Goal: Task Accomplishment & Management: Complete application form

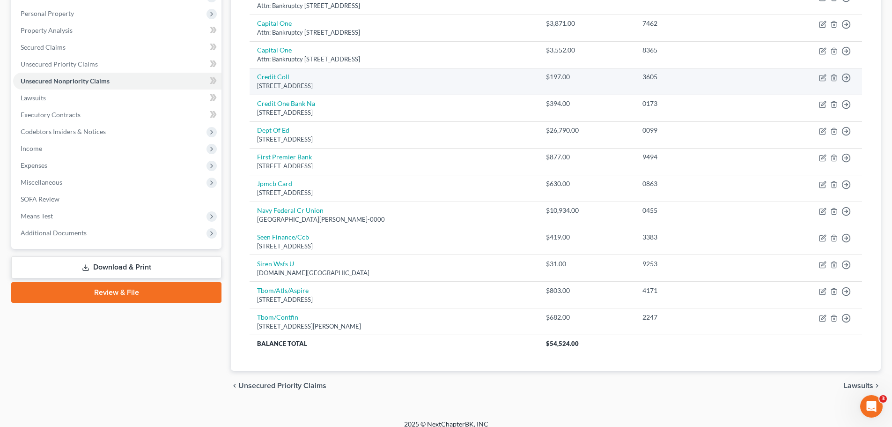
scroll to position [169, 0]
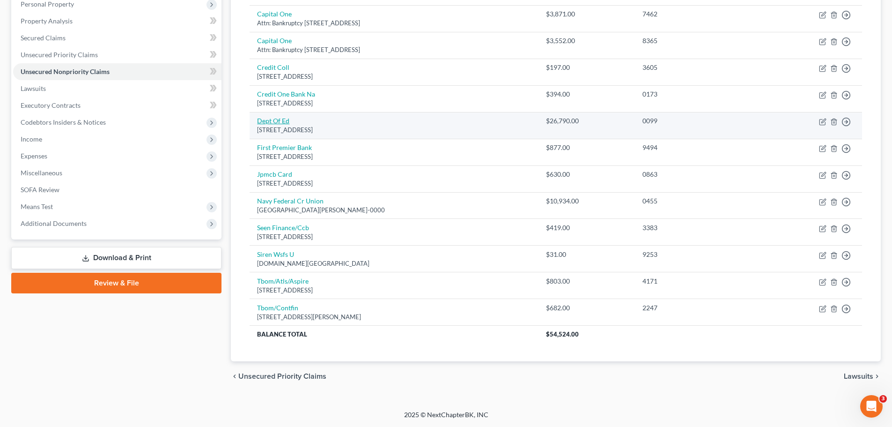
click at [276, 122] on link "Dept Of Ed" at bounding box center [273, 121] width 32 height 8
select select "30"
select select "17"
select select "0"
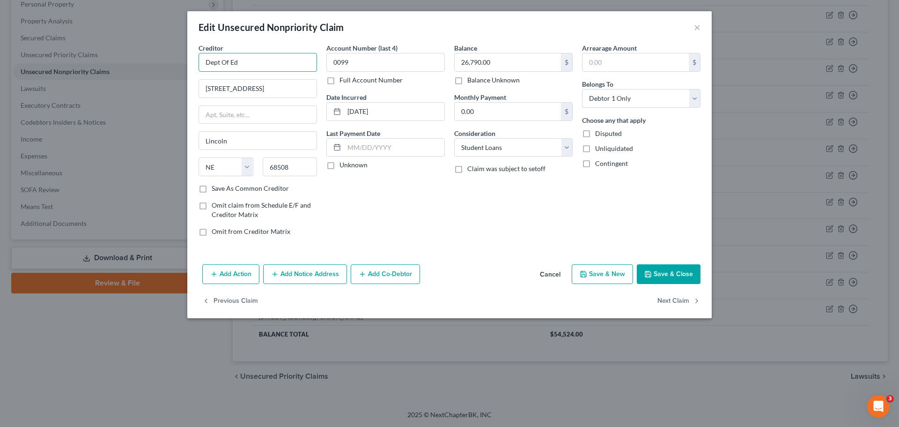
click at [265, 57] on input "Dept Of Ed" at bounding box center [258, 62] width 118 height 19
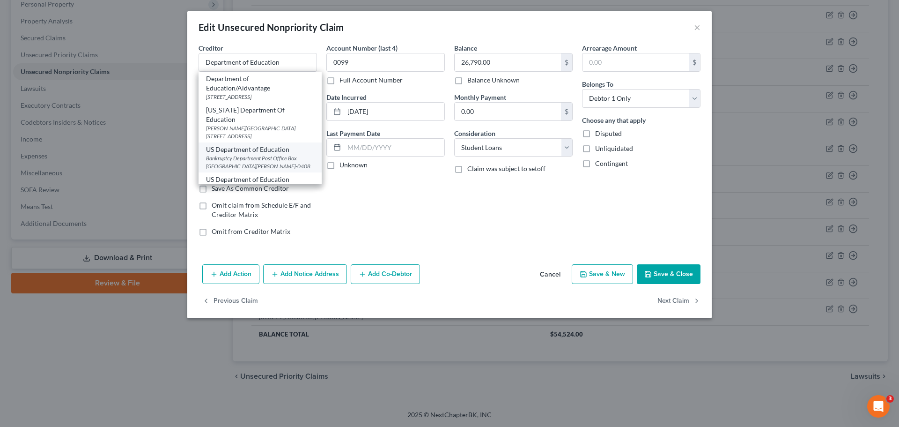
click at [254, 165] on div "Bankruptcy Department Post Office Box [GEOGRAPHIC_DATA][PERSON_NAME]-0408" at bounding box center [260, 162] width 108 height 16
type input "US Department of Education"
type input "Bankruptcy Department"
type input "Post Office Box 16408"
type input "Saint [PERSON_NAME]"
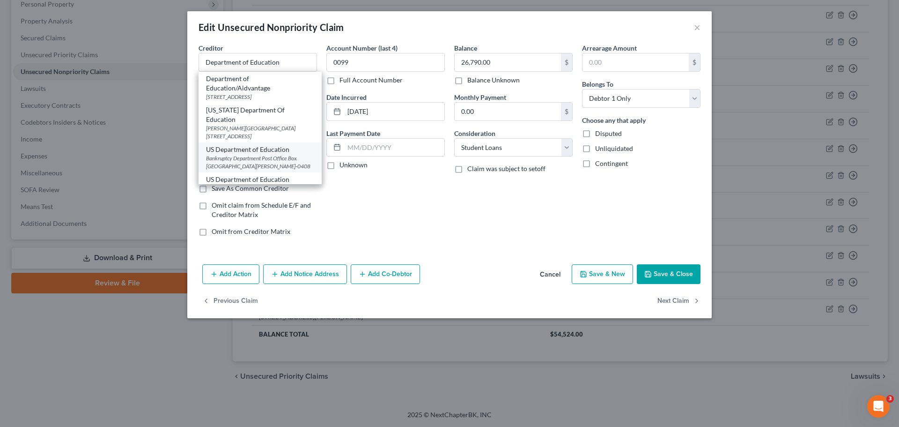
select select "24"
type input "55116-0408"
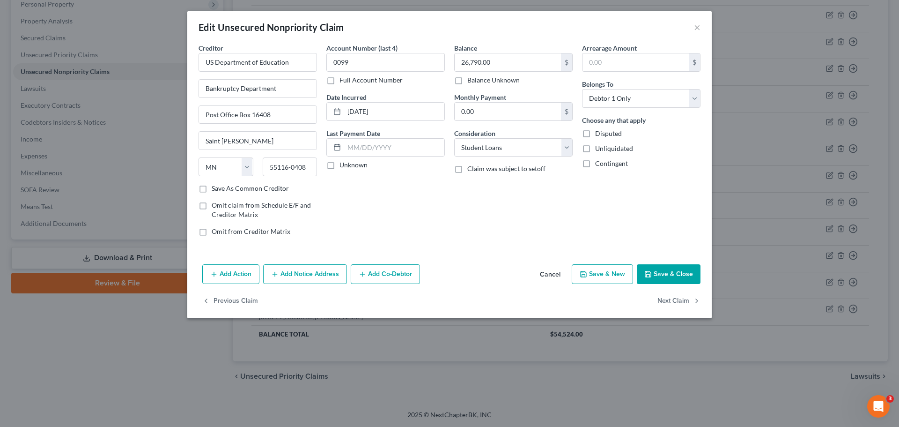
click at [681, 277] on button "Save & Close" at bounding box center [669, 274] width 64 height 20
type input "0"
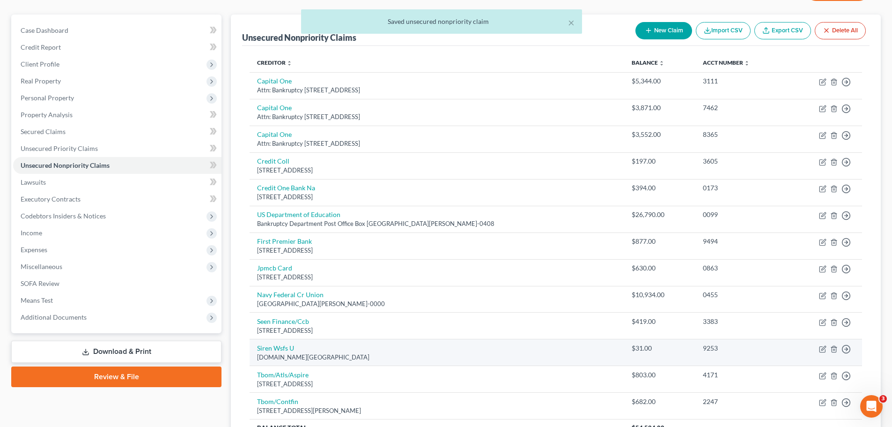
scroll to position [122, 0]
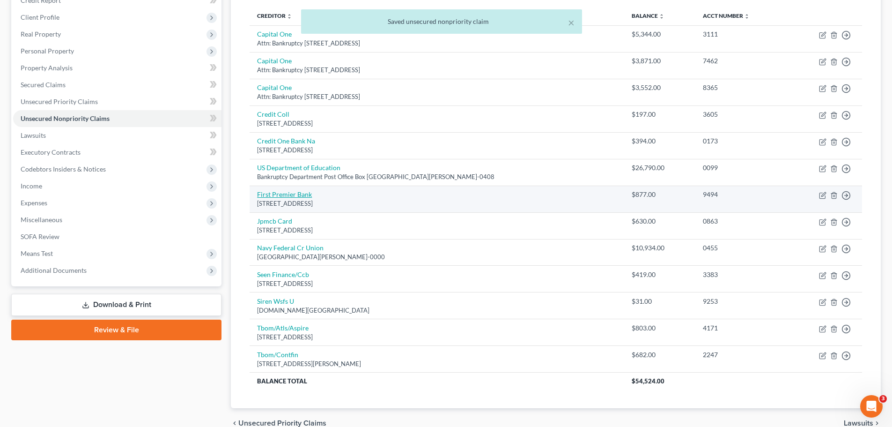
click at [274, 197] on link "First Premier Bank" at bounding box center [284, 194] width 55 height 8
select select "43"
select select "2"
select select "0"
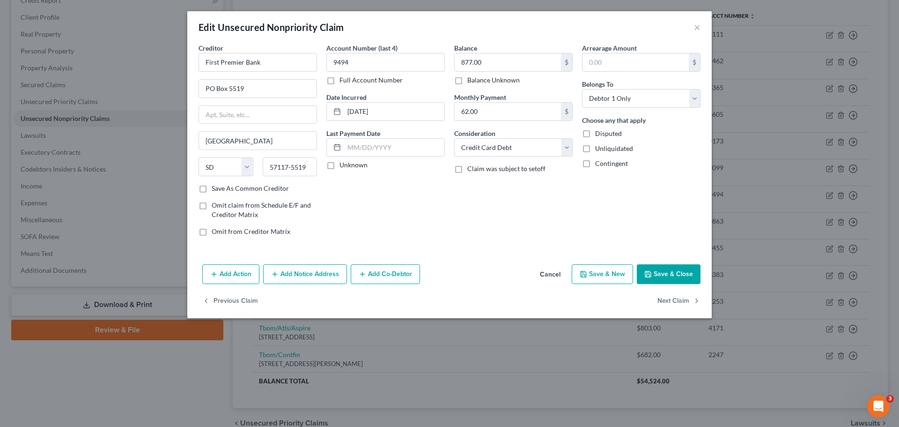
click at [665, 266] on button "Save & Close" at bounding box center [669, 274] width 64 height 20
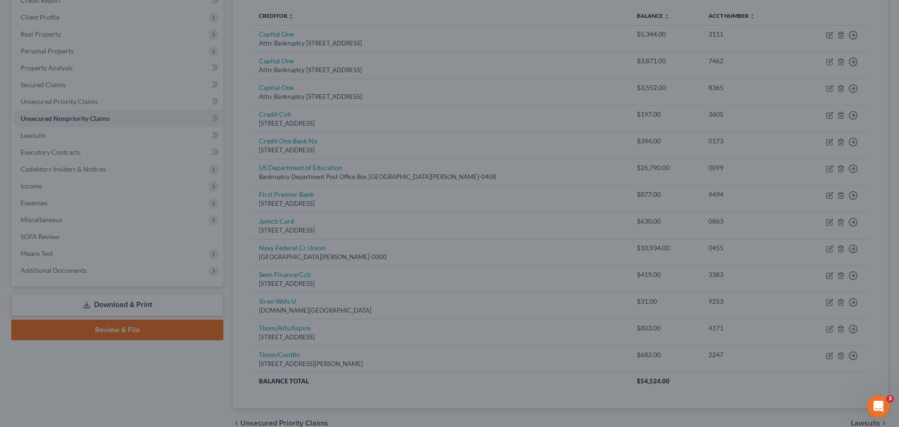
type input "0"
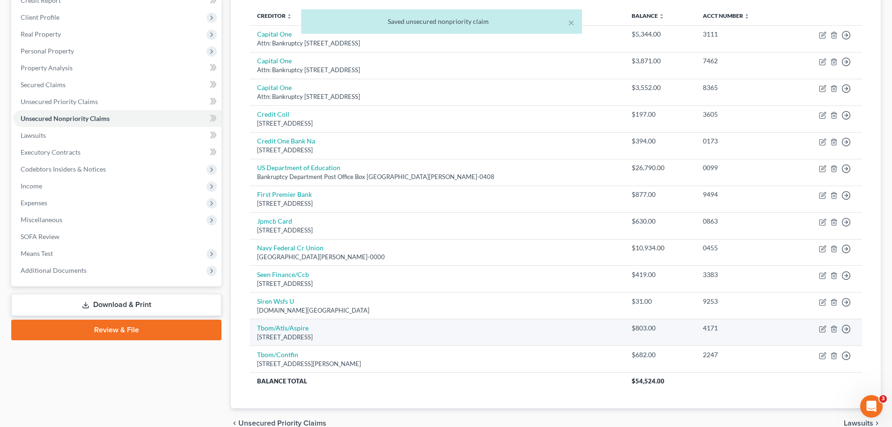
click at [277, 333] on div "[STREET_ADDRESS]" at bounding box center [437, 337] width 360 height 9
click at [276, 329] on link "Tbom/Atls/Aspire" at bounding box center [283, 328] width 52 height 8
select select "10"
select select "2"
select select "0"
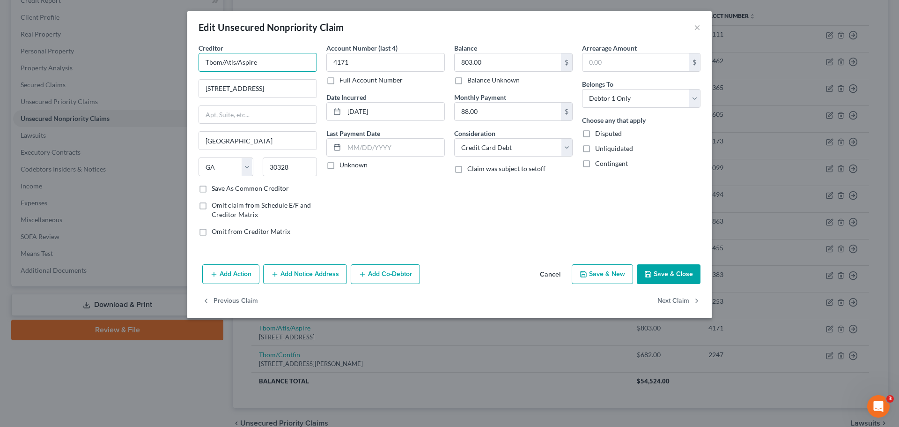
click at [284, 64] on input "Tbom/Atls/Aspire" at bounding box center [258, 62] width 118 height 19
click at [271, 82] on div "The Bank of [US_STATE]" at bounding box center [254, 78] width 97 height 9
type input "The Bank of [US_STATE]"
type input "[STREET_ADDRESS]"
type input "[GEOGRAPHIC_DATA]"
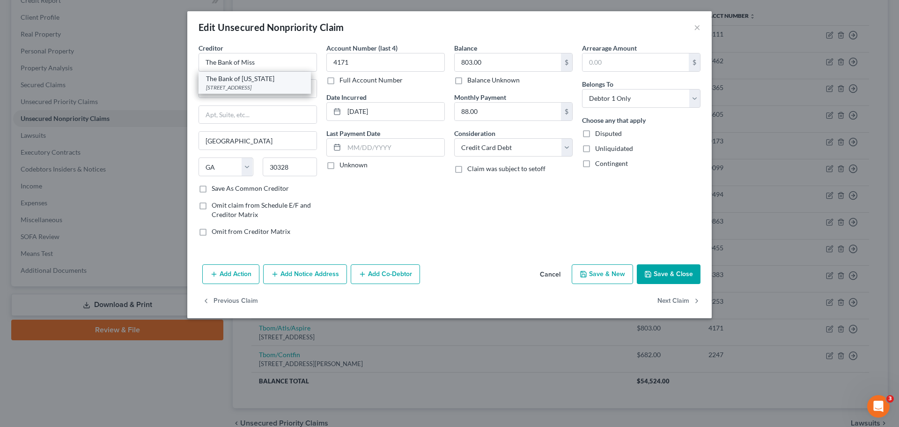
select select "26"
type input "63775"
click at [498, 147] on select "Select Cable / Satellite Services Collection Agency Credit Card Debt Debt Couns…" at bounding box center [513, 147] width 118 height 19
select select "14"
click at [454, 138] on select "Select Cable / Satellite Services Collection Agency Credit Card Debt Debt Couns…" at bounding box center [513, 147] width 118 height 19
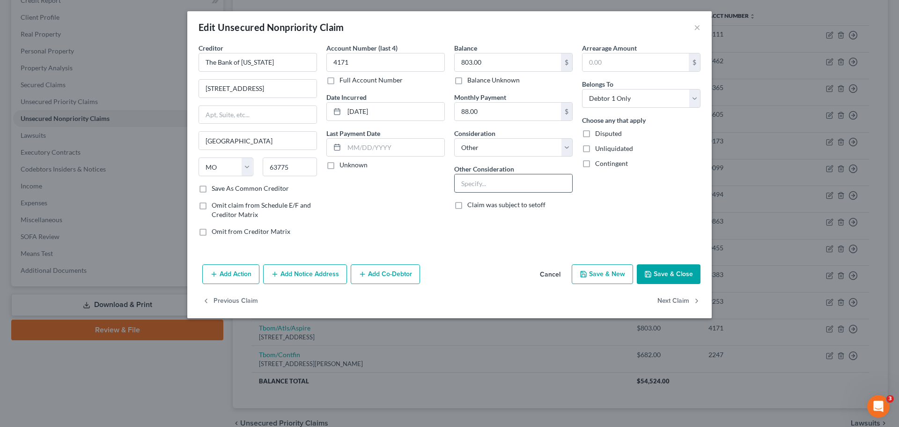
click at [492, 180] on input "text" at bounding box center [514, 183] width 118 height 18
type input "Aspire Credit Card"
click at [678, 268] on button "Save & Close" at bounding box center [669, 274] width 64 height 20
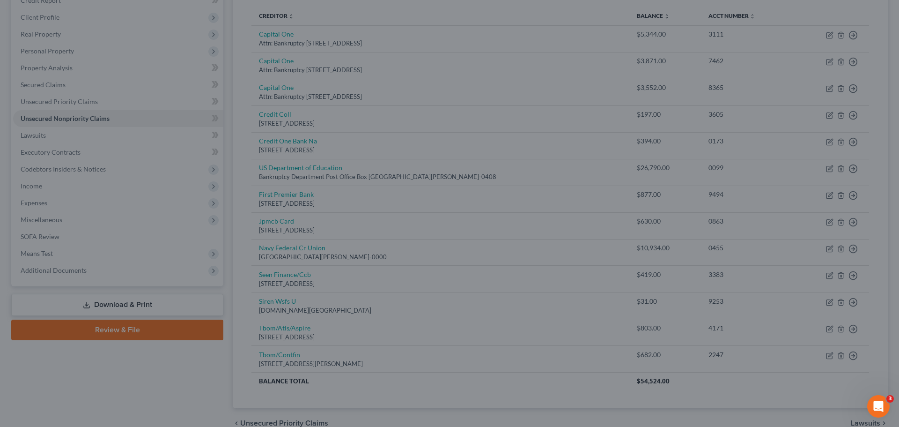
type input "0"
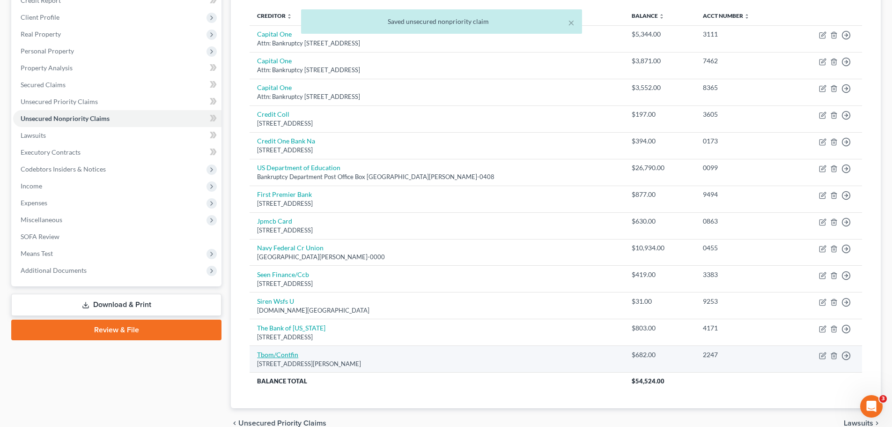
click at [290, 355] on link "Tbom/Contfin" at bounding box center [277, 354] width 41 height 8
select select "7"
select select "2"
select select "0"
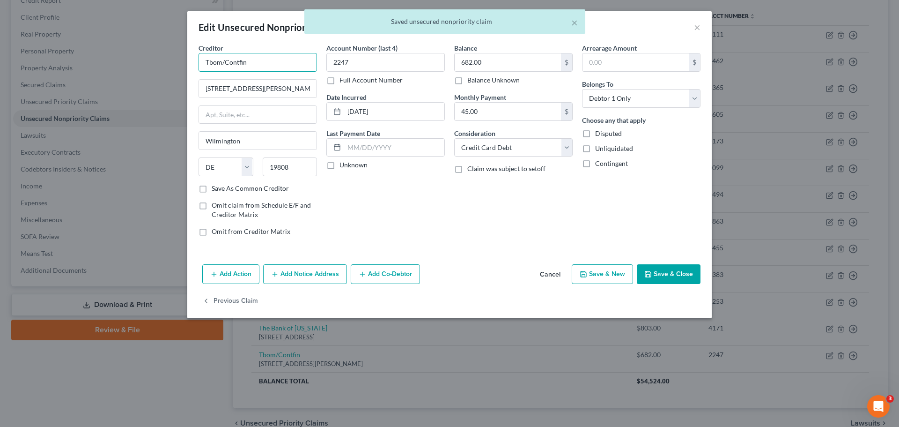
click at [268, 68] on input "Tbom/Contfin" at bounding box center [258, 62] width 118 height 19
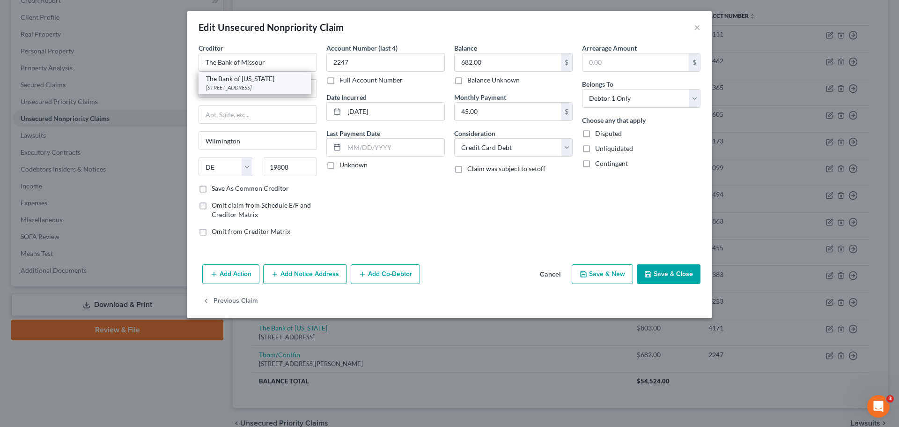
click at [291, 83] on div "[STREET_ADDRESS]" at bounding box center [254, 87] width 97 height 8
type input "The Bank of [US_STATE]"
type input "[STREET_ADDRESS]"
type input "[GEOGRAPHIC_DATA]"
select select "26"
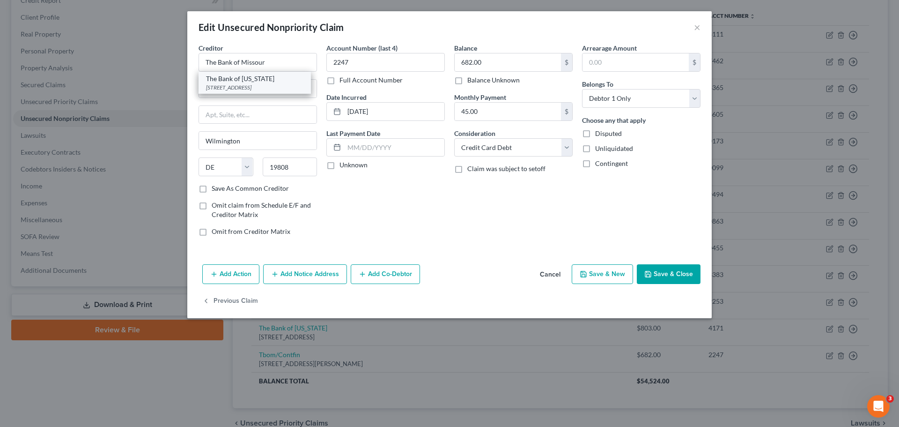
type input "63775"
click at [668, 275] on button "Save & Close" at bounding box center [669, 274] width 64 height 20
type input "0"
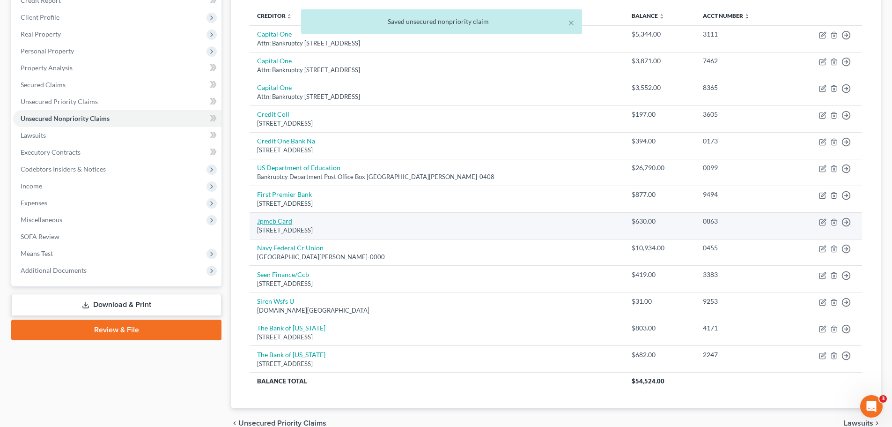
click at [283, 224] on link "Jpmcb Card" at bounding box center [274, 221] width 35 height 8
select select "7"
select select "2"
select select "0"
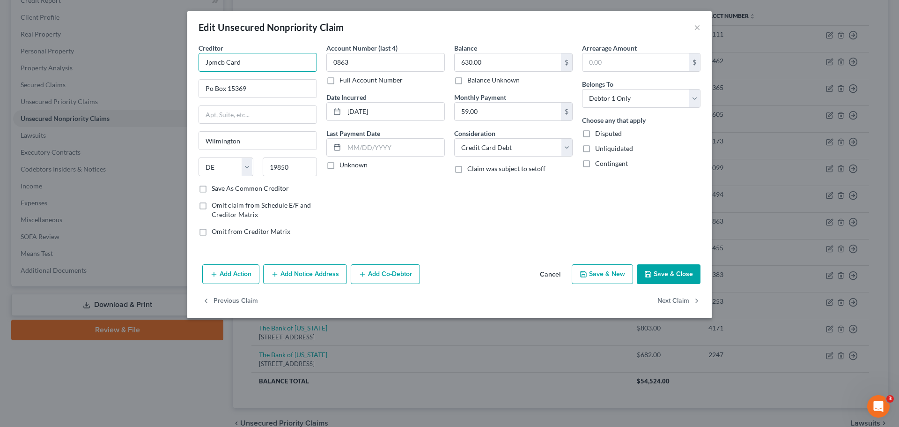
drag, startPoint x: 284, startPoint y: 55, endPoint x: 160, endPoint y: 67, distance: 125.2
click at [160, 67] on div "Edit Unsecured Nonpriority Claim × Creditor * Jpmcb Card Po Box [GEOGRAPHIC_DAT…" at bounding box center [449, 213] width 899 height 427
click at [266, 91] on div "[STREET_ADDRESS][US_STATE]" at bounding box center [254, 87] width 97 height 8
type input "JPMorgan Chase Bank N.A."
type input "[STREET_ADDRESS][US_STATE]"
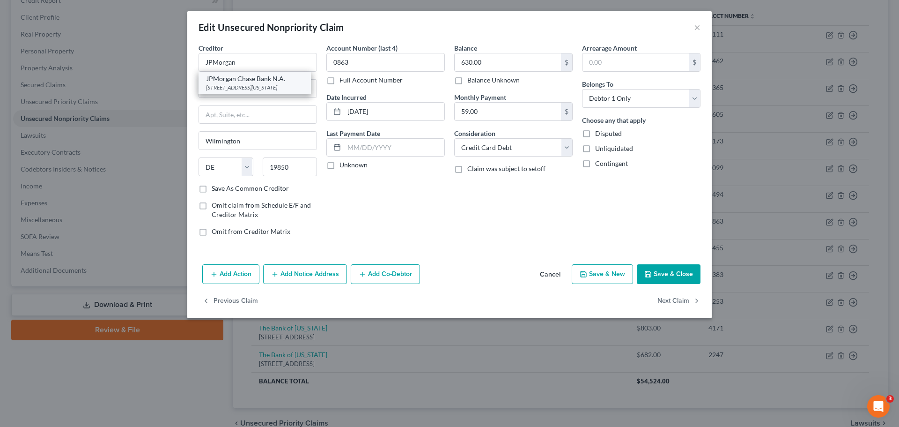
type input "Mail Code LA4-7100"
type input "Monroe"
select select "19"
type input "71203"
click at [674, 276] on button "Save & Close" at bounding box center [669, 274] width 64 height 20
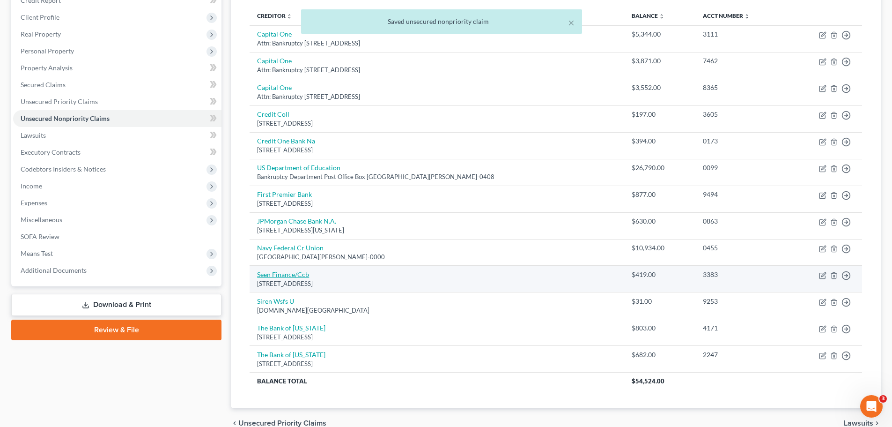
click at [269, 272] on link "Seen Finance/Ccb" at bounding box center [283, 274] width 52 height 8
select select "46"
select select "2"
select select "0"
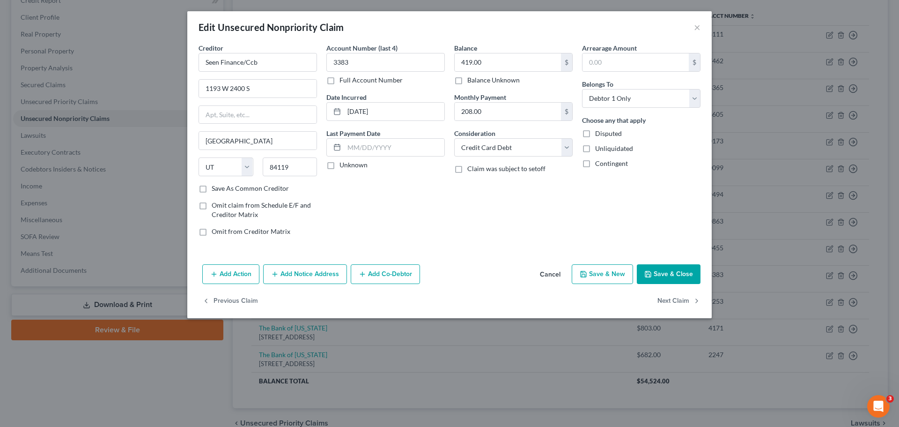
click at [653, 277] on button "Save & Close" at bounding box center [669, 274] width 64 height 20
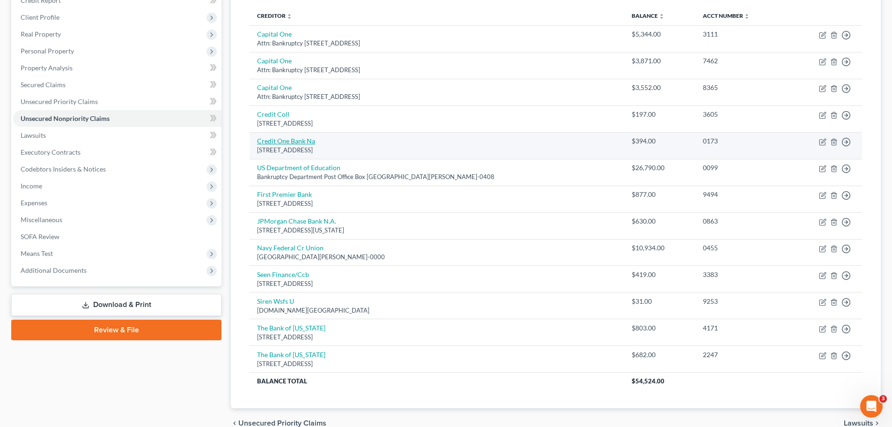
click at [280, 138] on link "Credit One Bank Na" at bounding box center [286, 141] width 58 height 8
select select "31"
select select "2"
select select "0"
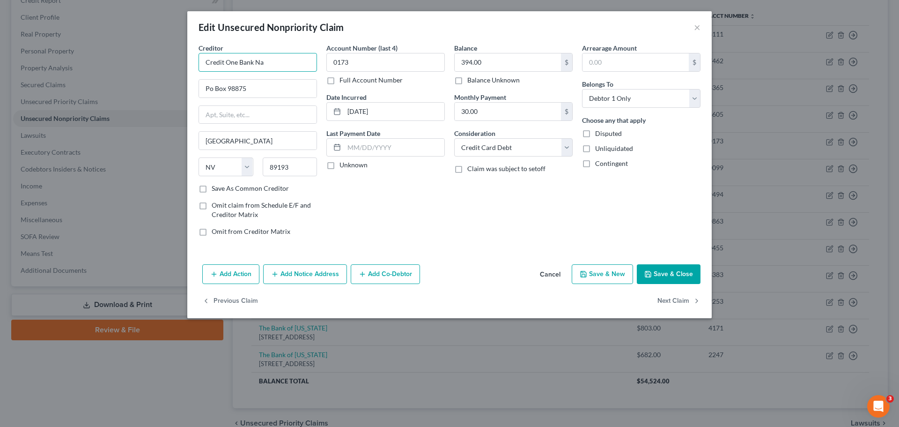
click at [280, 64] on input "Credit One Bank Na" at bounding box center [258, 62] width 118 height 19
type input "Credit One Bank"
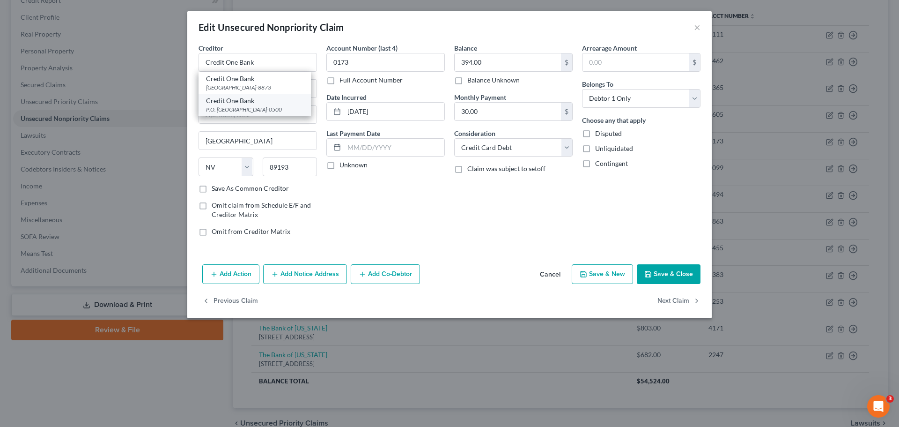
click at [285, 107] on div "P.O. [GEOGRAPHIC_DATA]-0500" at bounding box center [254, 109] width 97 height 8
type input "P.O. Box 60500"
type input "City of Industry"
select select "4"
type input "91716-0500"
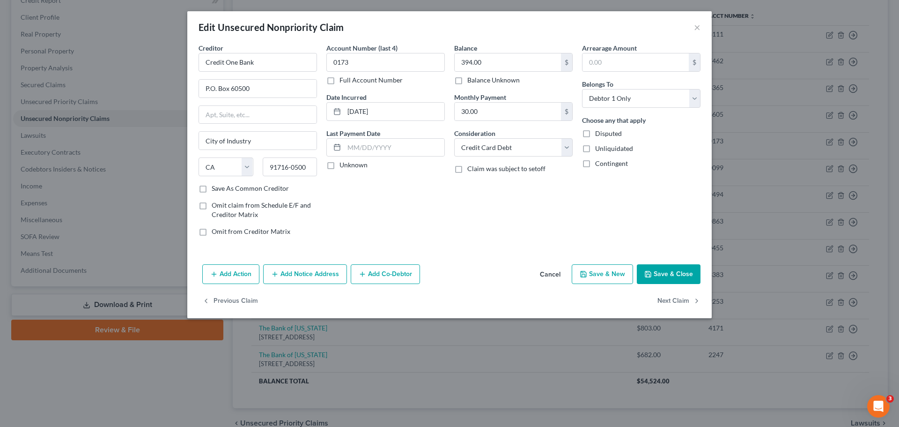
click at [692, 267] on button "Save & Close" at bounding box center [669, 274] width 64 height 20
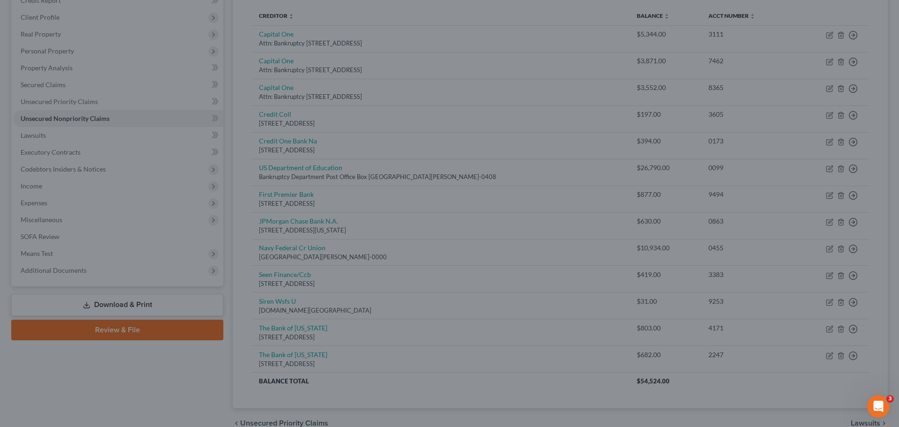
type input "0"
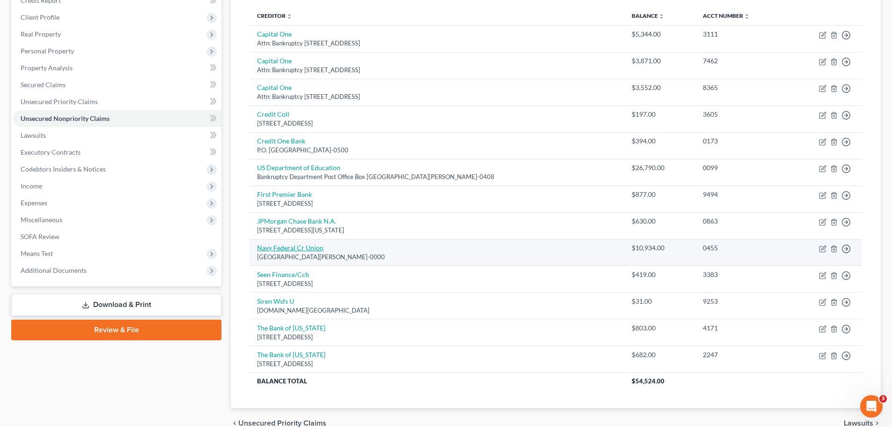
click at [308, 245] on link "Navy Federal Cr Union" at bounding box center [290, 248] width 67 height 8
select select "48"
select select "2"
select select "0"
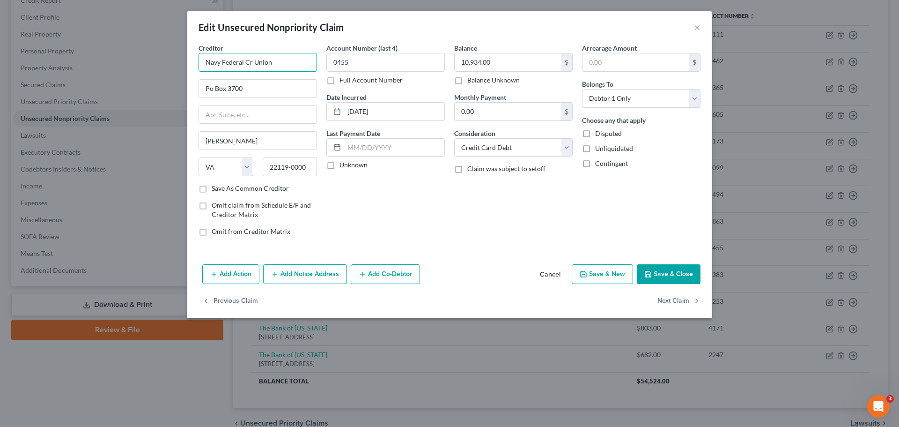
click at [295, 64] on input "Navy Federal Cr Union" at bounding box center [258, 62] width 118 height 19
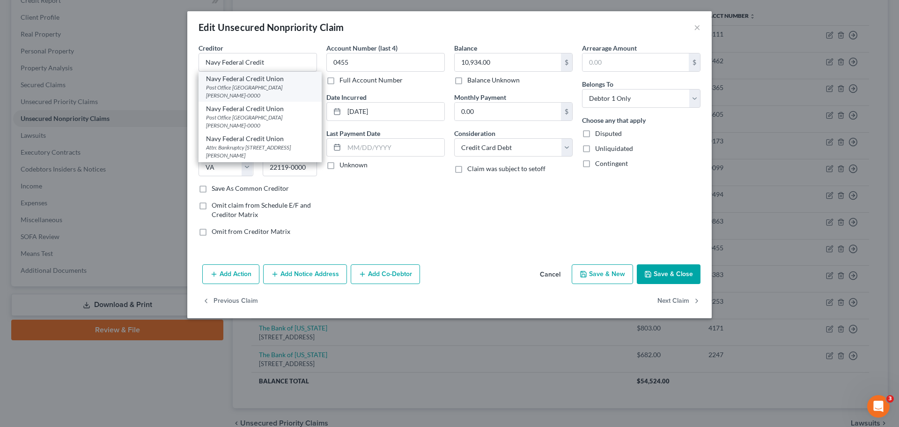
click at [286, 87] on div "Post Office [GEOGRAPHIC_DATA][PERSON_NAME]-0000" at bounding box center [260, 91] width 108 height 16
type input "Navy Federal Credit Union"
type input "Post Office Box 3700"
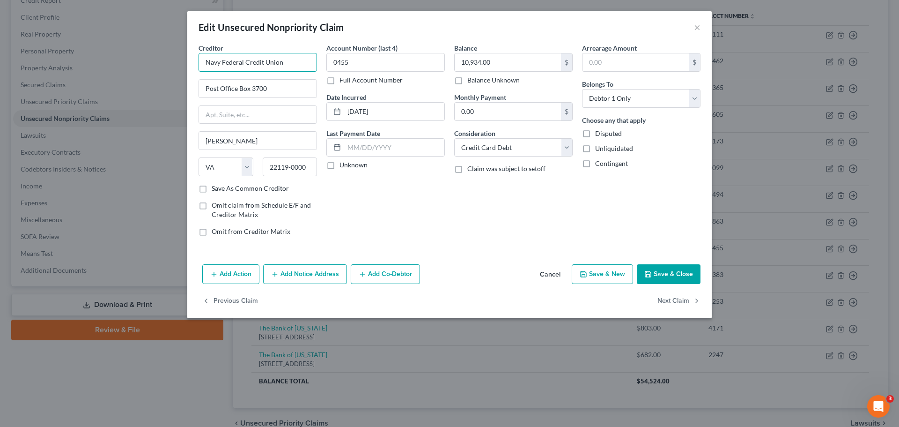
click at [285, 70] on input "Navy Federal Credit Union" at bounding box center [258, 62] width 118 height 19
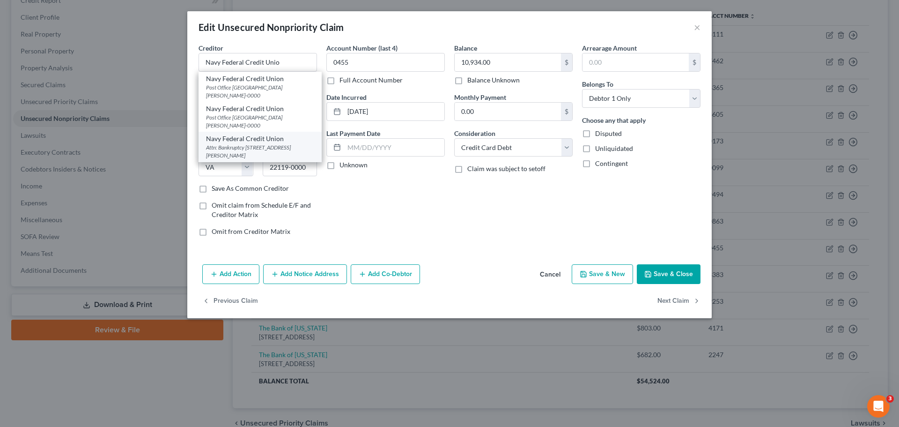
click at [284, 145] on div "Attn: Bankruptcy [STREET_ADDRESS][PERSON_NAME]" at bounding box center [260, 151] width 108 height 16
type input "Navy Federal Credit Union"
type input "Attn: Bankruptcy"
type input "PO Box 3000"
type input "22119"
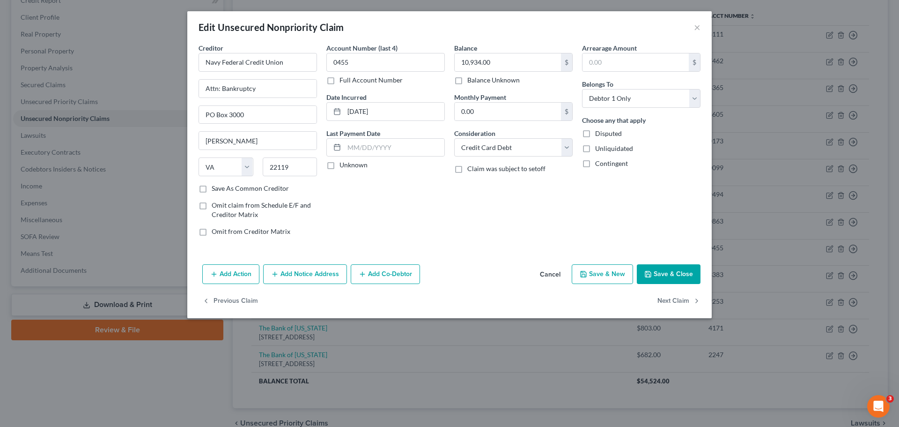
click at [687, 270] on button "Save & Close" at bounding box center [669, 274] width 64 height 20
type input "0"
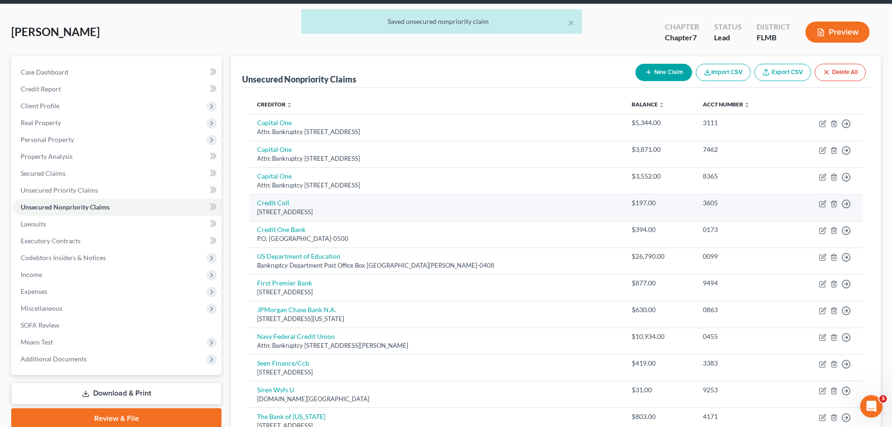
scroll to position [29, 0]
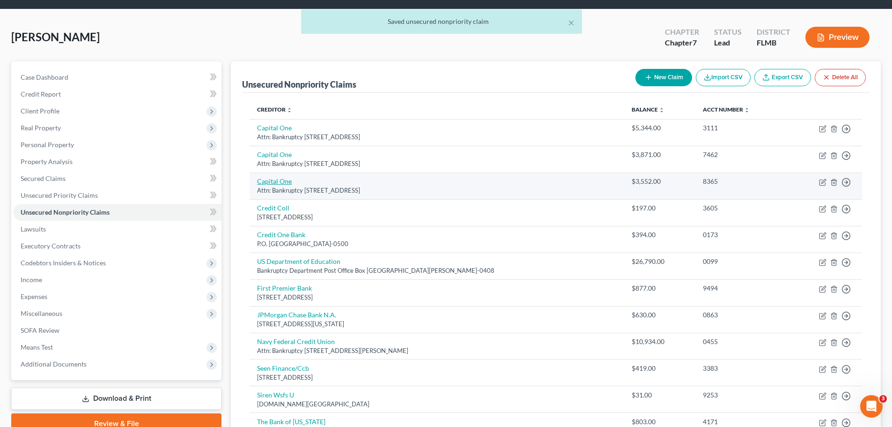
click at [261, 183] on link "Capital One" at bounding box center [274, 181] width 35 height 8
select select "46"
select select "2"
select select "0"
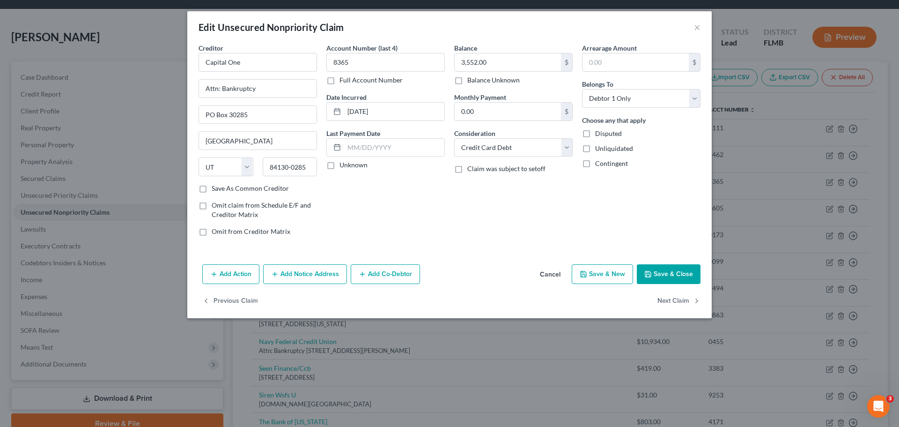
click at [673, 275] on button "Save & Close" at bounding box center [669, 274] width 64 height 20
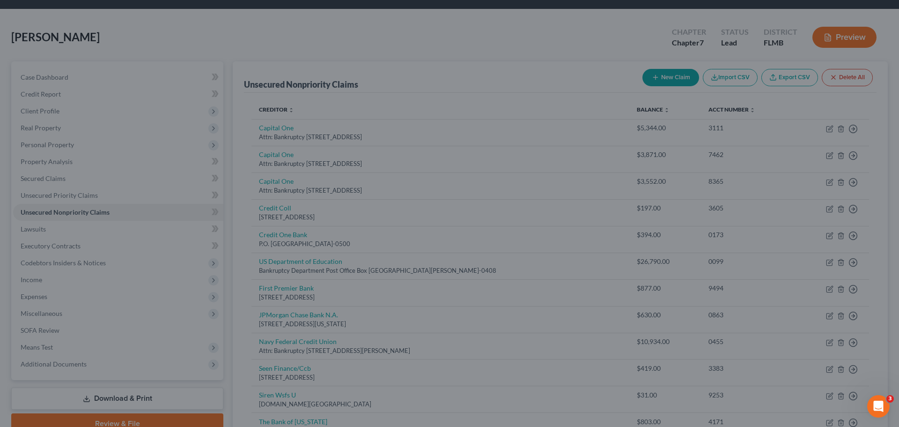
type input "0"
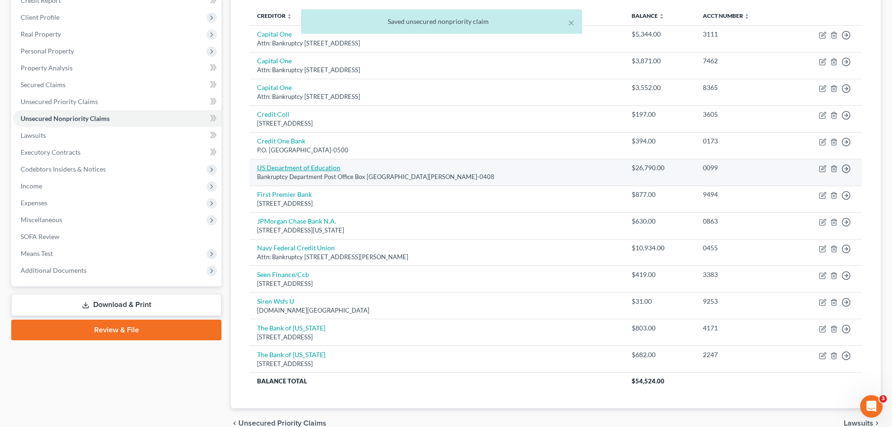
scroll to position [75, 0]
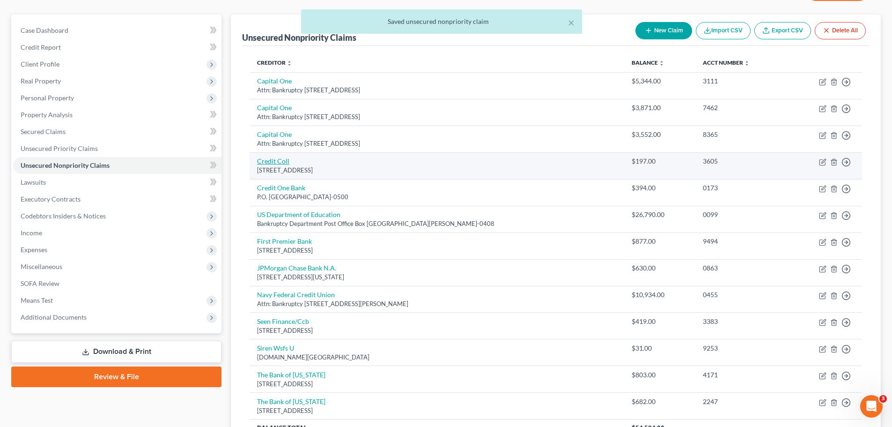
click at [279, 157] on link "Credit Coll" at bounding box center [273, 161] width 32 height 8
select select "22"
select select "0"
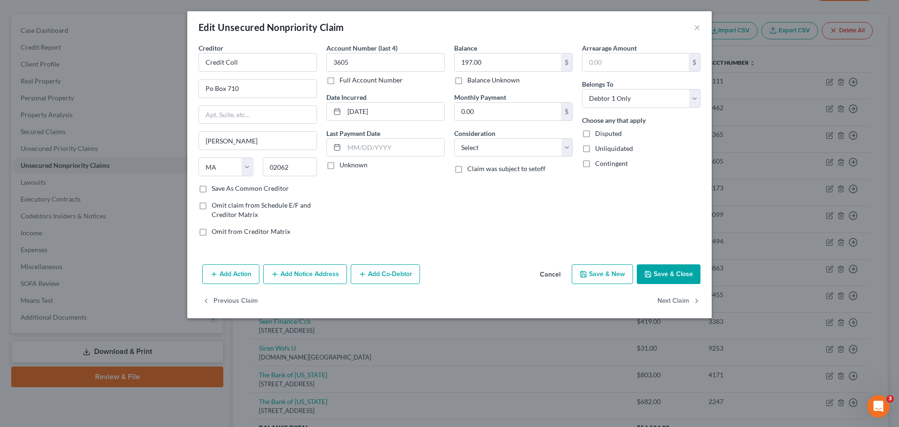
click at [674, 271] on button "Save & Close" at bounding box center [669, 274] width 64 height 20
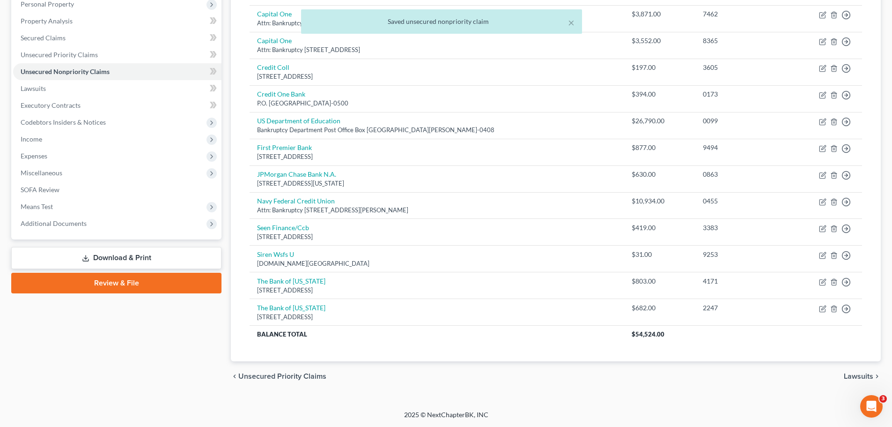
click at [858, 379] on span "Lawsuits" at bounding box center [859, 375] width 30 height 7
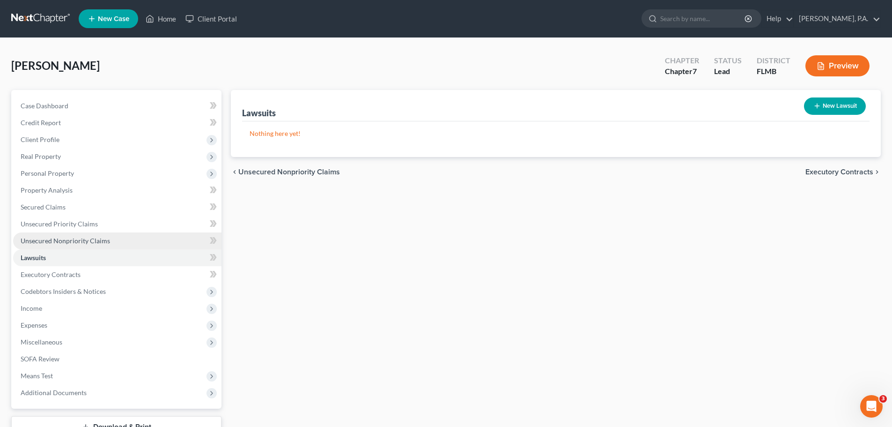
click at [89, 237] on span "Unsecured Nonpriority Claims" at bounding box center [65, 241] width 89 height 8
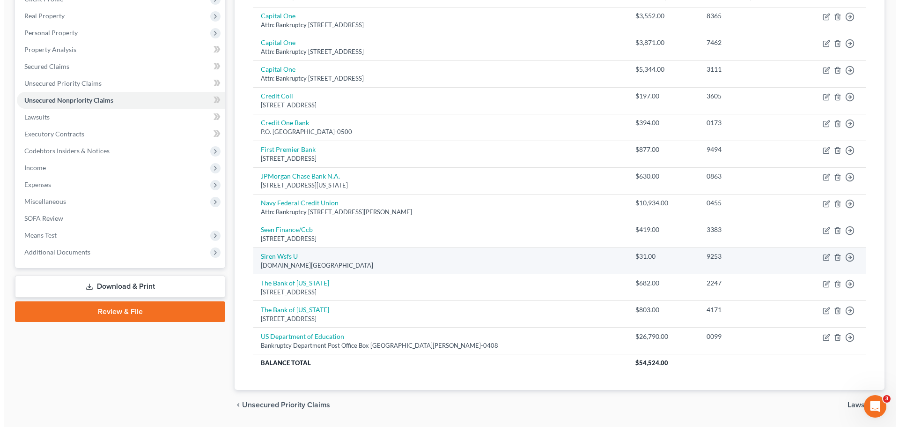
scroll to position [94, 0]
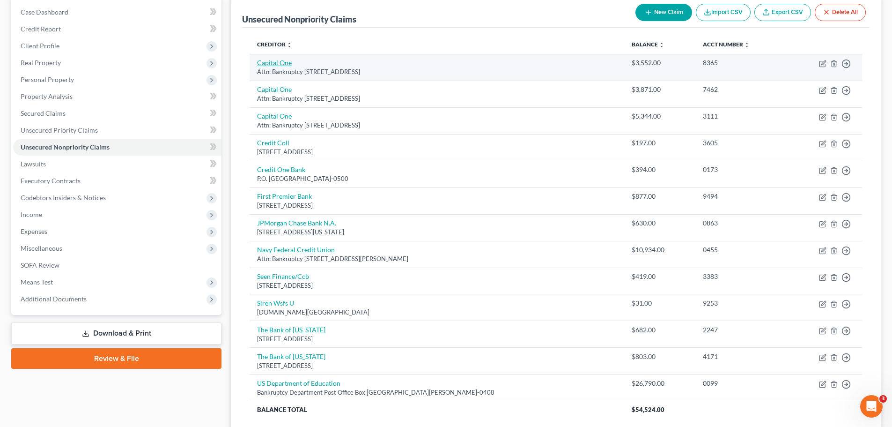
click at [277, 61] on link "Capital One" at bounding box center [274, 63] width 35 height 8
select select "46"
select select "2"
select select "0"
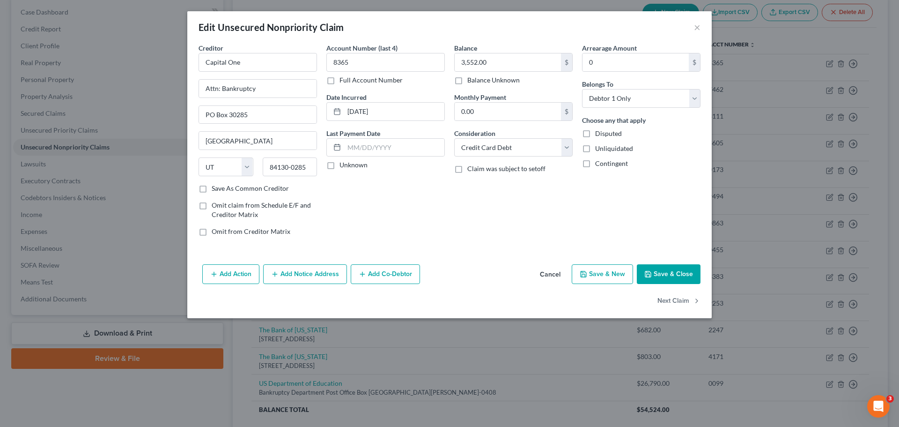
click at [336, 268] on button "Add Notice Address" at bounding box center [305, 274] width 84 height 20
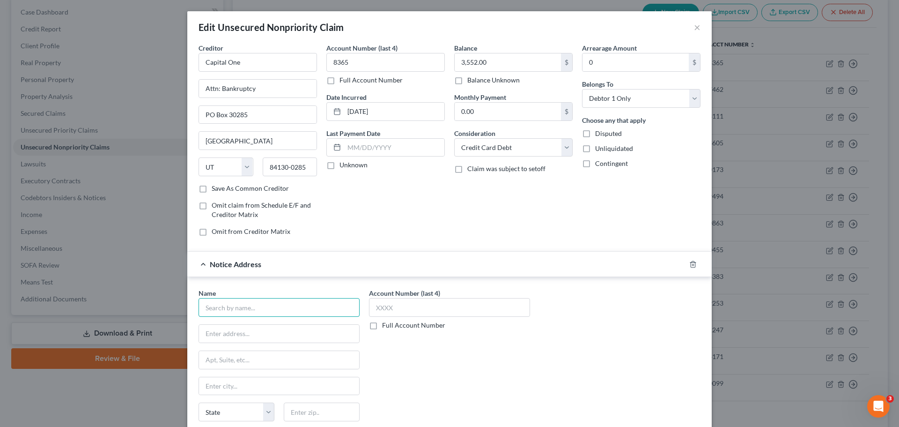
click at [294, 308] on input "text" at bounding box center [279, 307] width 161 height 19
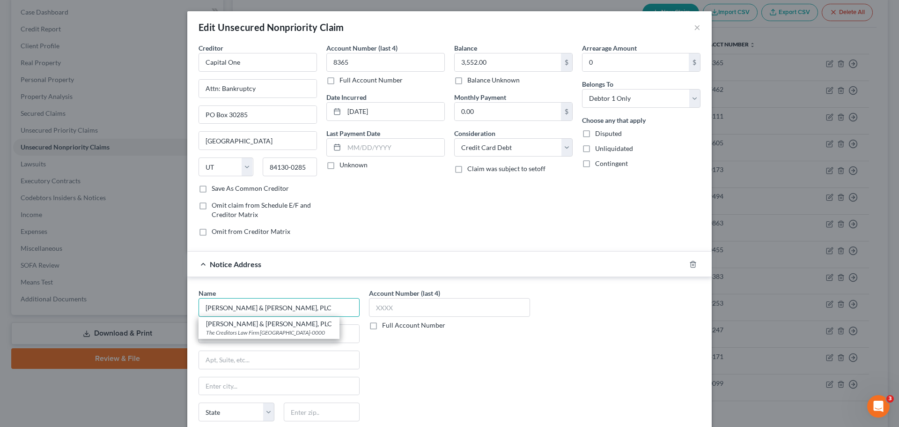
type input "[PERSON_NAME] & [PERSON_NAME], PLC"
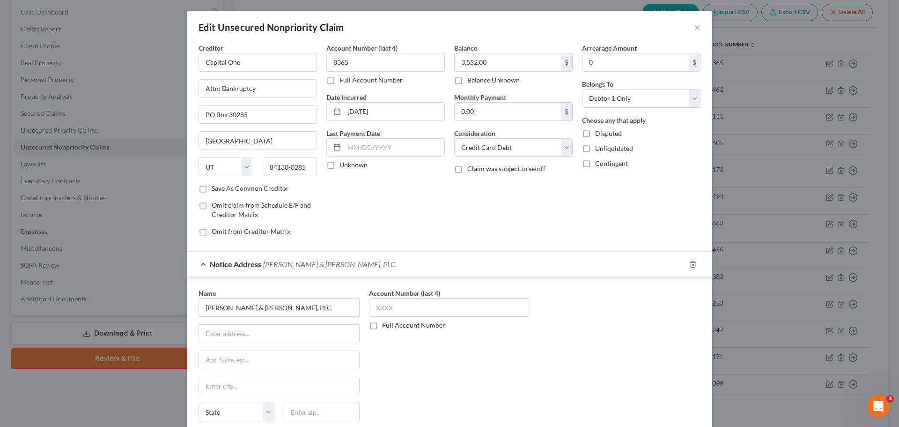
click at [438, 370] on div "Account Number (last 4) Full Account Number" at bounding box center [449, 366] width 170 height 157
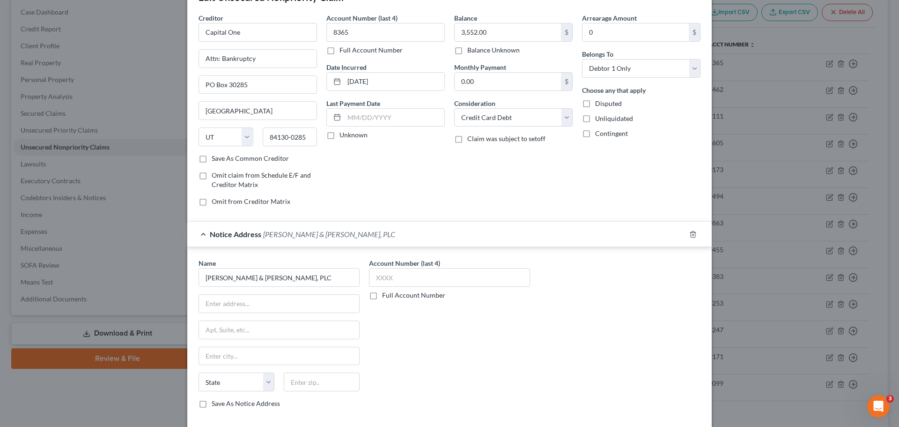
scroll to position [47, 0]
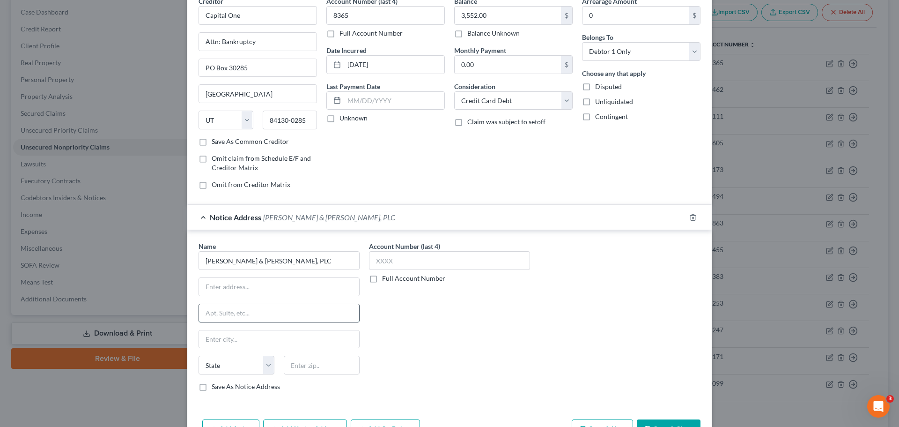
click at [289, 315] on input "text" at bounding box center [279, 313] width 160 height 18
click at [324, 292] on input "text" at bounding box center [279, 287] width 160 height 18
type input "P.O. Box 23200"
type input "[GEOGRAPHIC_DATA]"
select select "18"
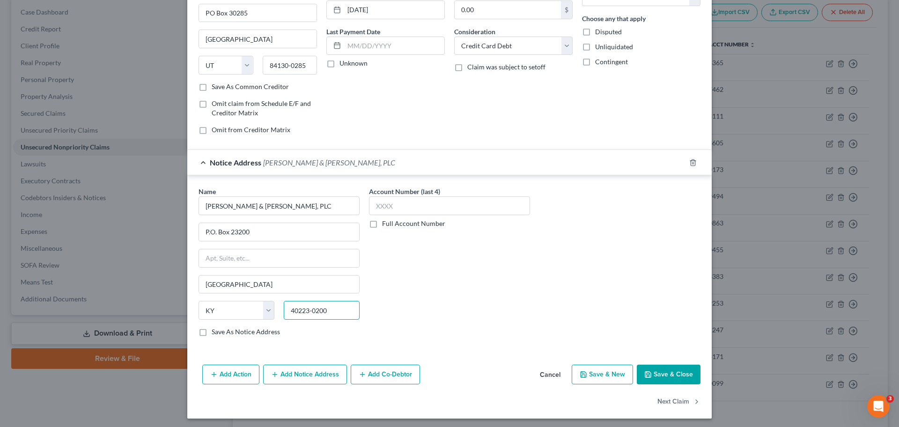
scroll to position [104, 0]
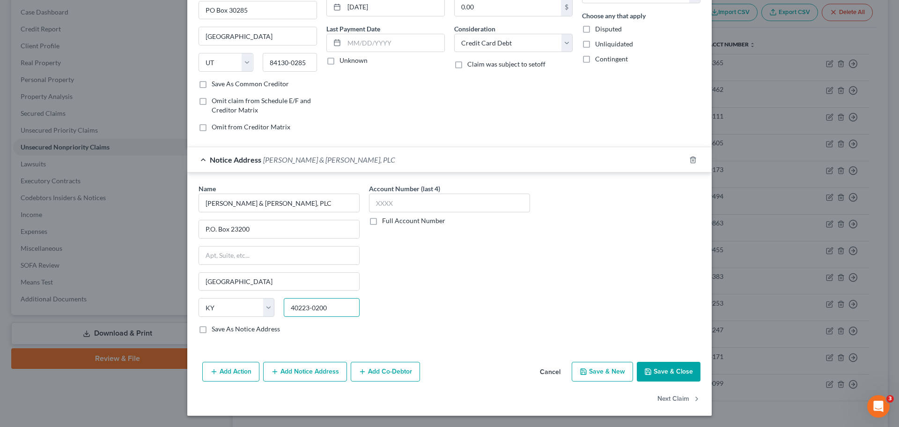
type input "40223-0200"
click at [672, 371] on button "Save & Close" at bounding box center [669, 372] width 64 height 20
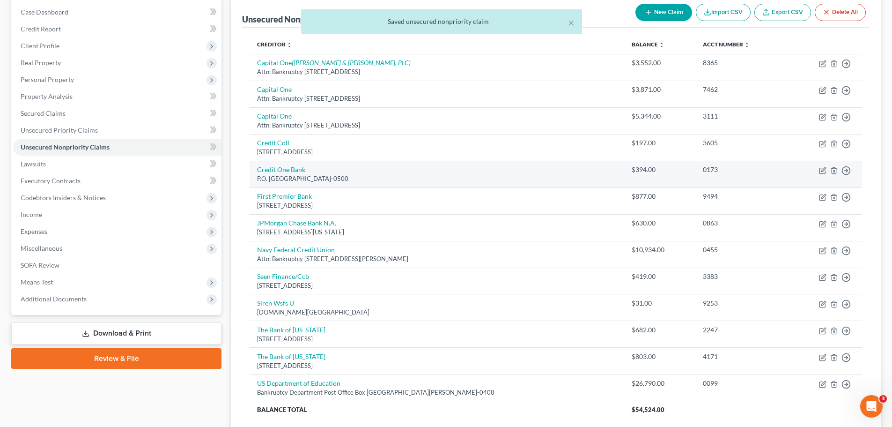
scroll to position [0, 0]
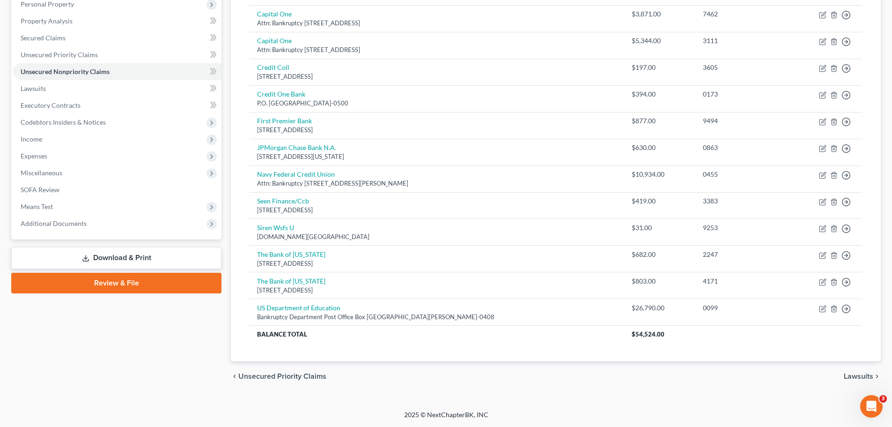
click at [847, 375] on span "Lawsuits" at bounding box center [859, 375] width 30 height 7
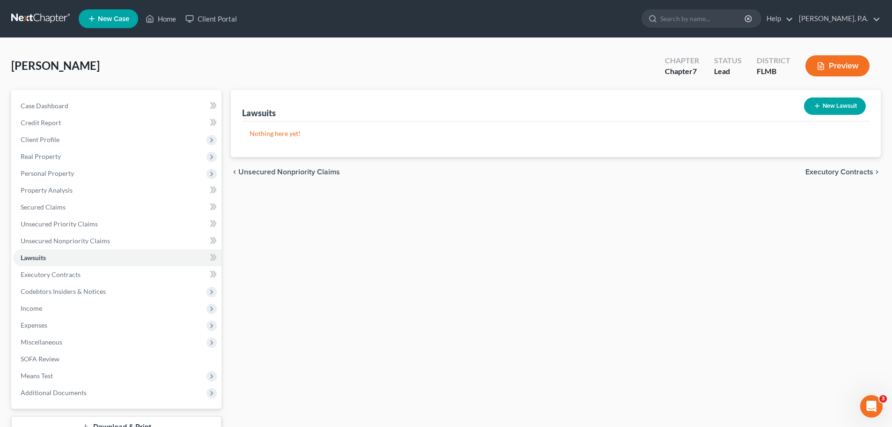
click at [854, 100] on button "New Lawsuit" at bounding box center [835, 105] width 62 height 17
select select "0"
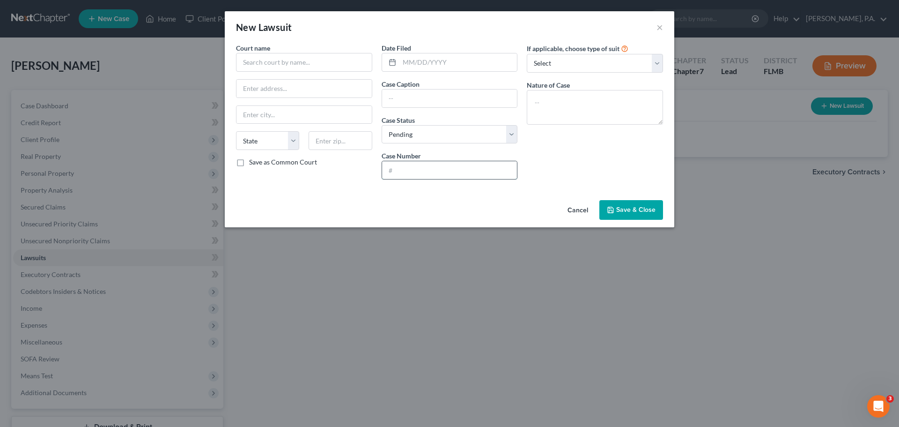
click at [420, 173] on input "text" at bounding box center [449, 170] width 135 height 18
paste input "2025SC007590A000BA"
type input "2025SC007590A000BA"
click at [331, 66] on input "text" at bounding box center [304, 62] width 136 height 19
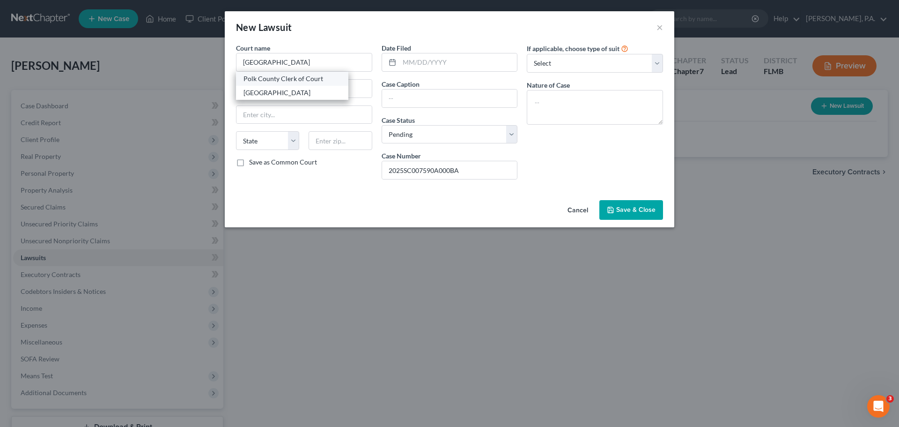
click at [289, 84] on div "Polk County Clerk of Court" at bounding box center [292, 79] width 112 height 14
type input "Polk County Clerk of Court"
type input "[STREET_ADDRESS]"
type input "Bartow"
select select "9"
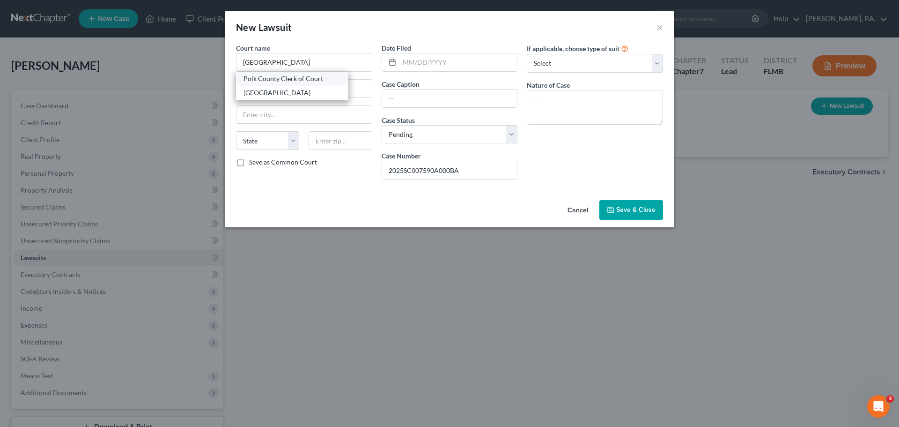
type input "33830"
click at [420, 69] on input "text" at bounding box center [459, 62] width 118 height 18
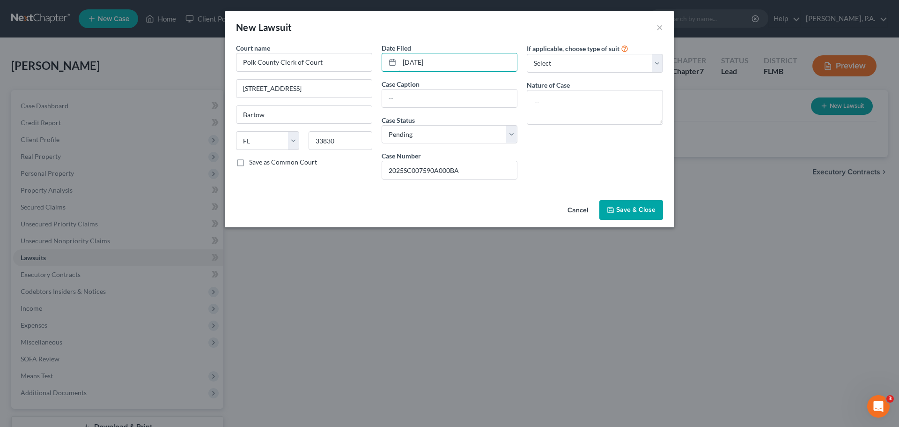
type input "[DATE]"
click at [448, 85] on div "Case Caption" at bounding box center [450, 93] width 136 height 29
click at [448, 96] on input "text" at bounding box center [449, 98] width 135 height 18
paste input "CAPITAL ONE, N.A. vs. [PERSON_NAME]"
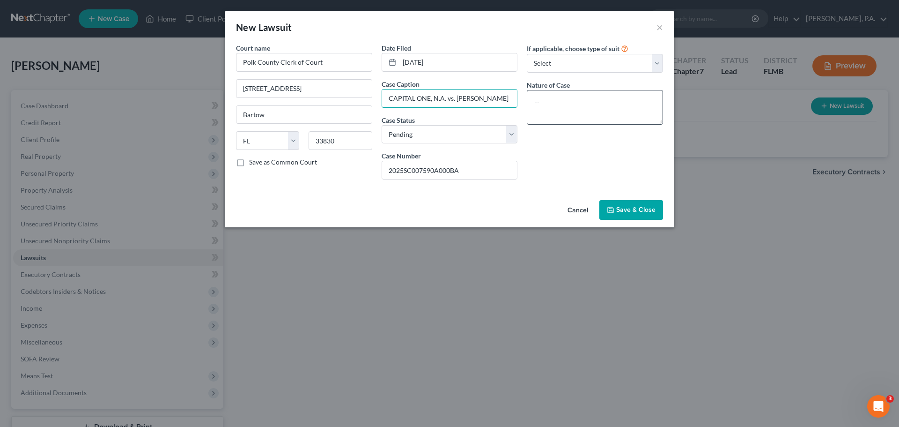
type input "CAPITAL ONE, N.A. vs. [PERSON_NAME]"
click at [605, 104] on textarea at bounding box center [595, 107] width 136 height 35
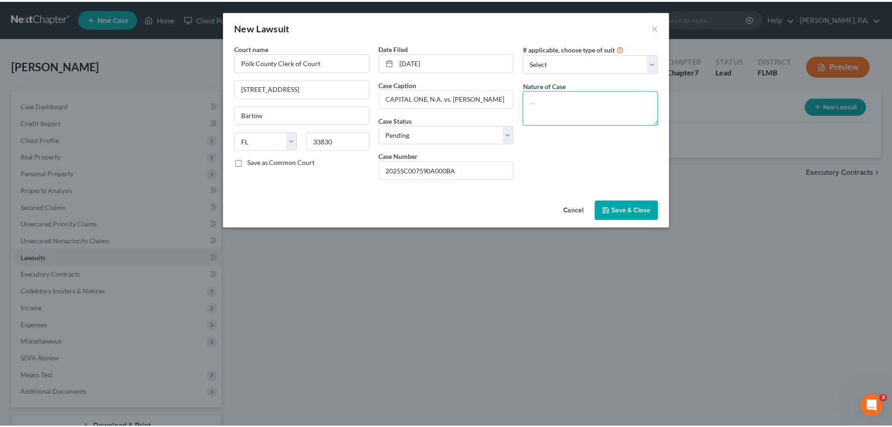
scroll to position [0, 0]
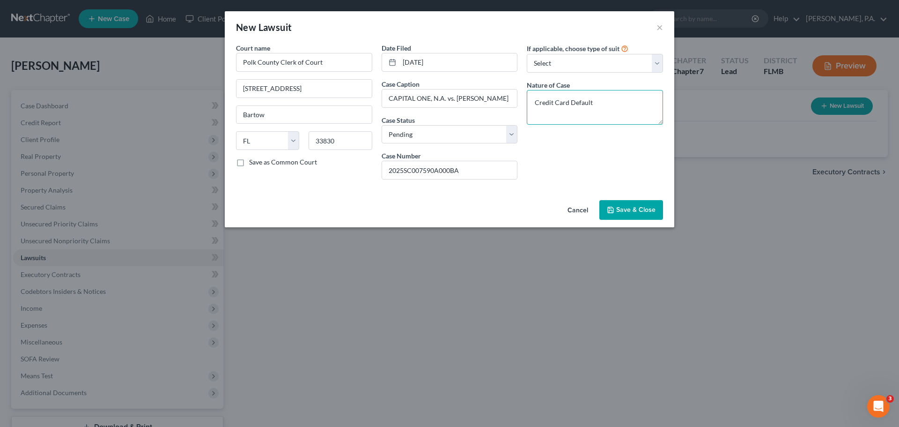
type textarea "Credit Card Default"
click at [646, 213] on span "Save & Close" at bounding box center [635, 210] width 39 height 8
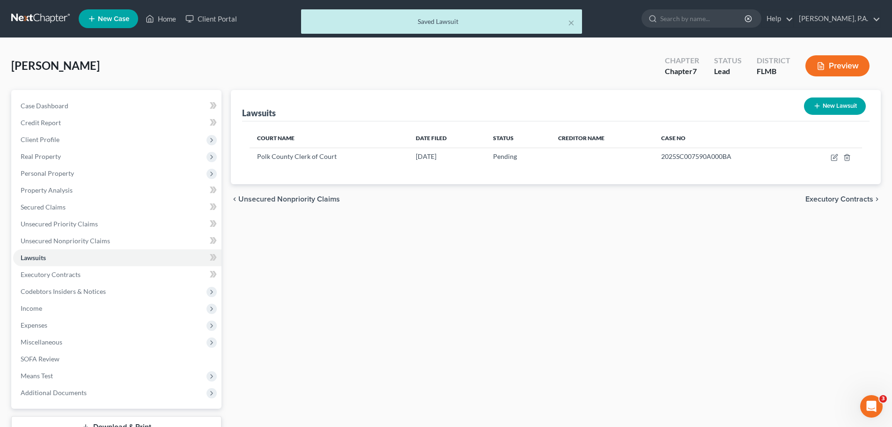
click at [847, 195] on span "Executory Contracts" at bounding box center [840, 198] width 68 height 7
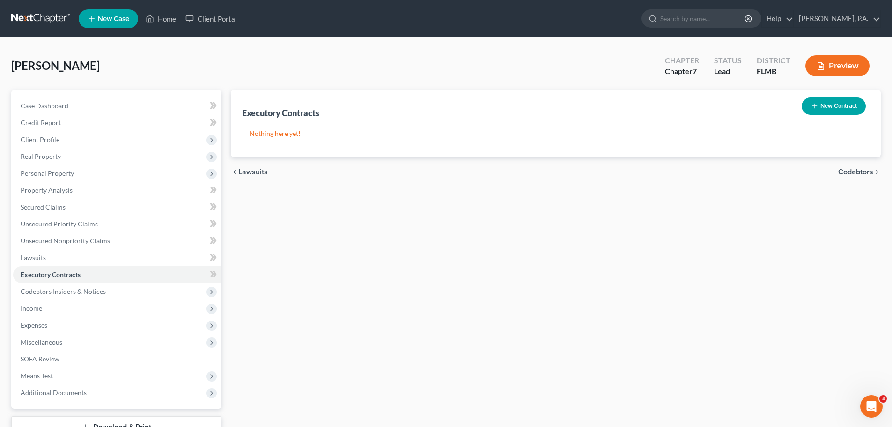
click at [834, 104] on button "New Contract" at bounding box center [834, 105] width 64 height 17
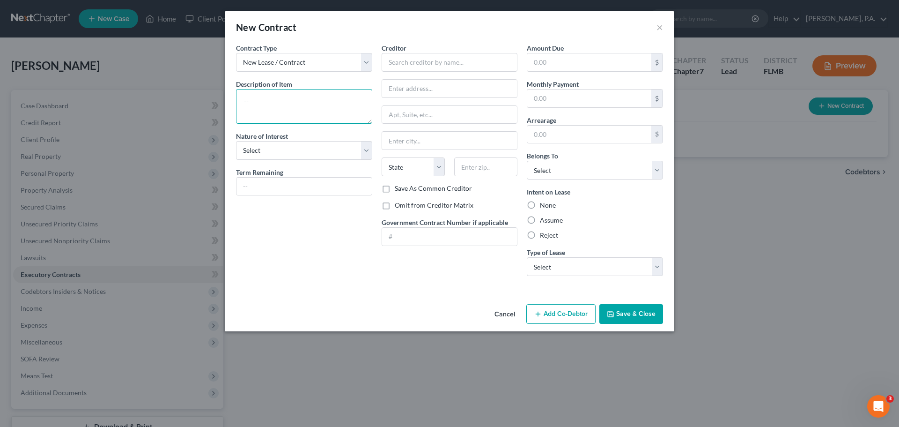
click at [320, 107] on textarea at bounding box center [304, 106] width 136 height 35
type textarea "Residential Lease"
click at [307, 155] on select "Select Purchaser Agent Lessor Lessee" at bounding box center [304, 150] width 136 height 19
select select "3"
click at [236, 141] on select "Select Purchaser Agent Lessor Lessee" at bounding box center [304, 150] width 136 height 19
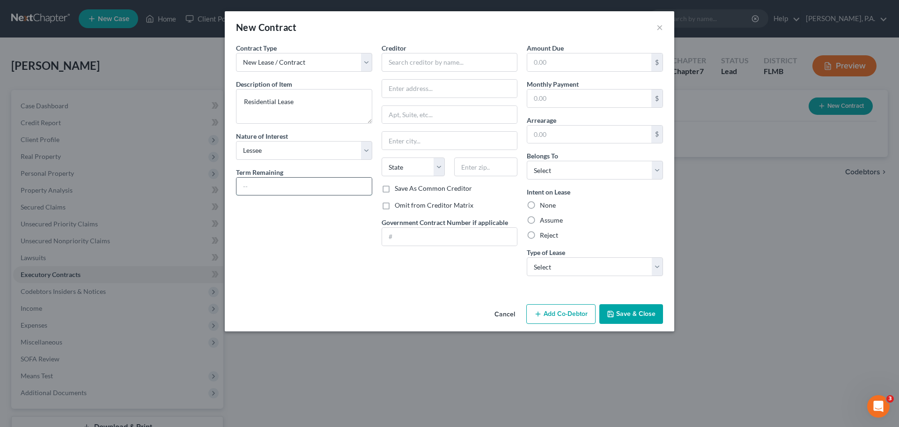
click at [292, 187] on input "text" at bounding box center [304, 187] width 135 height 18
type input "9 months"
click at [422, 58] on input "text" at bounding box center [450, 62] width 136 height 19
type input "All County Polk Property Management"
type input "[STREET_ADDRESS][PERSON_NAME]"
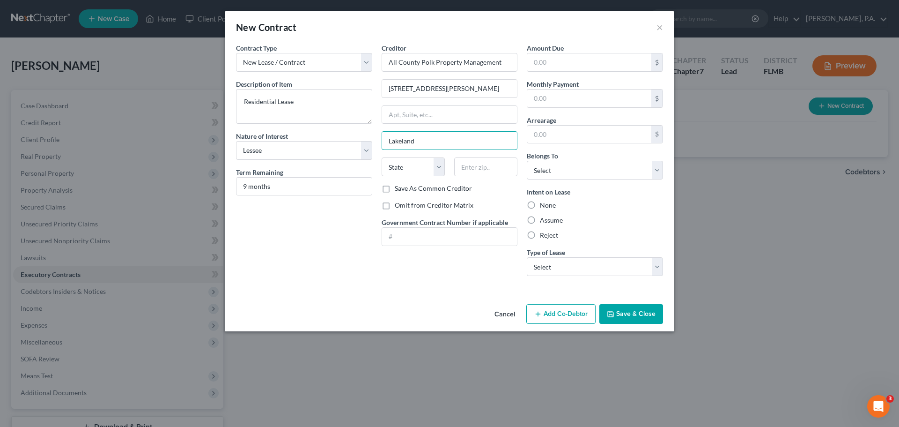
type input "Lakeland"
select select "9"
type input "33801"
click at [555, 57] on input "text" at bounding box center [589, 62] width 124 height 18
click at [533, 94] on input "text" at bounding box center [589, 98] width 124 height 18
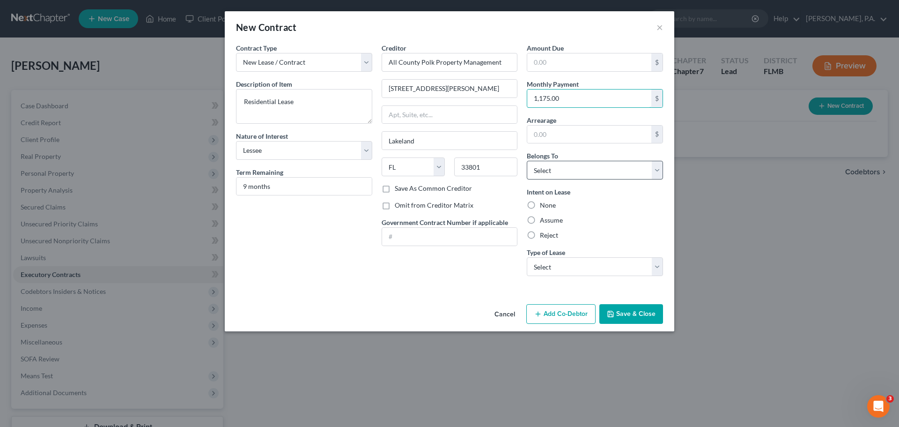
type input "1,175.00"
click at [567, 176] on select "Select Debtor 1 Only Debtor 2 Only Debtor 1 And Debtor 2 Only At Least One Of T…" at bounding box center [595, 170] width 136 height 19
select select "3"
click at [527, 161] on select "Select Debtor 1 Only Debtor 2 Only Debtor 1 And Debtor 2 Only At Least One Of T…" at bounding box center [595, 170] width 136 height 19
click at [559, 221] on label "Assume" at bounding box center [551, 219] width 23 height 9
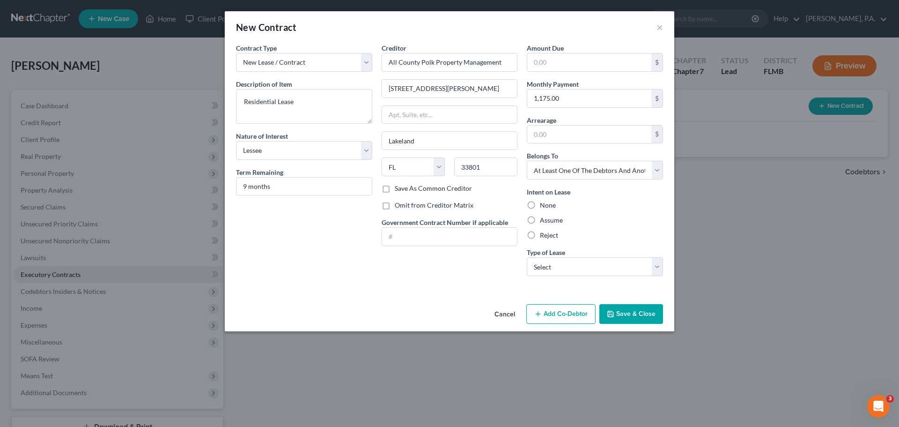
click at [550, 221] on input "Assume" at bounding box center [547, 218] width 6 height 6
radio input "true"
click at [568, 268] on select "Select Real Estate Car Other" at bounding box center [595, 266] width 136 height 19
click at [634, 318] on button "Save & Close" at bounding box center [632, 314] width 64 height 20
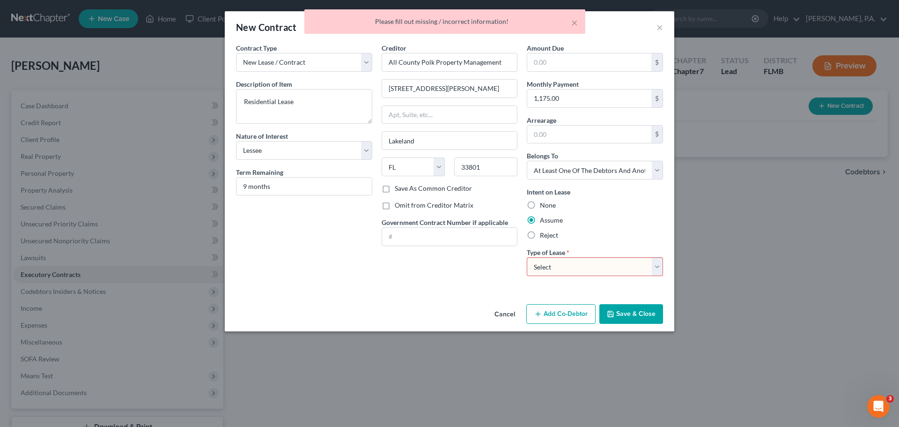
click at [595, 272] on select "Select Real Estate Car Other" at bounding box center [595, 266] width 136 height 19
select select "0"
click at [527, 257] on select "Select Real Estate Car Other" at bounding box center [595, 266] width 136 height 19
click at [647, 315] on button "Save & Close" at bounding box center [632, 314] width 64 height 20
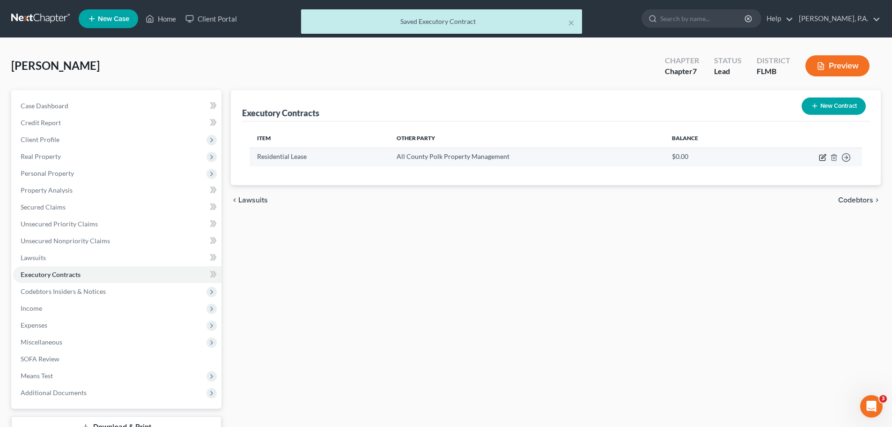
click at [825, 156] on icon "button" at bounding box center [824, 156] width 4 height 4
select select "3"
select select "9"
select select "3"
select select "0"
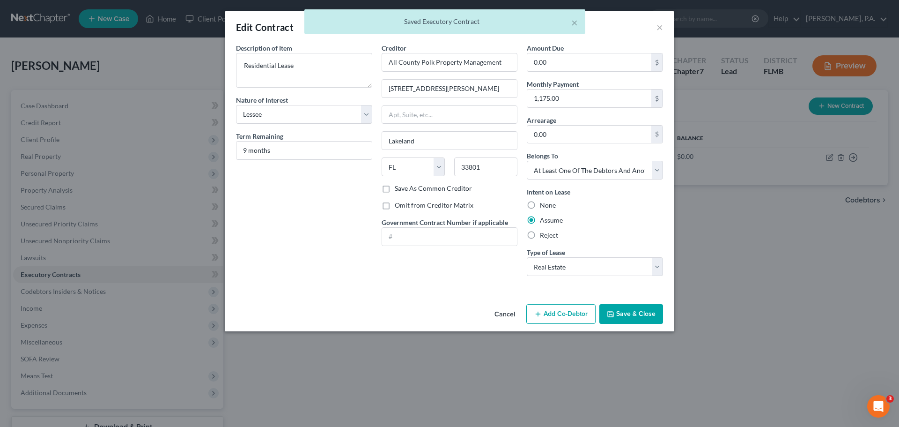
click at [639, 320] on button "Save & Close" at bounding box center [632, 314] width 64 height 20
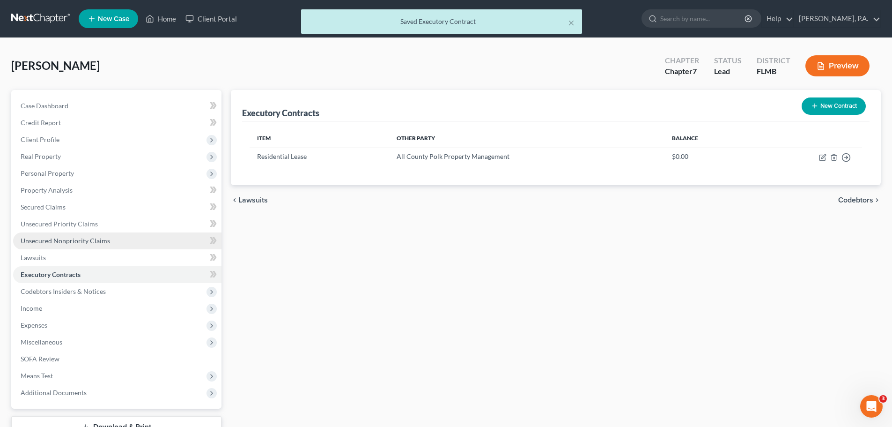
click at [94, 240] on span "Unsecured Nonpriority Claims" at bounding box center [65, 241] width 89 height 8
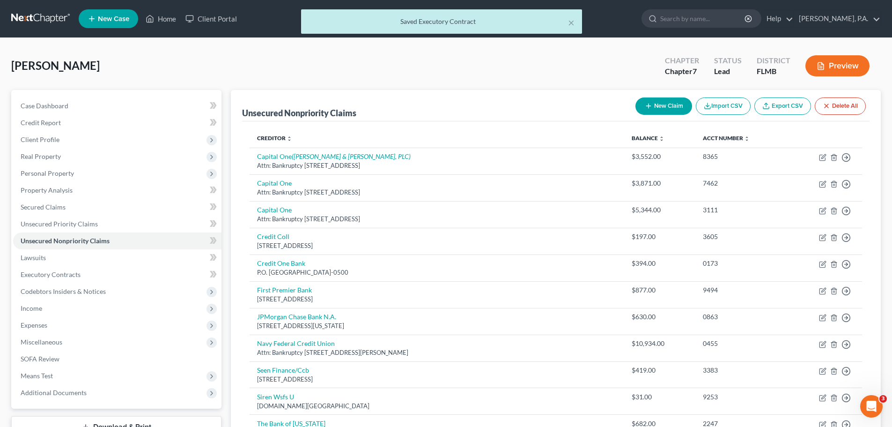
click at [639, 105] on button "New Claim" at bounding box center [664, 105] width 57 height 17
select select "0"
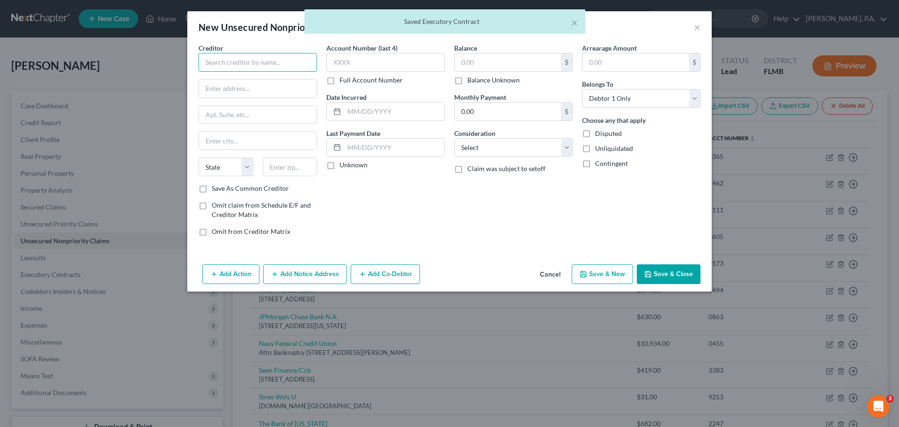
click at [277, 69] on input "text" at bounding box center [258, 62] width 118 height 19
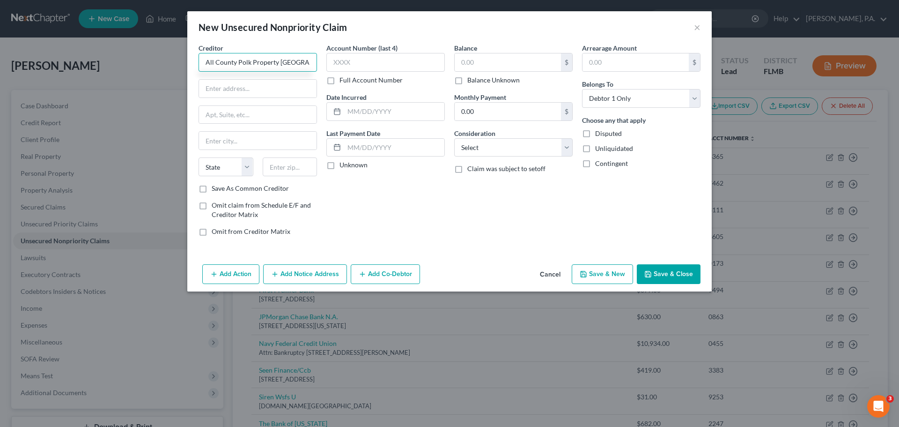
scroll to position [0, 6]
type input "All County Polk Property Management"
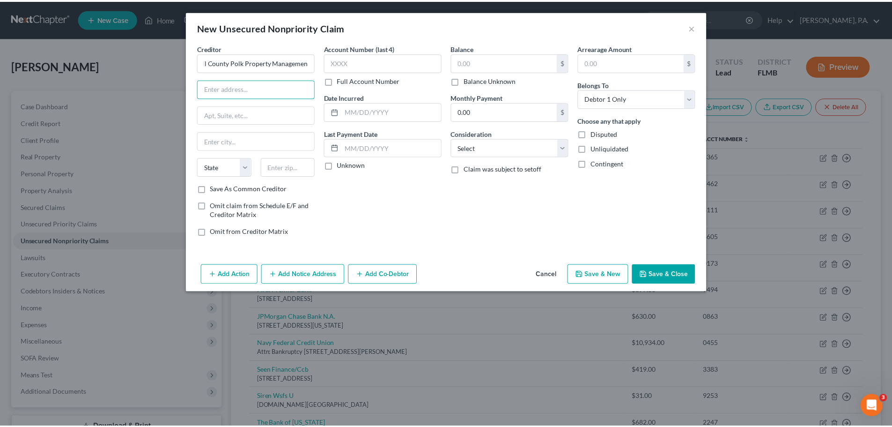
scroll to position [0, 0]
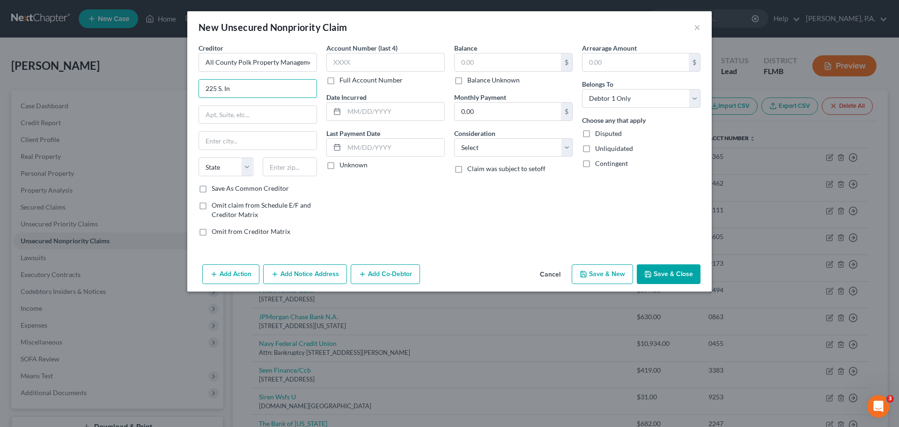
type input "[STREET_ADDRESS][PERSON_NAME]"
click at [271, 142] on input "text" at bounding box center [258, 141] width 118 height 18
type input "Lakeland"
select select "9"
type input "33801"
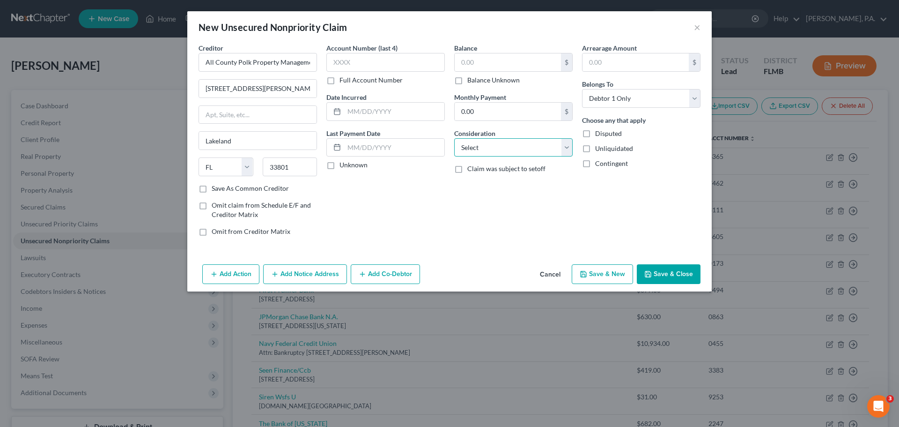
click at [487, 144] on select "Select Cable / Satellite Services Collection Agency Credit Card Debt Debt Couns…" at bounding box center [513, 147] width 118 height 19
select select "14"
click at [454, 138] on select "Select Cable / Satellite Services Collection Agency Credit Card Debt Debt Couns…" at bounding box center [513, 147] width 118 height 19
click at [500, 187] on input "text" at bounding box center [514, 183] width 118 height 18
type input "Rent"
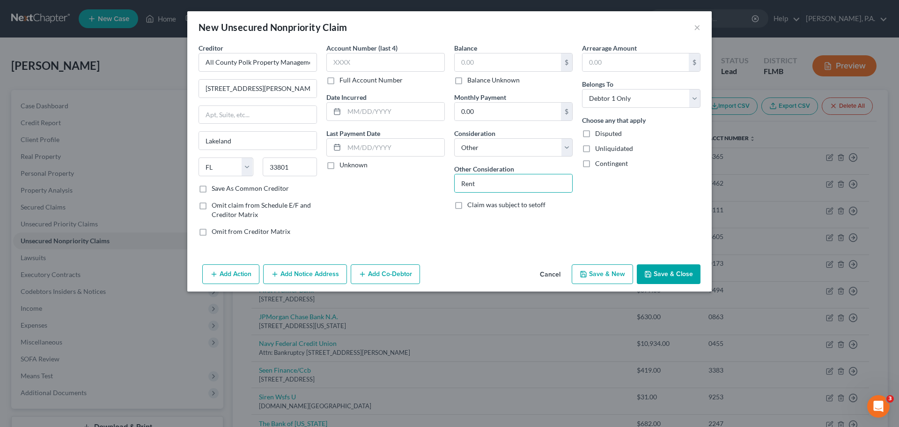
click at [247, 208] on span "Omit claim from Schedule E/F and Creditor Matrix" at bounding box center [261, 209] width 99 height 17
click at [222, 207] on input "Omit claim from Schedule E/F and Creditor Matrix" at bounding box center [218, 203] width 6 height 6
checkbox input "true"
click at [243, 236] on label "Omit from Creditor Matrix" at bounding box center [251, 231] width 79 height 9
click at [222, 233] on input "Omit from Creditor Matrix" at bounding box center [218, 230] width 6 height 6
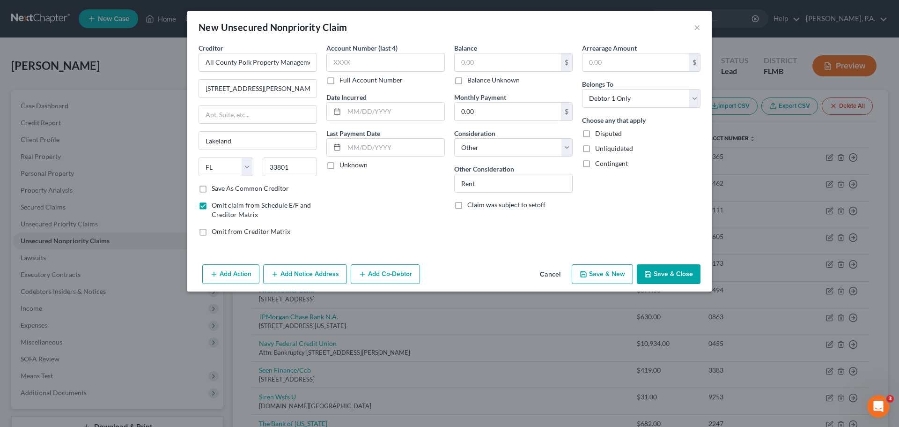
checkbox input "true"
click at [681, 268] on button "Save & Close" at bounding box center [669, 274] width 64 height 20
type input "0.00"
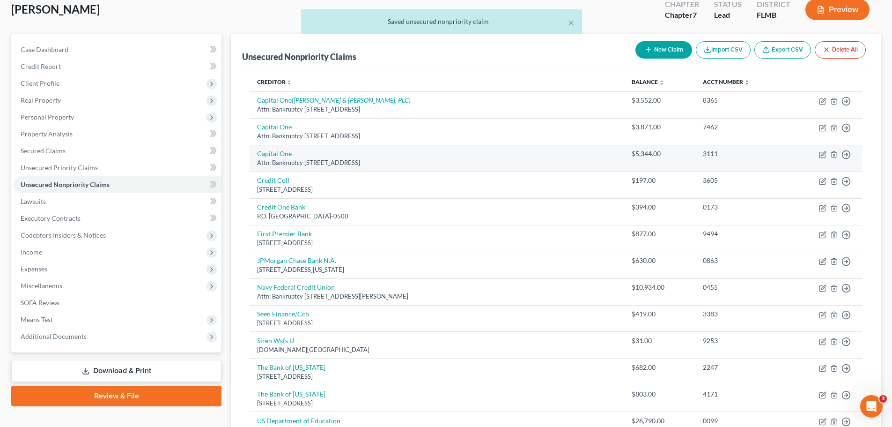
scroll to position [196, 0]
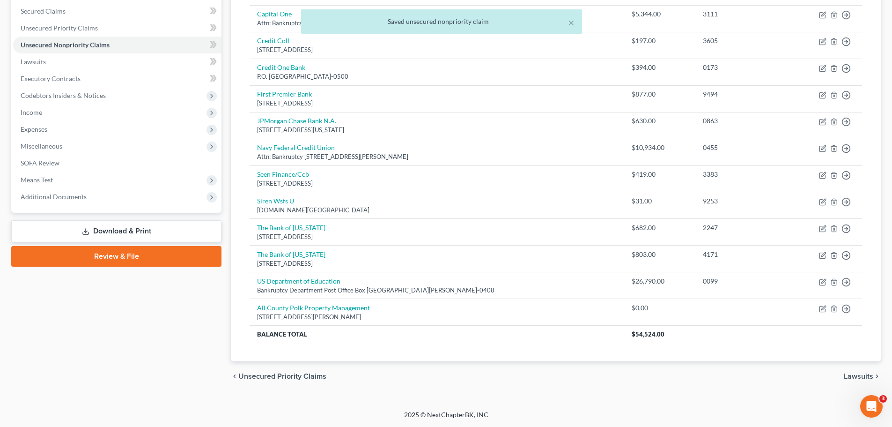
click at [868, 378] on span "Lawsuits" at bounding box center [859, 375] width 30 height 7
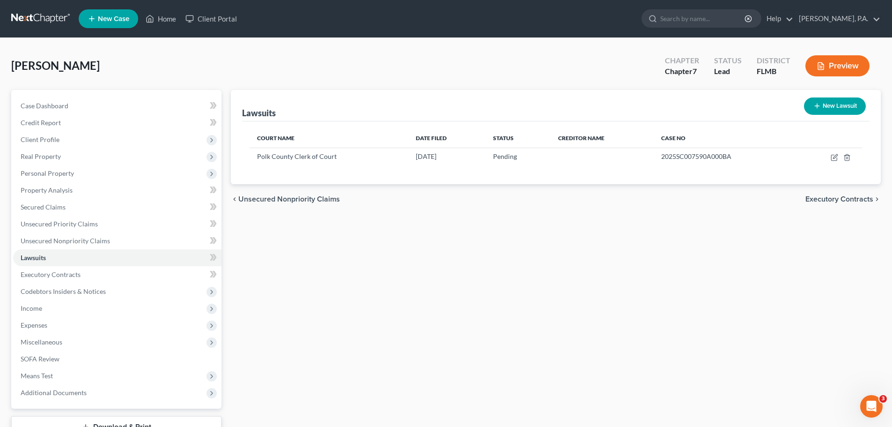
click at [855, 196] on span "Executory Contracts" at bounding box center [840, 198] width 68 height 7
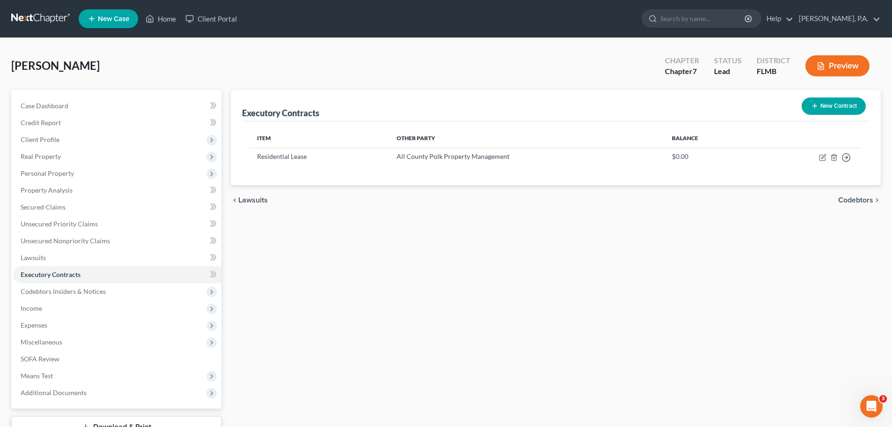
click at [852, 199] on span "Codebtors" at bounding box center [855, 199] width 35 height 7
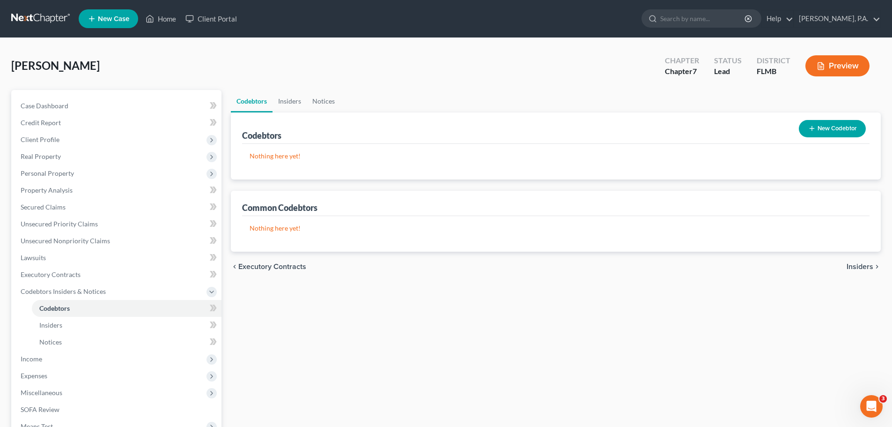
click at [831, 125] on button "New Codebtor" at bounding box center [832, 128] width 67 height 17
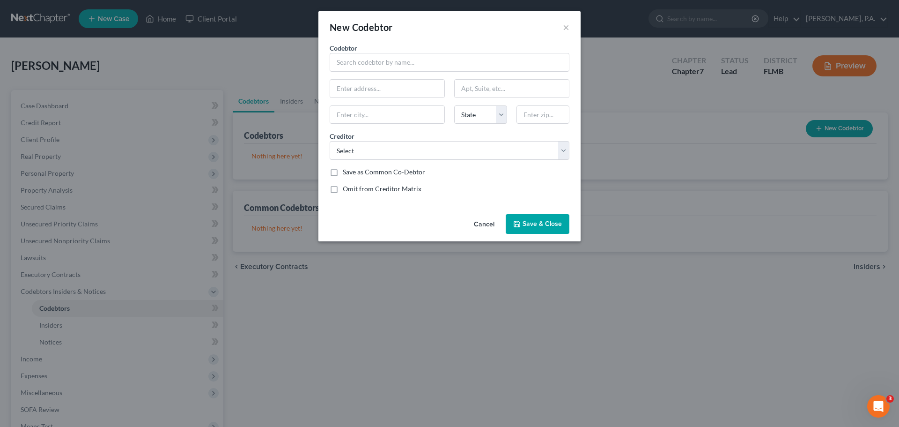
click at [361, 72] on div "Codebtor * Codebtor * State [US_STATE] AK AR AZ CA CO CT DE DC [GEOGRAPHIC_DATA…" at bounding box center [449, 122] width 249 height 158
click at [361, 70] on input "text" at bounding box center [450, 62] width 240 height 19
type input "[PERSON_NAME]"
type input "[STREET_ADDRESS]"
type input "Lakeland"
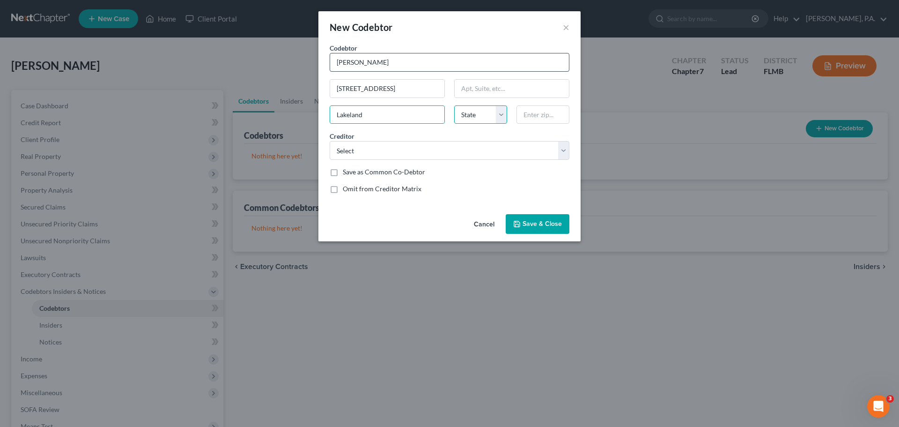
select select "9"
type input "33801"
click at [376, 151] on select "Select Capital One Capital One JPMorgan Chase Bank N.A. Seen Finance/Ccb Credit…" at bounding box center [450, 150] width 240 height 19
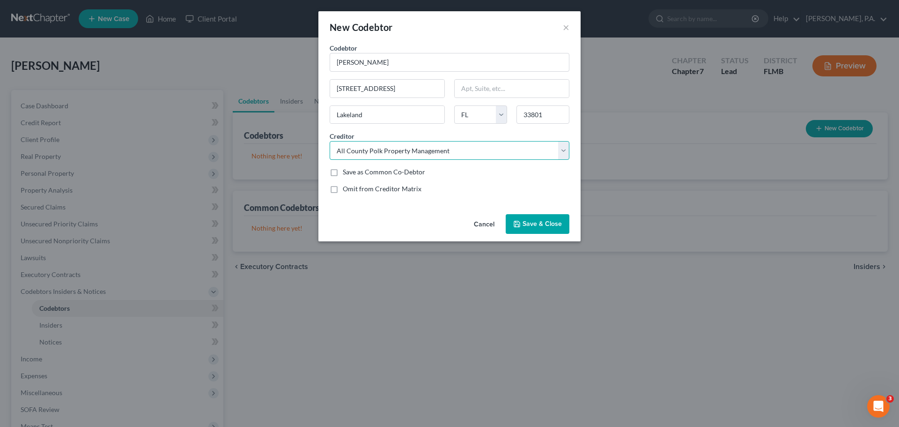
click at [330, 141] on select "Select Capital One Capital One JPMorgan Chase Bank N.A. Seen Finance/Ccb Credit…" at bounding box center [450, 150] width 240 height 19
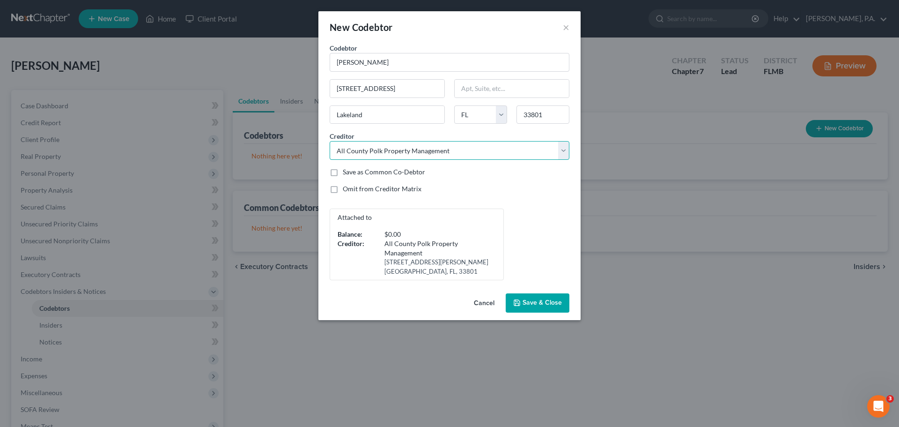
click at [498, 149] on select "Select Capital One Capital One JPMorgan Chase Bank N.A. Seen Finance/Ccb Credit…" at bounding box center [450, 150] width 240 height 19
select select "7"
click at [330, 141] on select "Select Capital One Capital One JPMorgan Chase Bank N.A. Seen Finance/Ccb Credit…" at bounding box center [450, 150] width 240 height 19
click at [537, 299] on span "Save & Close" at bounding box center [542, 303] width 39 height 8
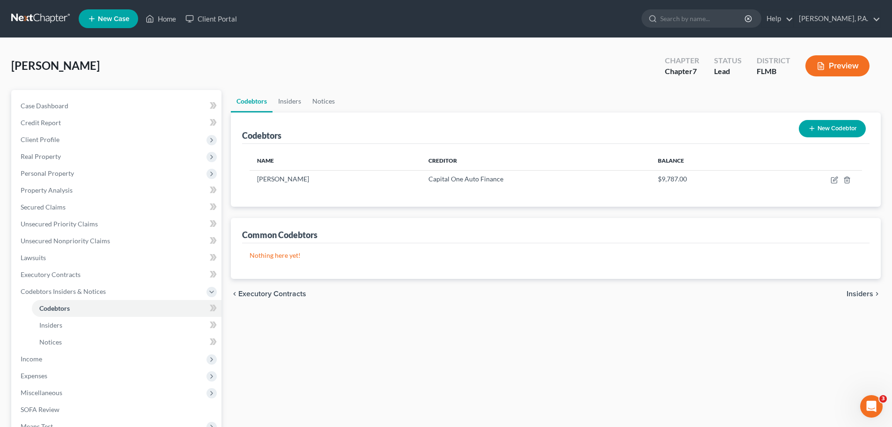
click at [861, 293] on span "Insiders" at bounding box center [860, 293] width 27 height 7
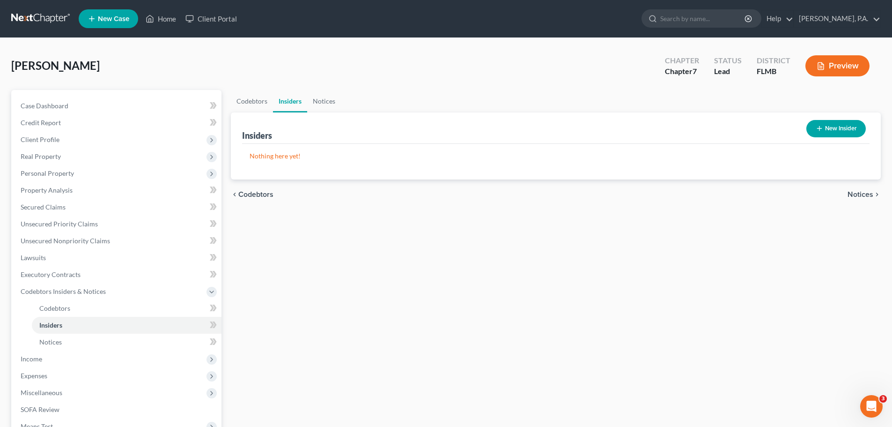
click at [853, 197] on span "Notices" at bounding box center [861, 194] width 26 height 7
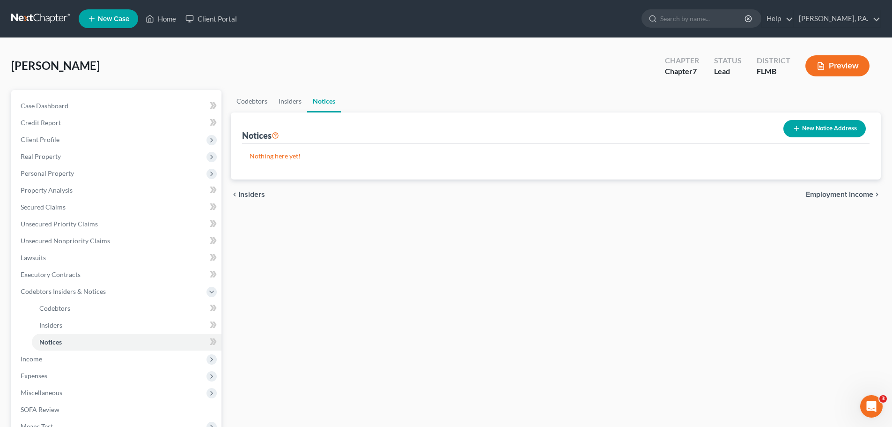
click at [853, 197] on span "Employment Income" at bounding box center [839, 194] width 67 height 7
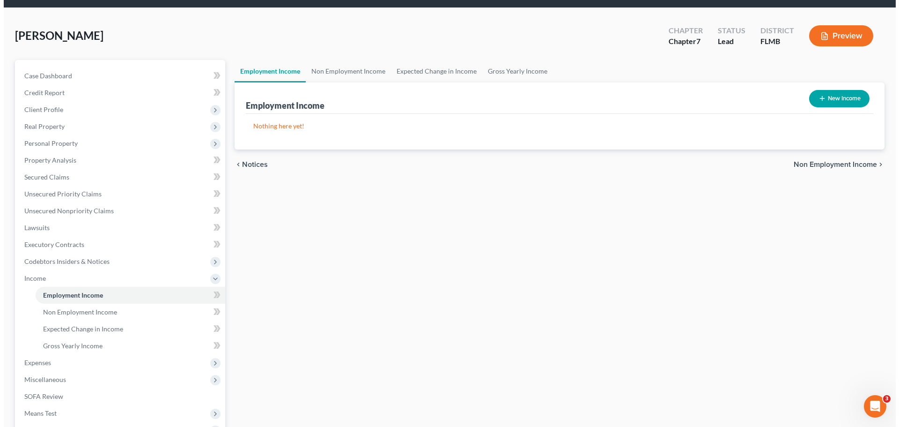
scroll to position [47, 0]
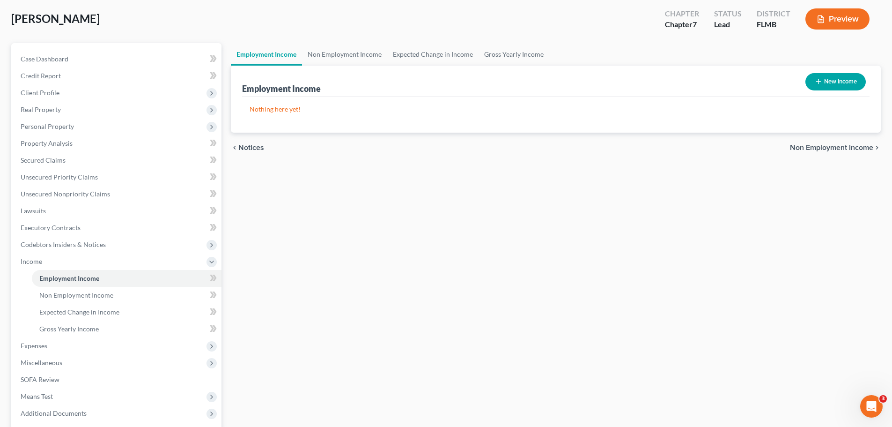
click at [822, 82] on button "New Income" at bounding box center [836, 81] width 60 height 17
select select "0"
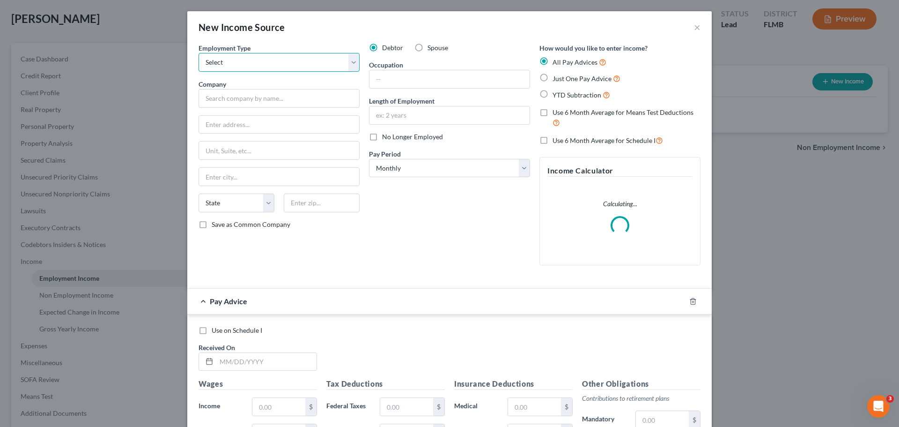
click at [292, 63] on select "Select Full or [DEMOGRAPHIC_DATA] Employment Self Employment" at bounding box center [279, 62] width 161 height 19
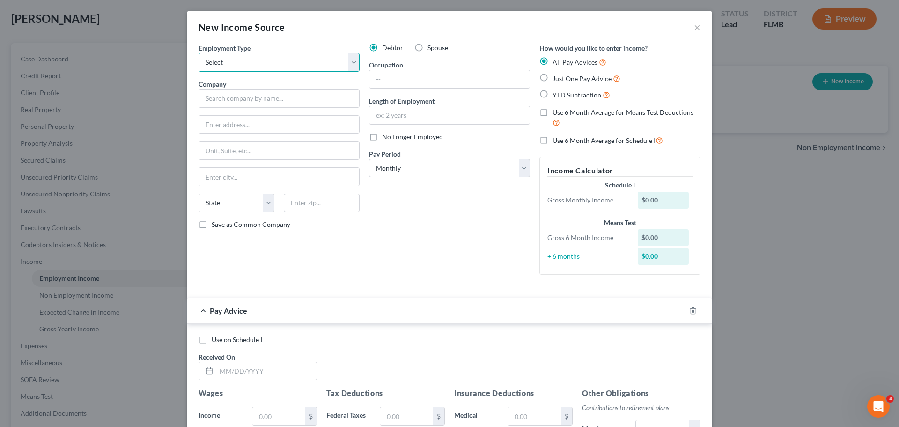
select select "0"
click at [199, 53] on select "Select Full or [DEMOGRAPHIC_DATA] Employment Self Employment" at bounding box center [279, 62] width 161 height 19
click at [287, 89] on input "text" at bounding box center [279, 98] width 161 height 19
click at [430, 50] on span "Spouse" at bounding box center [438, 48] width 21 height 8
click at [431, 49] on input "Spouse" at bounding box center [434, 46] width 6 height 6
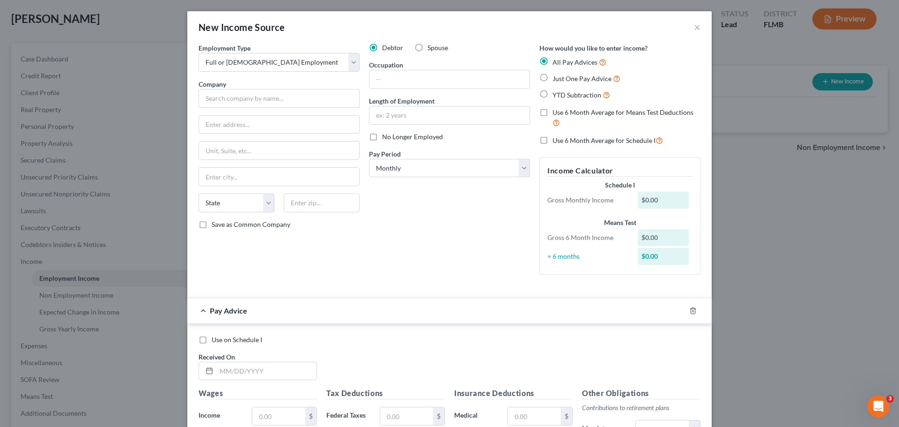
radio input "true"
click at [281, 98] on input "text" at bounding box center [279, 98] width 161 height 19
type input "Cinemark"
type input "[STREET_ADDRESS]"
type input "Suite 910"
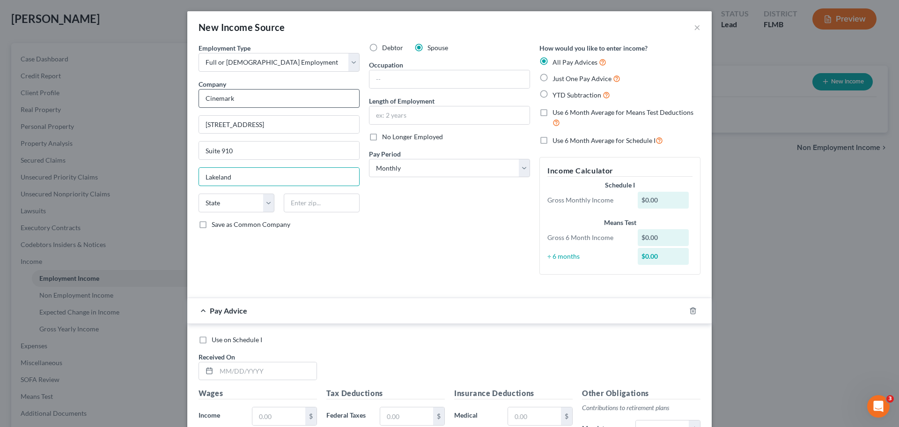
type input "Lakeland"
select select "9"
type input "33809"
click at [403, 81] on input "text" at bounding box center [450, 79] width 160 height 18
type input "Assistant Manager"
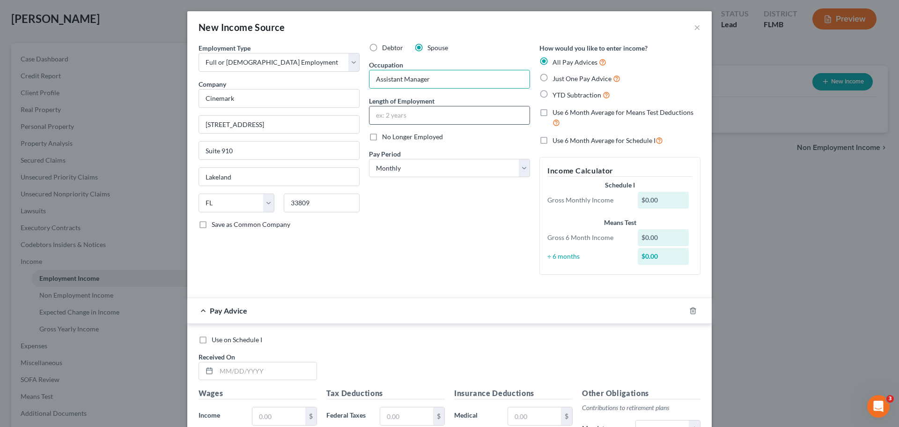
click at [412, 118] on input "text" at bounding box center [450, 115] width 160 height 18
type input "Date of Hire: [DATE]"
click at [573, 82] on label "Just One Pay Advice" at bounding box center [587, 78] width 68 height 11
click at [563, 79] on input "Just One Pay Advice" at bounding box center [559, 76] width 6 height 6
radio input "true"
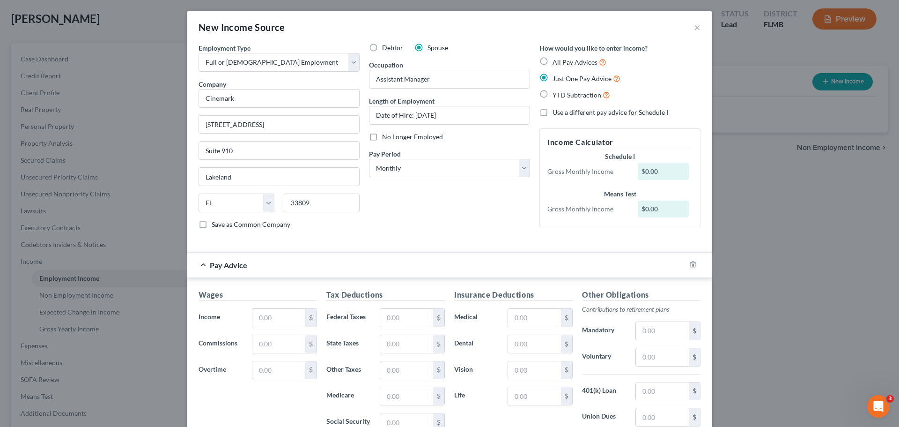
click at [289, 330] on div "Wages Income * $ Commissions $ Overtime $" at bounding box center [258, 364] width 128 height 150
click at [286, 325] on input "text" at bounding box center [278, 318] width 53 height 18
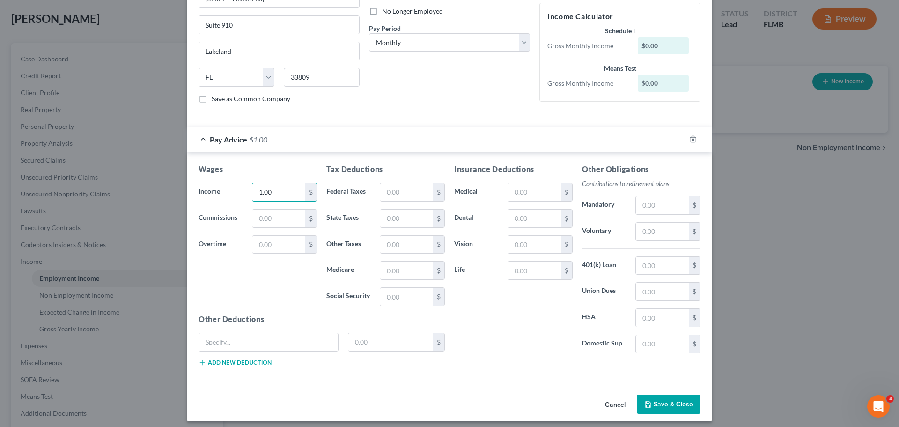
scroll to position [131, 0]
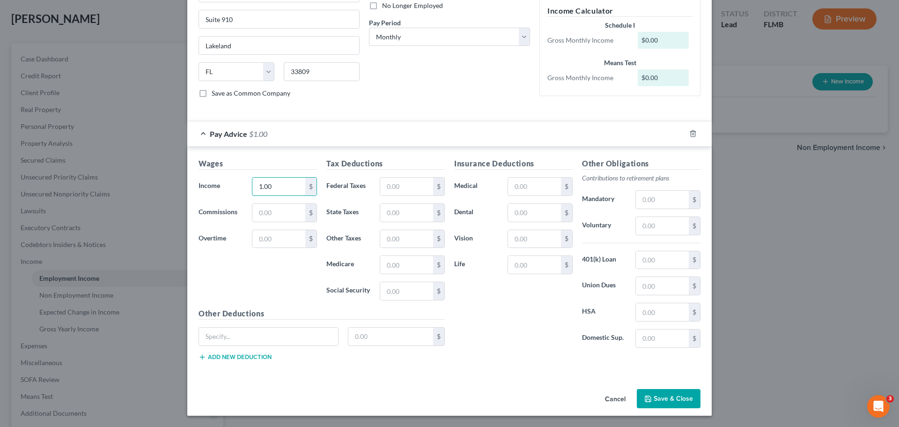
type input "1.00"
click at [664, 407] on button "Save & Close" at bounding box center [669, 399] width 64 height 20
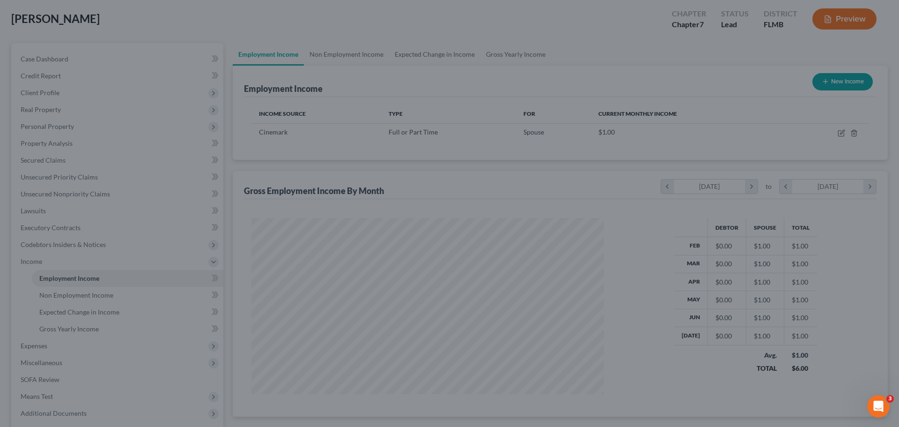
scroll to position [175, 368]
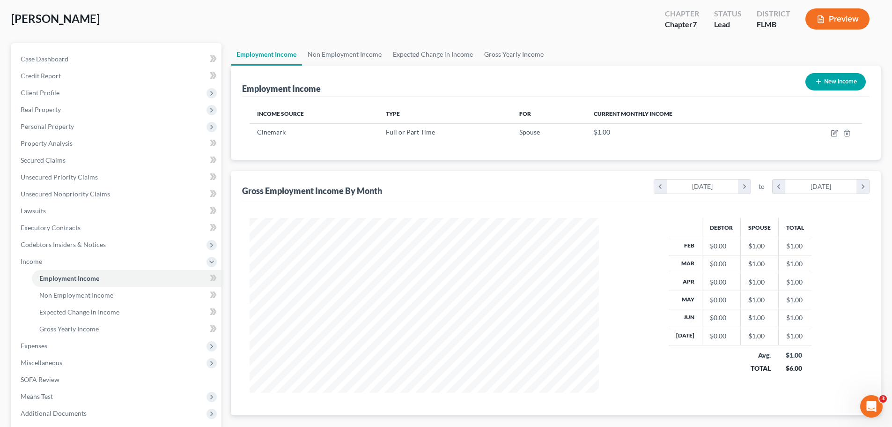
click at [826, 83] on button "New Income" at bounding box center [836, 81] width 60 height 17
select select "0"
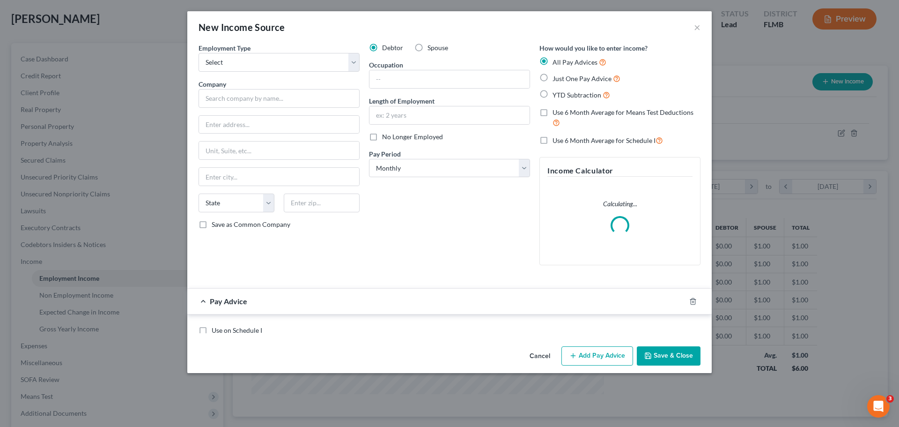
scroll to position [176, 371]
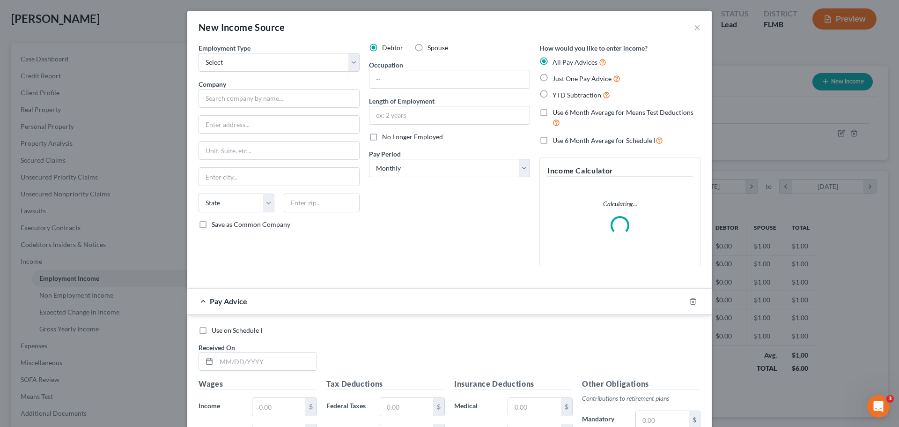
click at [301, 108] on div "Employment Type * Select Full or [DEMOGRAPHIC_DATA] Employment Self Employment …" at bounding box center [279, 158] width 170 height 230
click at [300, 102] on input "text" at bounding box center [279, 98] width 161 height 19
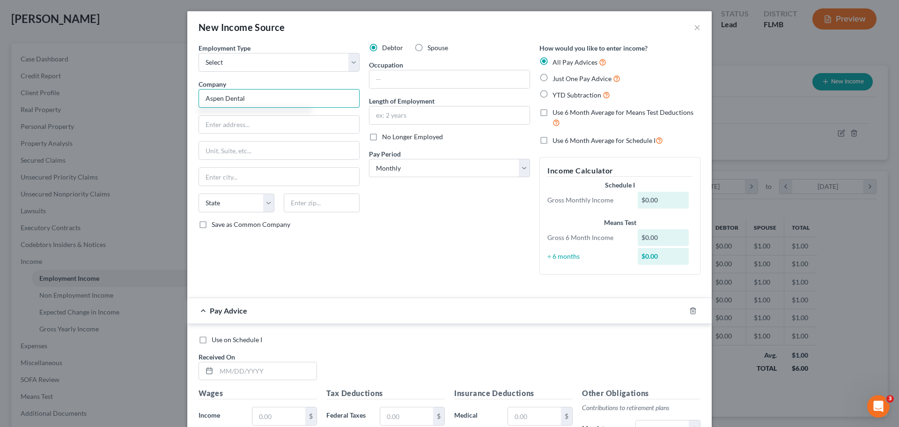
type input "Aspen Dental"
type input "[STREET_ADDRESS]"
type input "Lakeland"
select select "9"
type input "33809"
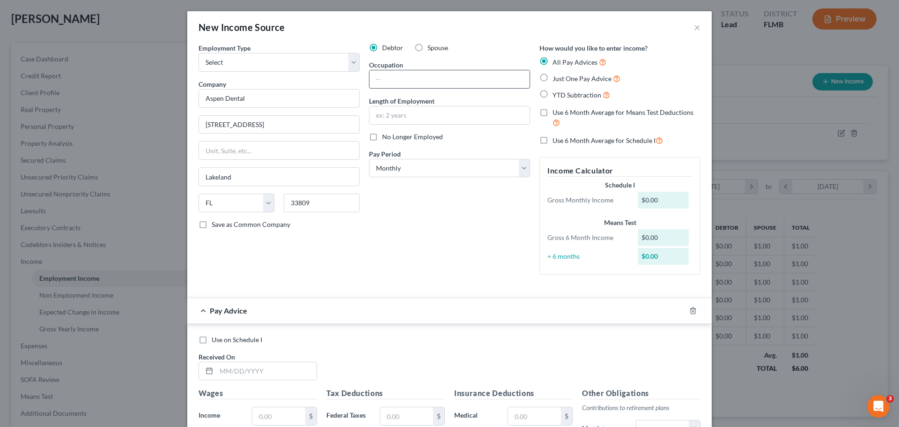
click at [475, 83] on input "text" at bounding box center [450, 79] width 160 height 18
drag, startPoint x: 464, startPoint y: 86, endPoint x: 358, endPoint y: 74, distance: 107.0
click at [358, 74] on div "Employment Type * Select Full or [DEMOGRAPHIC_DATA] Employment Self Employment …" at bounding box center [449, 166] width 511 height 247
type input "Date of Hire: [DATE]"
click at [460, 118] on input "text" at bounding box center [450, 115] width 160 height 18
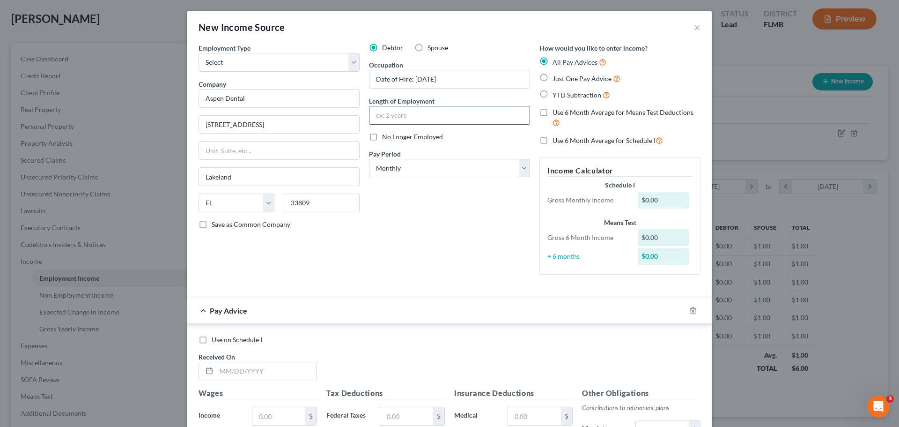
paste input "Date of Hire: [DATE]"
type input "Date of Hire: [DATE]"
drag, startPoint x: 449, startPoint y: 76, endPoint x: 233, endPoint y: 72, distance: 216.4
click at [233, 72] on div "Employment Type * Select Full or [DEMOGRAPHIC_DATA] Employment Self Employment …" at bounding box center [449, 166] width 511 height 247
type input "Patient Service Representative"
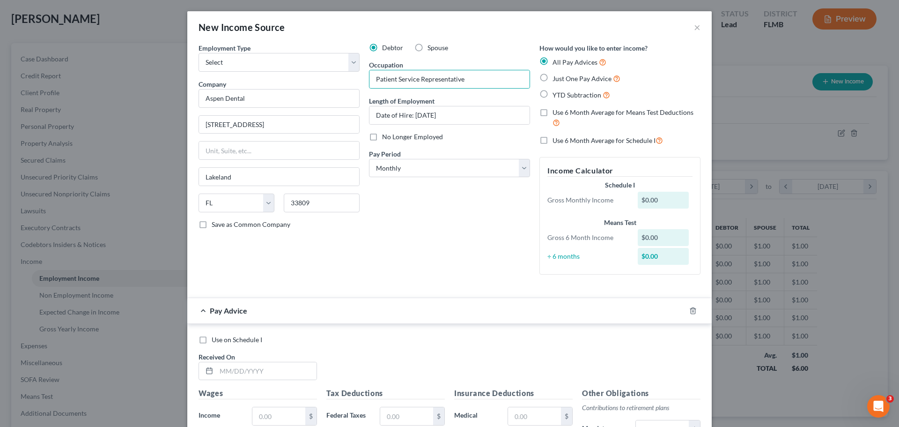
click at [566, 77] on span "Just One Pay Advice" at bounding box center [582, 78] width 59 height 8
click at [563, 77] on input "Just One Pay Advice" at bounding box center [559, 76] width 6 height 6
radio input "true"
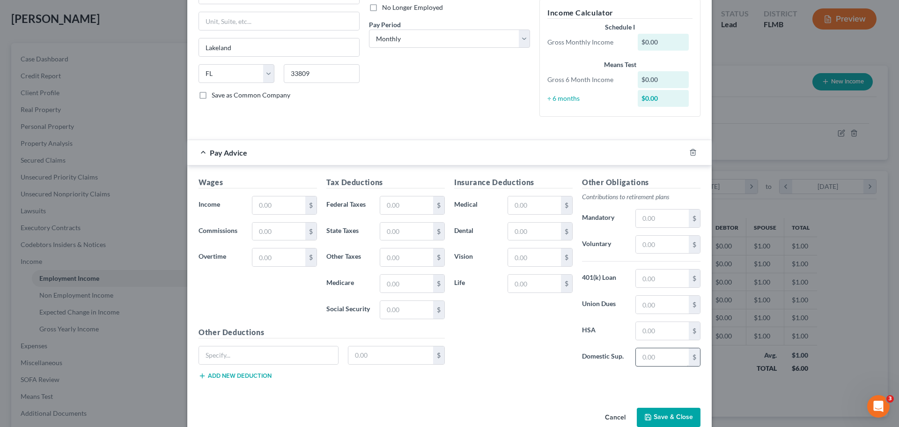
scroll to position [141, 0]
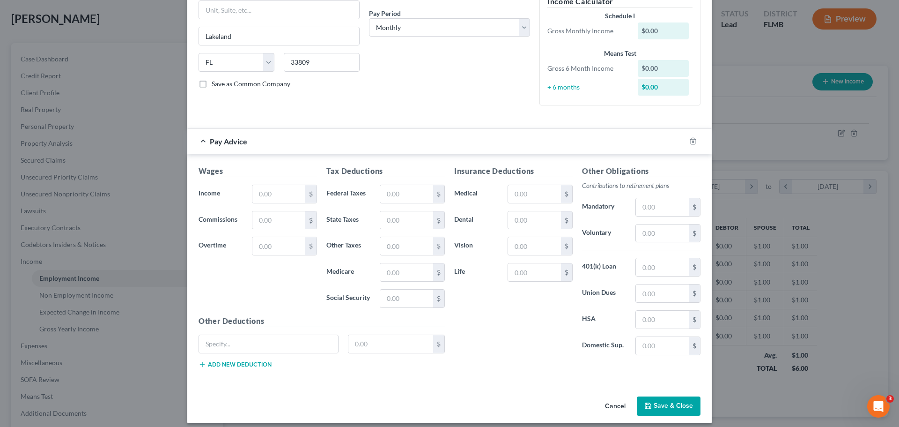
click at [279, 206] on div "Wages Income * $ Commissions $ Overtime $" at bounding box center [258, 240] width 128 height 150
click at [277, 203] on div "$" at bounding box center [284, 194] width 65 height 19
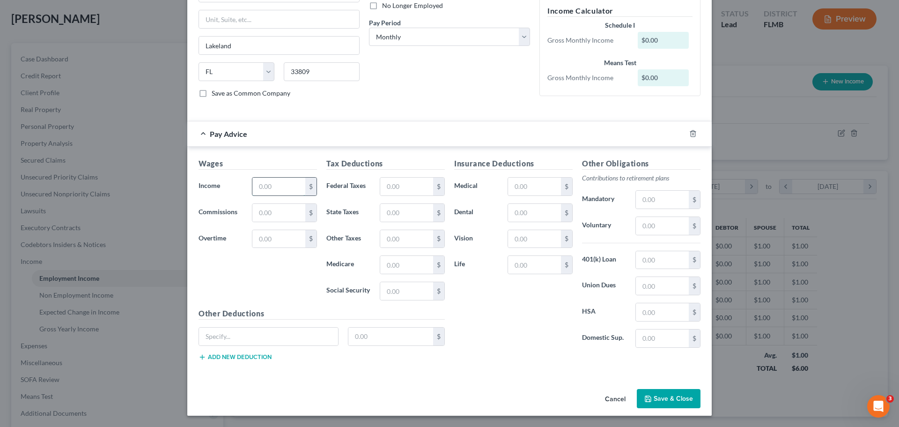
click at [272, 191] on input "text" at bounding box center [278, 187] width 53 height 18
type input "1.00"
click at [677, 400] on button "Save & Close" at bounding box center [669, 399] width 64 height 20
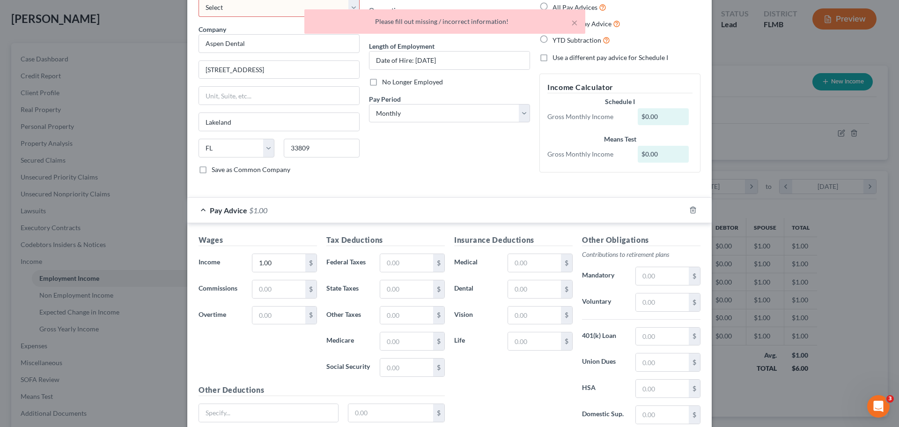
scroll to position [0, 0]
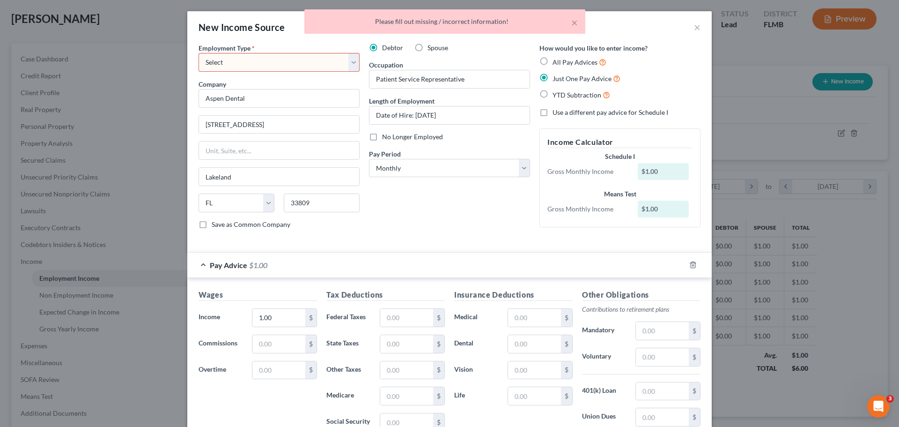
click at [227, 65] on select "Select Full or [DEMOGRAPHIC_DATA] Employment Self Employment" at bounding box center [279, 62] width 161 height 19
select select "0"
click at [199, 53] on select "Select Full or [DEMOGRAPHIC_DATA] Employment Self Employment" at bounding box center [279, 62] width 161 height 19
click at [576, 25] on button "×" at bounding box center [574, 22] width 7 height 11
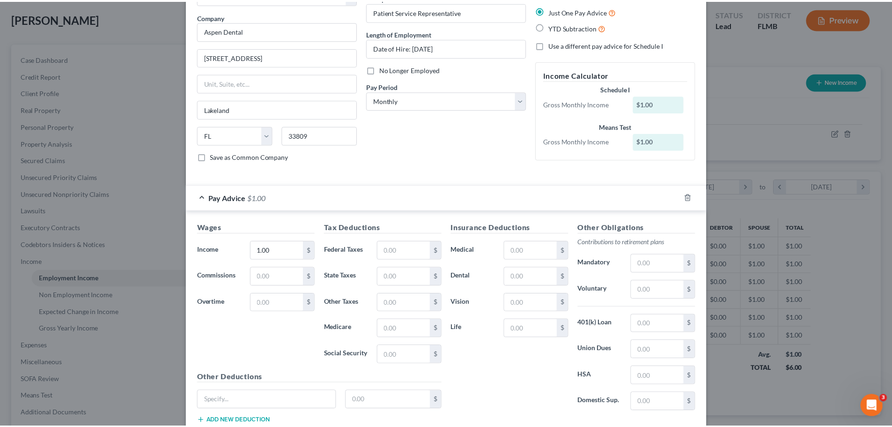
scroll to position [131, 0]
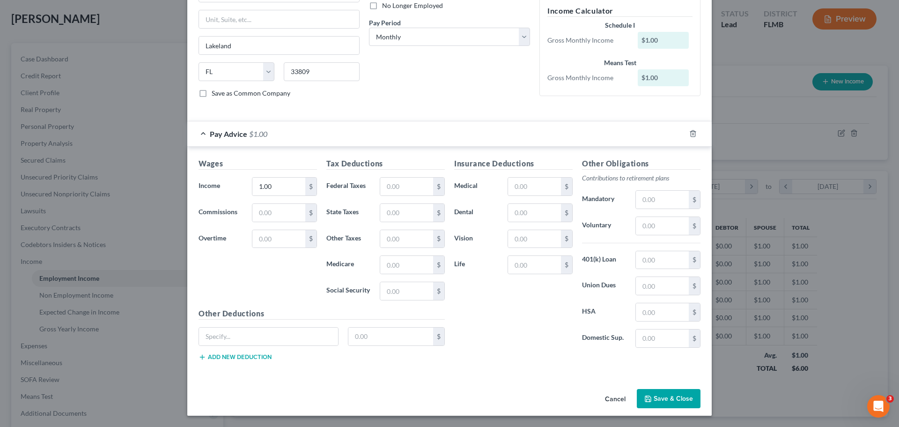
click at [666, 398] on button "Save & Close" at bounding box center [669, 399] width 64 height 20
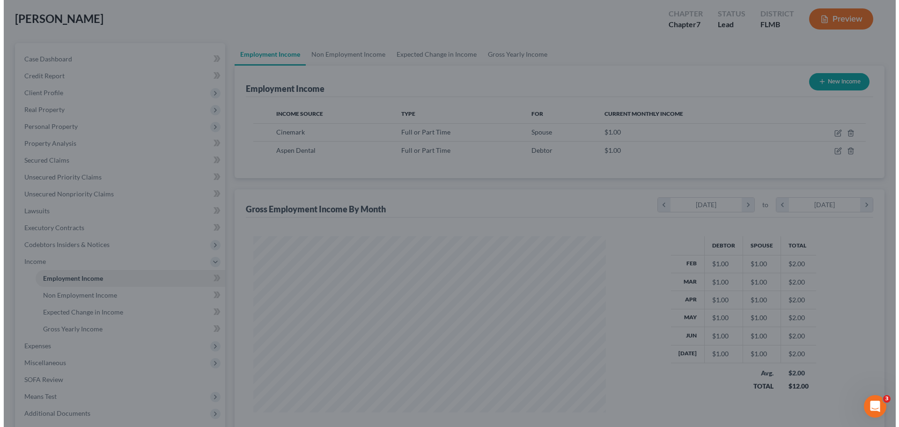
scroll to position [468200, 468007]
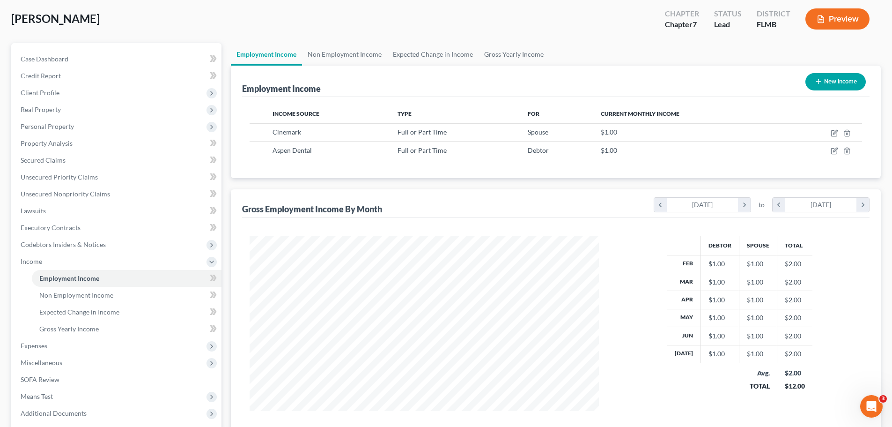
click at [817, 81] on line "button" at bounding box center [818, 81] width 4 height 0
select select "0"
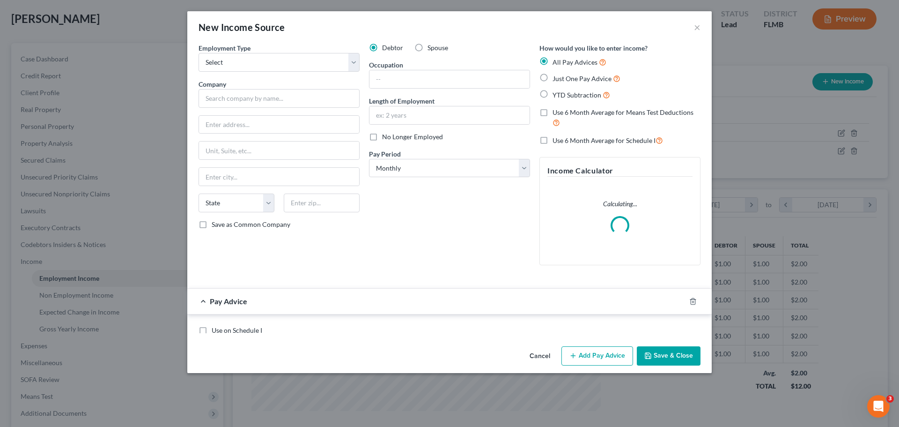
scroll to position [176, 371]
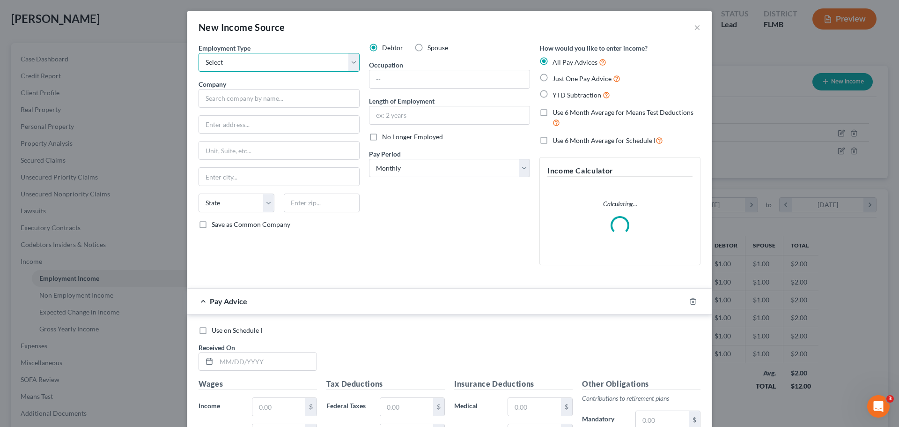
click at [290, 63] on select "Select Full or [DEMOGRAPHIC_DATA] Employment Self Employment" at bounding box center [279, 62] width 161 height 19
select select "0"
click at [199, 53] on select "Select Full or [DEMOGRAPHIC_DATA] Employment Self Employment" at bounding box center [279, 62] width 161 height 19
click at [258, 103] on input "text" at bounding box center [279, 98] width 161 height 19
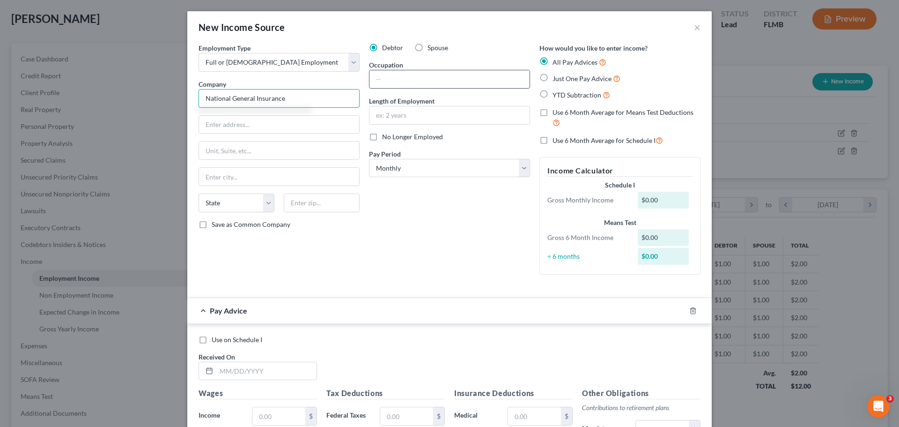
type input "National General Insurance"
click at [419, 80] on input "text" at bounding box center [450, 79] width 160 height 18
type input "Claims Adjuster"
click at [414, 120] on input "text" at bounding box center [450, 115] width 160 height 18
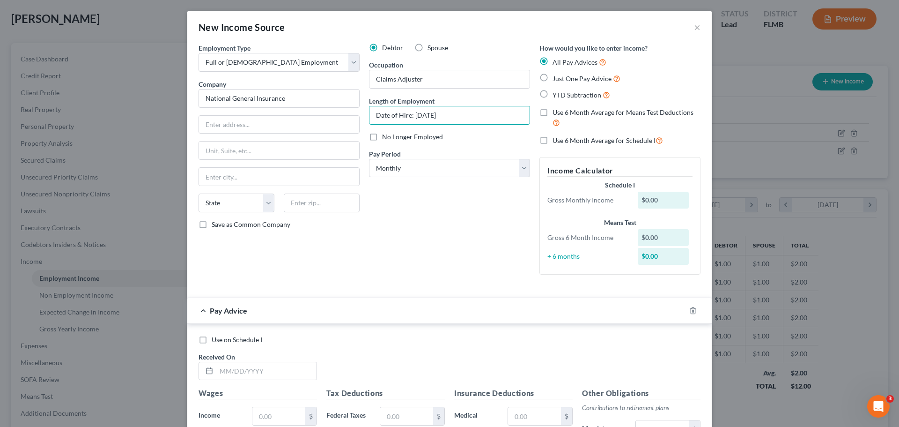
type input "Date of Hire: [DATE]"
click at [599, 81] on span "Just One Pay Advice" at bounding box center [582, 78] width 59 height 8
click at [563, 79] on input "Just One Pay Advice" at bounding box center [559, 76] width 6 height 6
radio input "true"
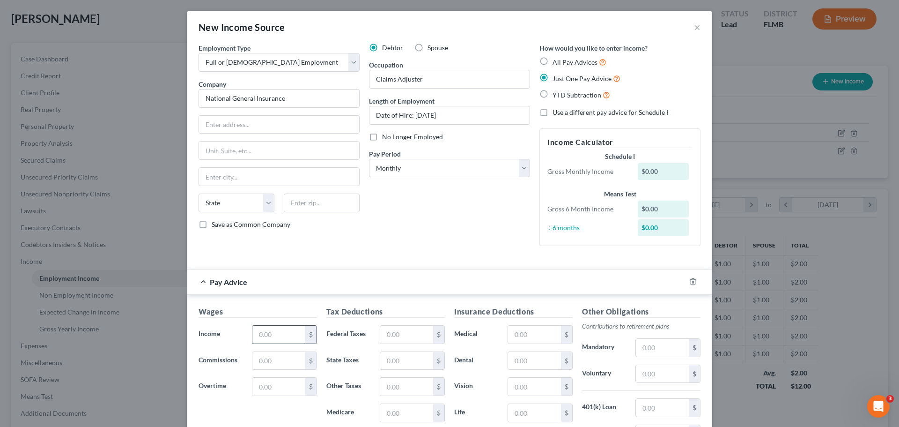
click at [272, 336] on input "text" at bounding box center [278, 335] width 53 height 18
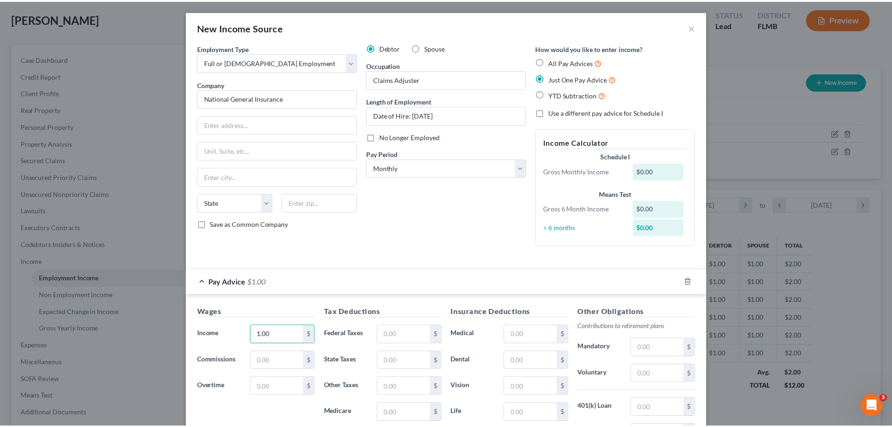
scroll to position [148, 0]
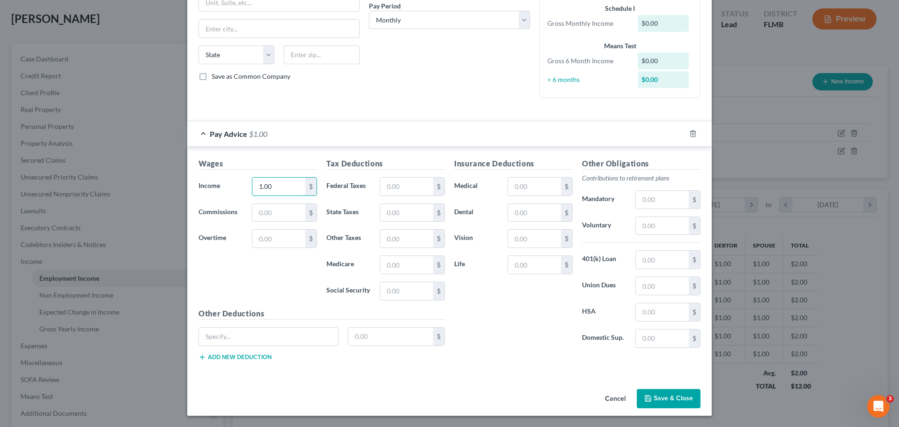
type input "1.00"
click at [679, 393] on button "Save & Close" at bounding box center [669, 399] width 64 height 20
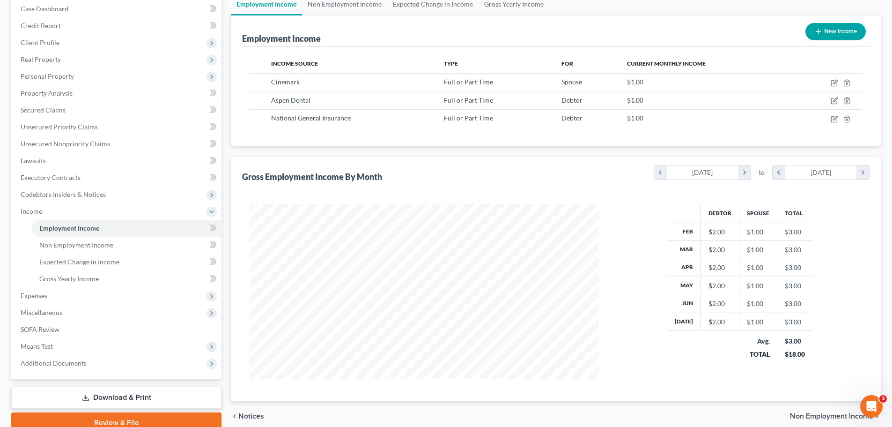
scroll to position [139, 0]
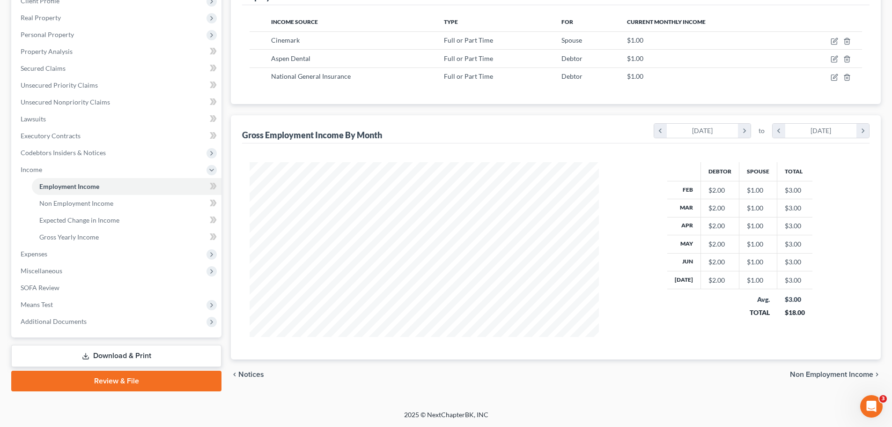
click at [833, 374] on span "Non Employment Income" at bounding box center [831, 373] width 83 height 7
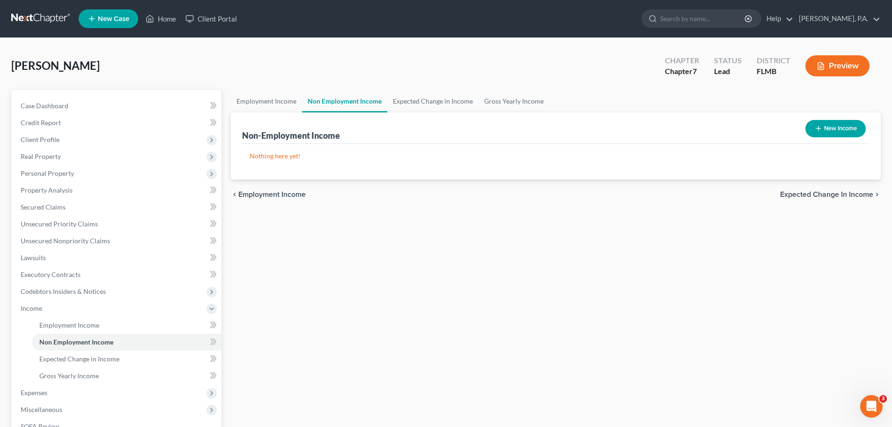
click at [809, 191] on span "Expected Change in Income" at bounding box center [826, 194] width 93 height 7
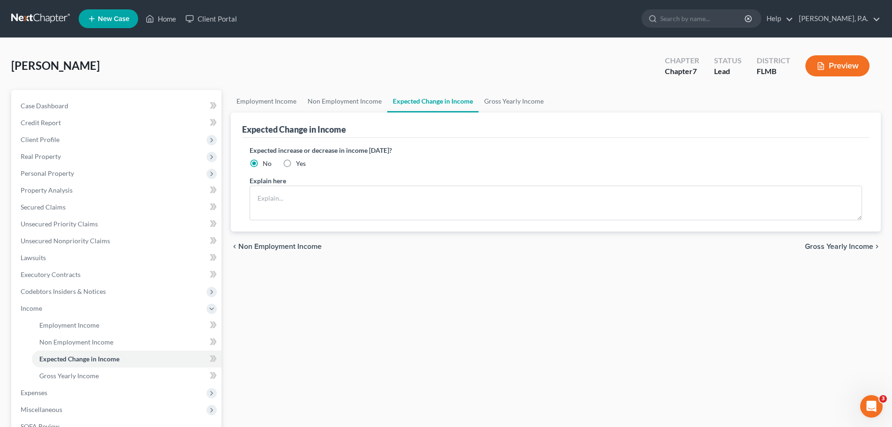
click at [857, 247] on span "Gross Yearly Income" at bounding box center [839, 246] width 68 height 7
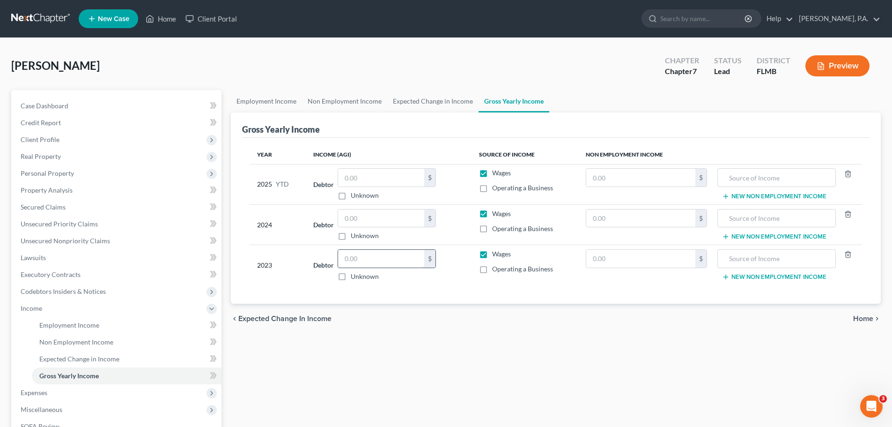
click at [375, 265] on input "text" at bounding box center [381, 259] width 86 height 18
type input "73,957.00"
click at [461, 358] on div "Employment Income Non Employment Income Expected Change in Income Gross Yearly …" at bounding box center [555, 310] width 659 height 440
click at [161, 12] on link "Home" at bounding box center [161, 18] width 40 height 17
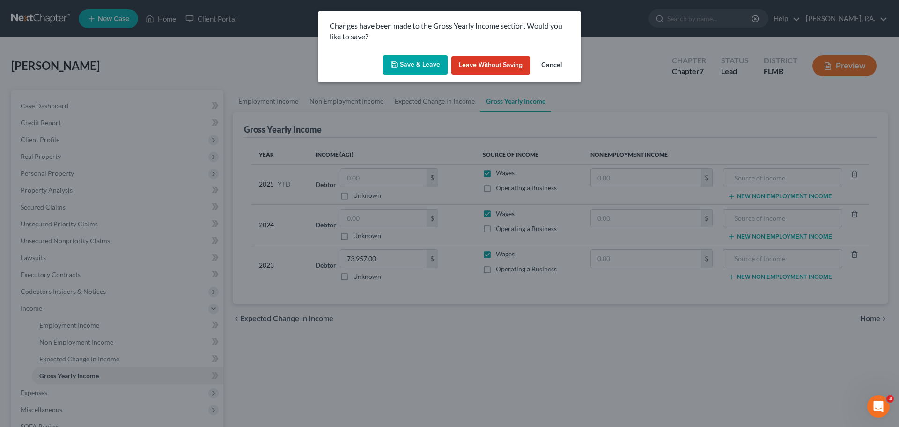
click at [431, 67] on button "Save & Leave" at bounding box center [415, 65] width 65 height 20
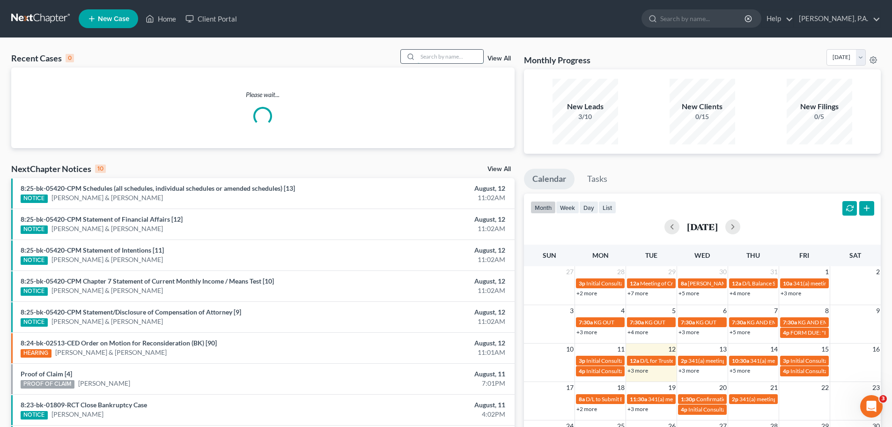
click at [433, 60] on input "search" at bounding box center [451, 57] width 66 height 14
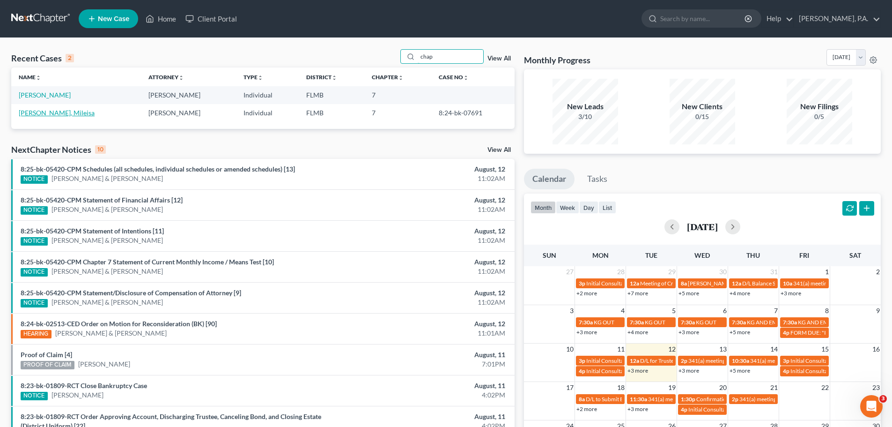
type input "chap"
click at [52, 111] on link "[PERSON_NAME], Mileisa" at bounding box center [57, 113] width 76 height 8
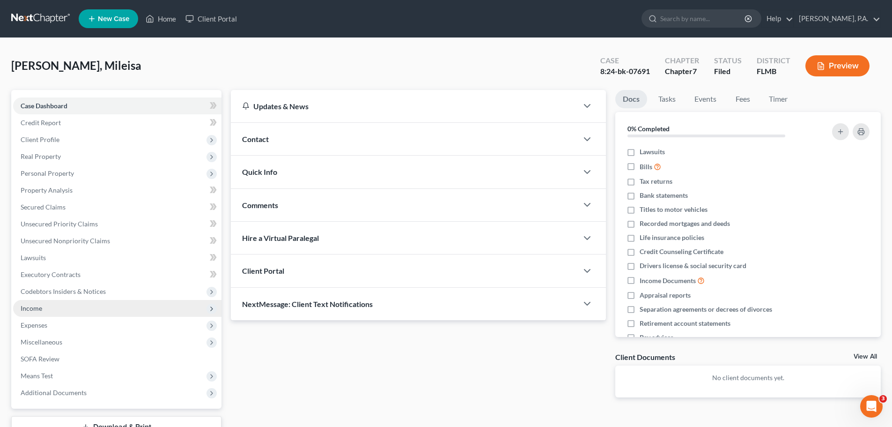
click at [78, 311] on span "Income" at bounding box center [117, 308] width 208 height 17
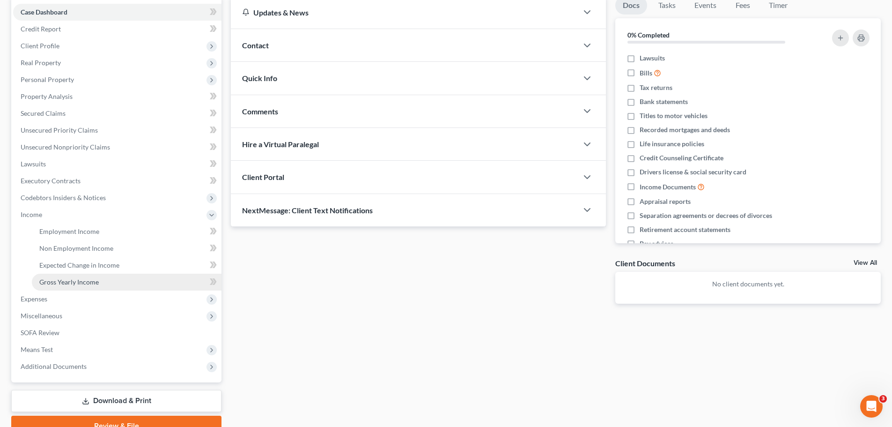
click at [84, 285] on span "Gross Yearly Income" at bounding box center [68, 282] width 59 height 8
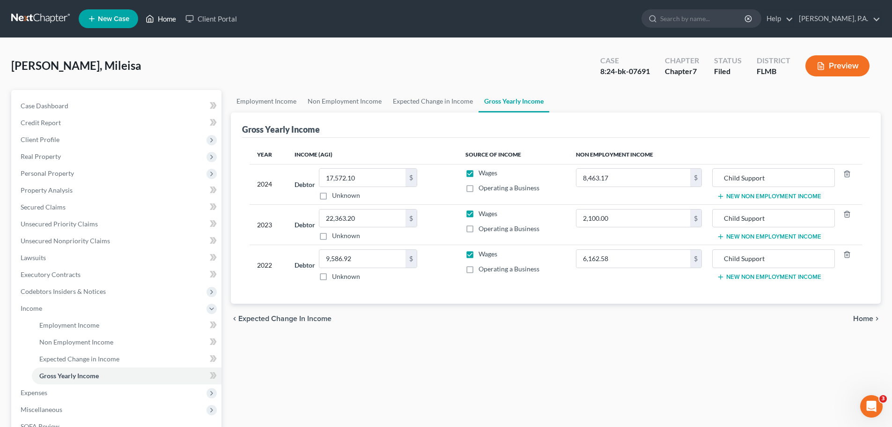
click at [165, 23] on link "Home" at bounding box center [161, 18] width 40 height 17
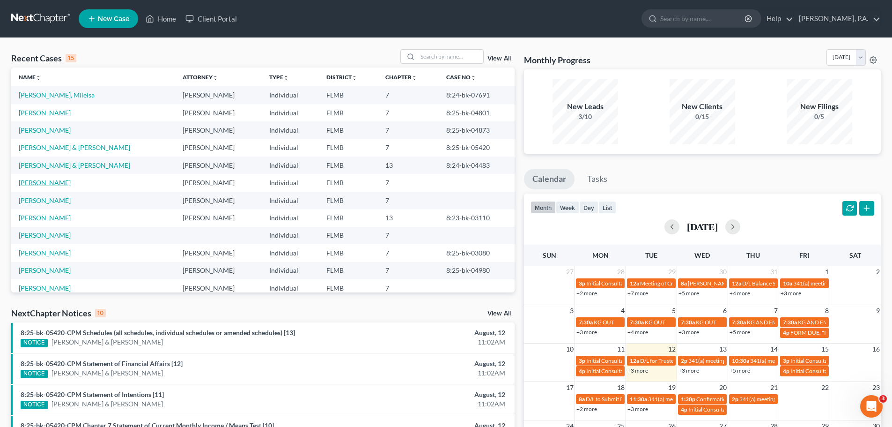
click at [55, 185] on link "[PERSON_NAME]" at bounding box center [45, 182] width 52 height 8
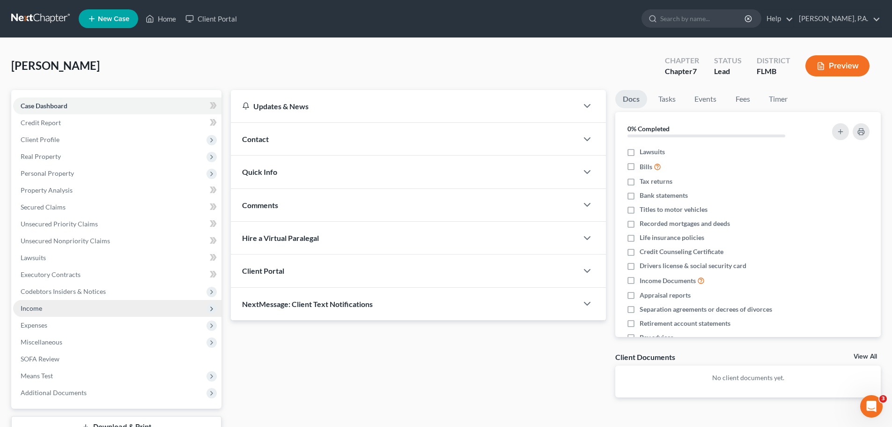
click at [71, 313] on span "Income" at bounding box center [117, 308] width 208 height 17
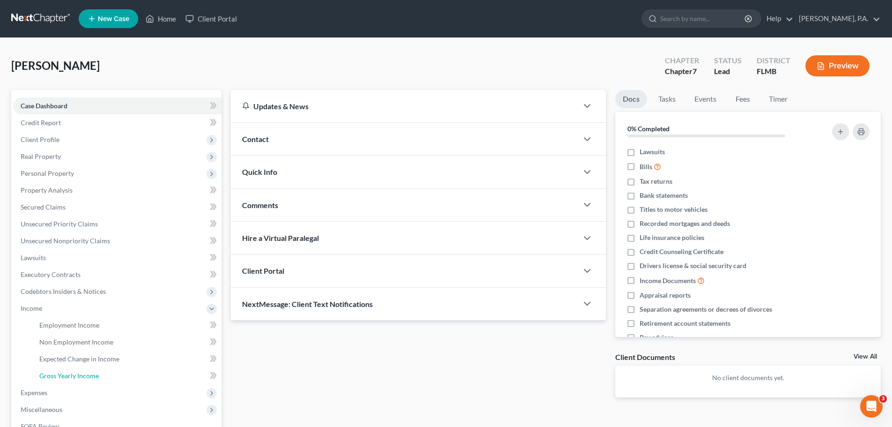
click at [67, 373] on span "Gross Yearly Income" at bounding box center [68, 375] width 59 height 8
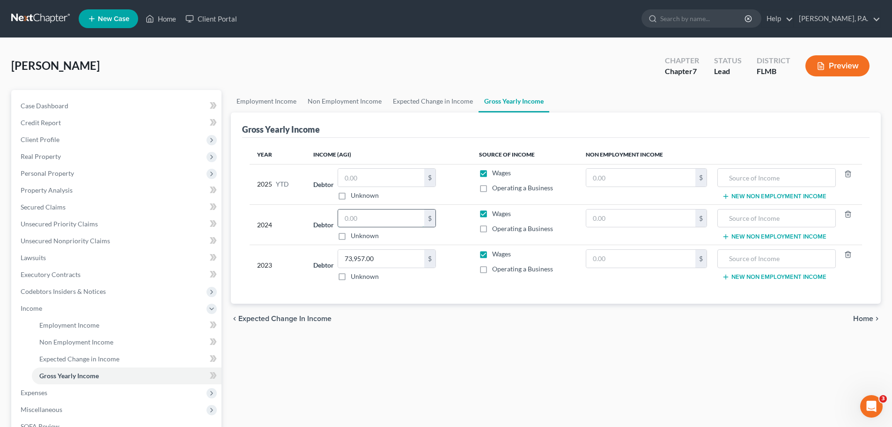
click at [376, 217] on input "text" at bounding box center [381, 218] width 86 height 18
click at [378, 220] on input "text" at bounding box center [381, 218] width 86 height 18
type input "82,361.00"
click at [437, 309] on div "chevron_left Expected Change in Income Home chevron_right" at bounding box center [556, 319] width 650 height 30
click at [172, 20] on link "Home" at bounding box center [161, 18] width 40 height 17
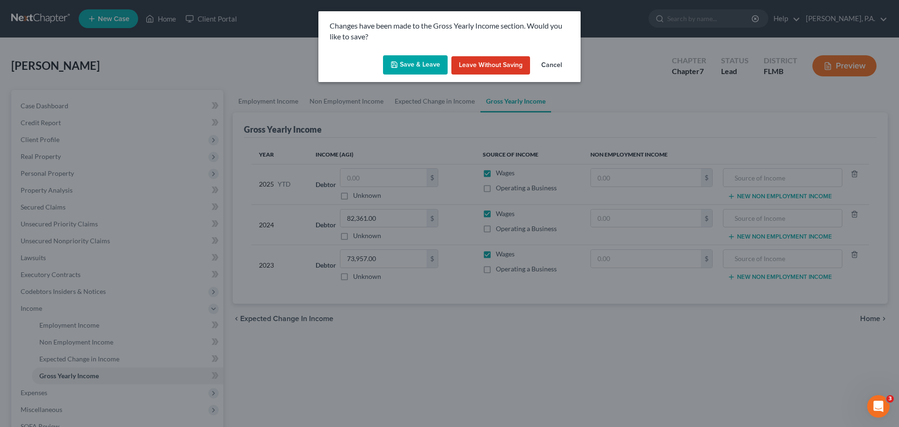
click at [420, 70] on button "Save & Leave" at bounding box center [415, 65] width 65 height 20
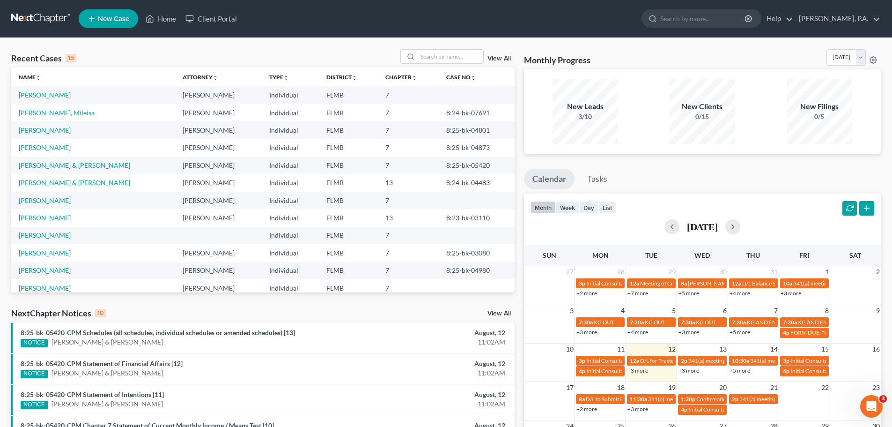
click at [56, 114] on link "[PERSON_NAME], Mileisa" at bounding box center [57, 113] width 76 height 8
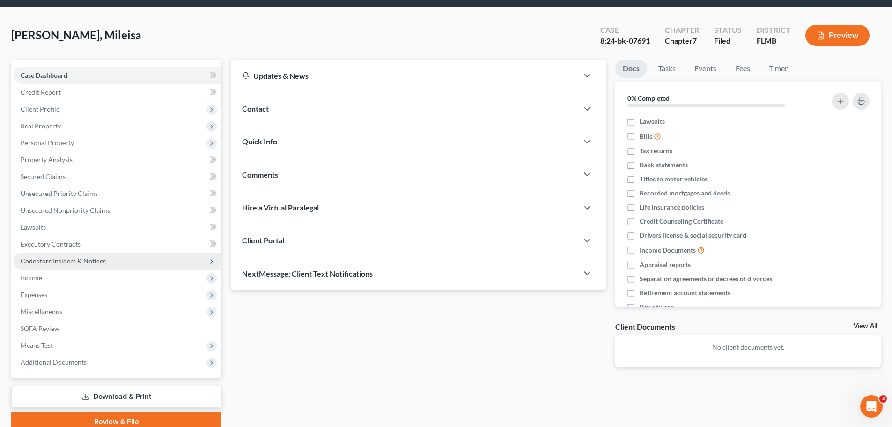
scroll to position [47, 0]
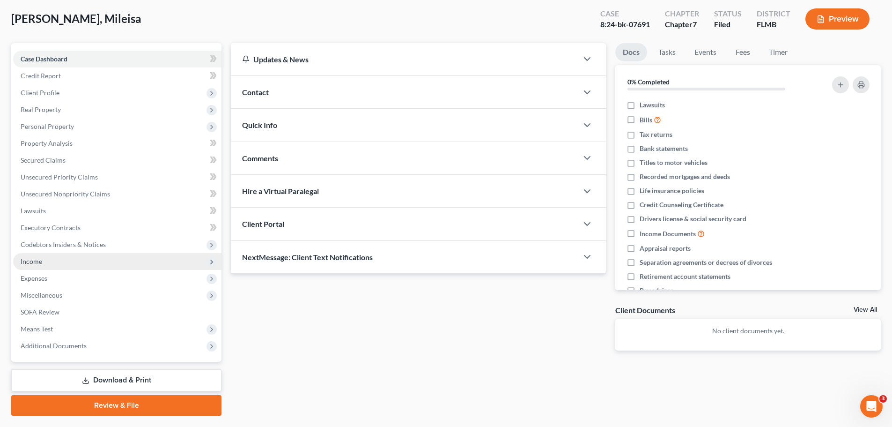
click at [120, 262] on span "Income" at bounding box center [117, 261] width 208 height 17
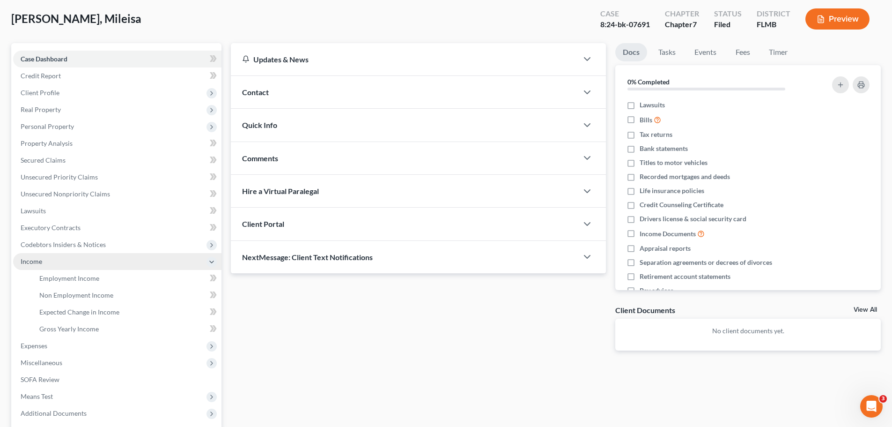
scroll to position [94, 0]
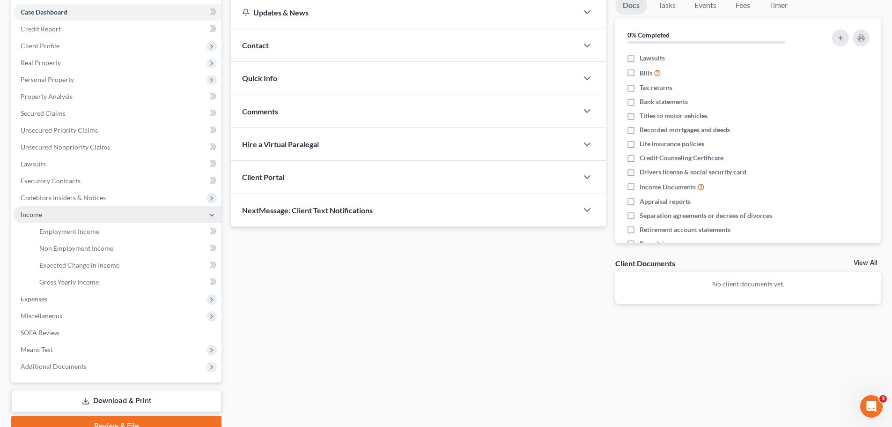
click at [116, 211] on span "Income" at bounding box center [117, 214] width 208 height 17
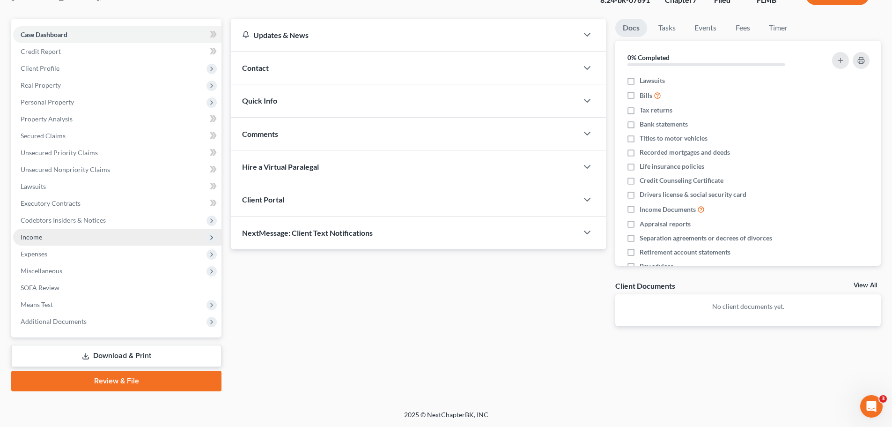
scroll to position [71, 0]
click at [114, 235] on span "Income" at bounding box center [117, 237] width 208 height 17
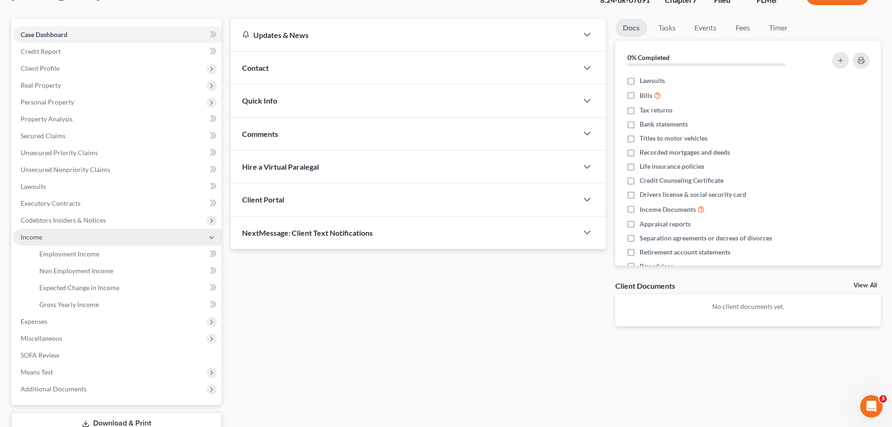
scroll to position [94, 0]
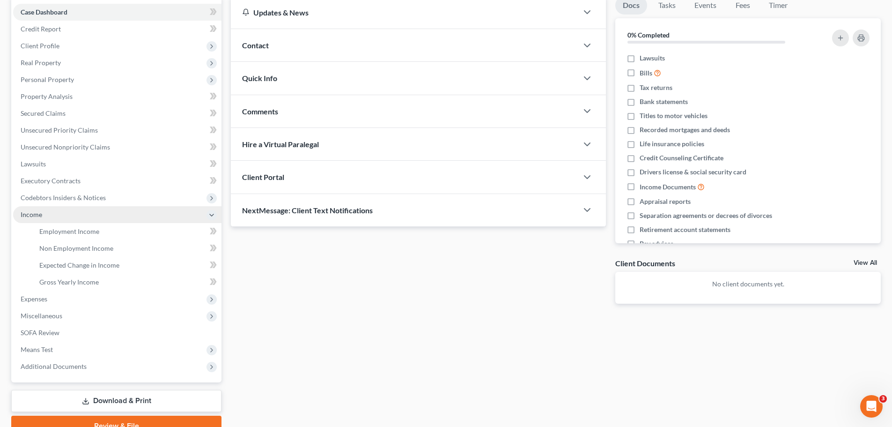
click at [114, 214] on span "Income" at bounding box center [117, 214] width 208 height 17
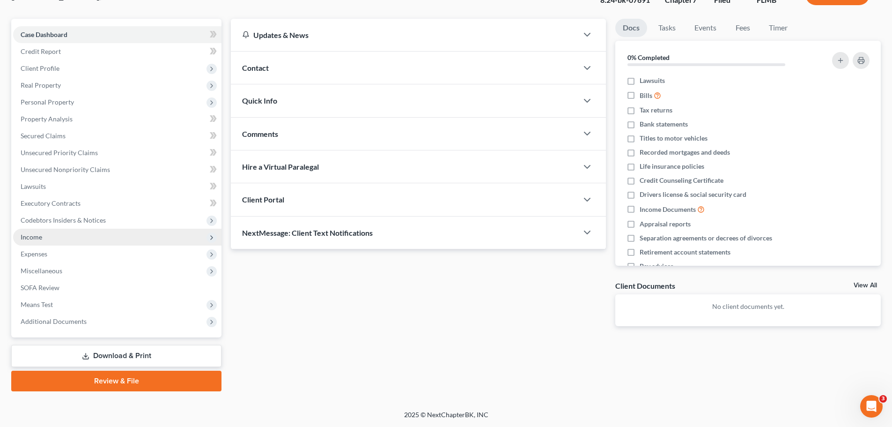
scroll to position [71, 0]
click at [114, 238] on span "Income" at bounding box center [117, 237] width 208 height 17
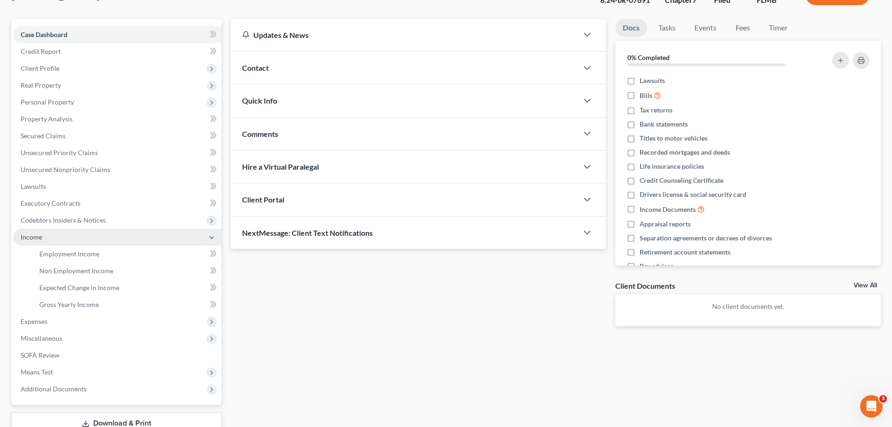
scroll to position [94, 0]
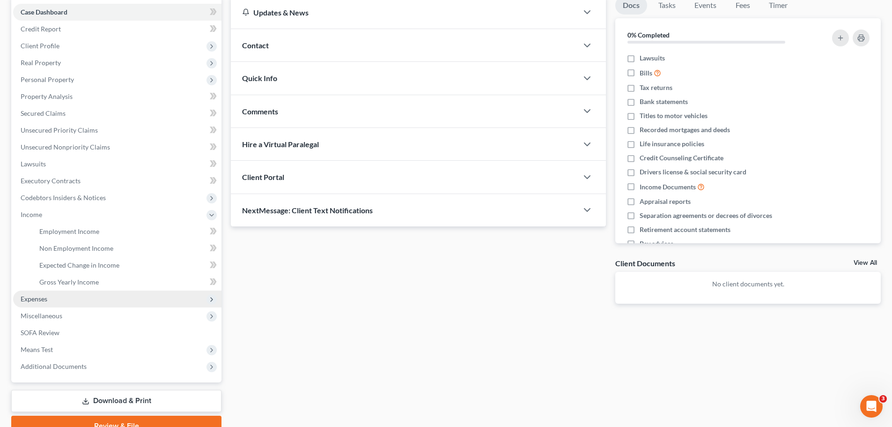
click at [106, 294] on span "Expenses" at bounding box center [117, 298] width 208 height 17
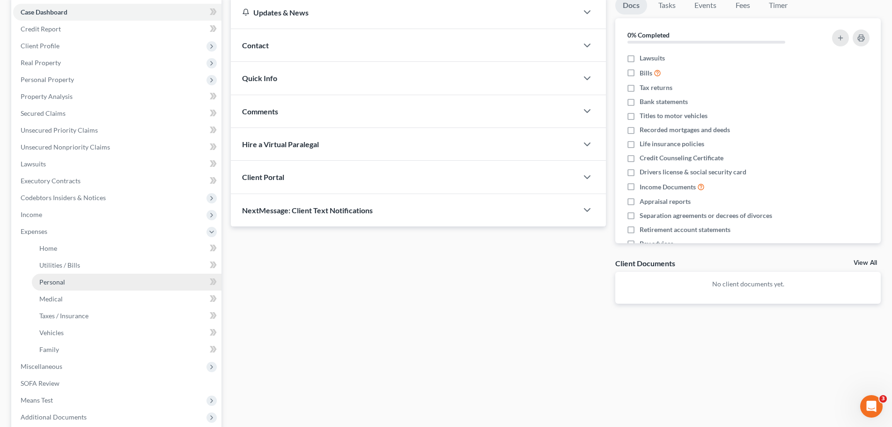
click at [107, 283] on link "Personal" at bounding box center [127, 282] width 190 height 17
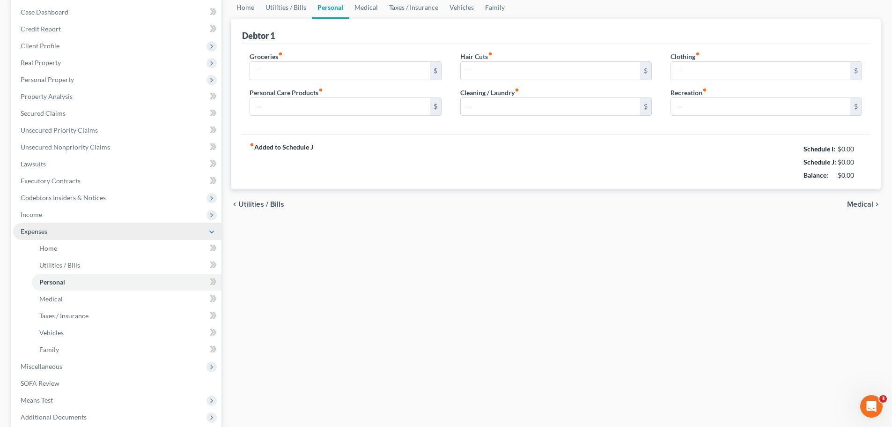
click at [94, 237] on ul "Case Dashboard Payments Invoices Payments Payments Credit Report Client Profile" at bounding box center [117, 215] width 208 height 422
type input "1,600.00"
type input "100.00"
type input "250.00"
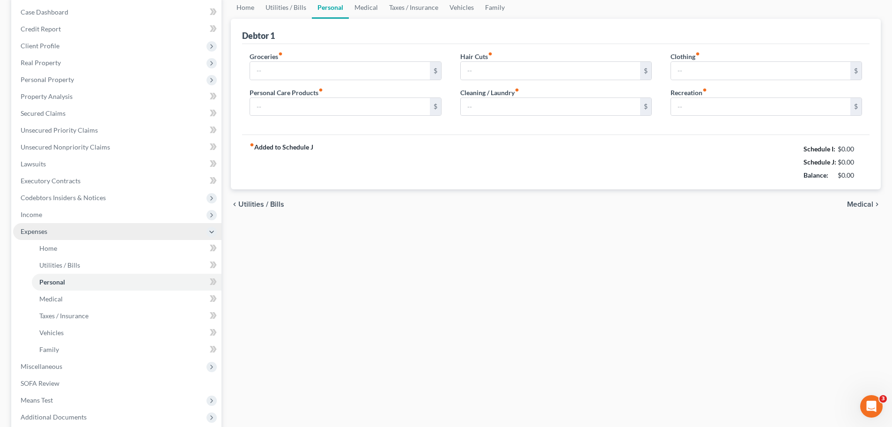
type input "0.00"
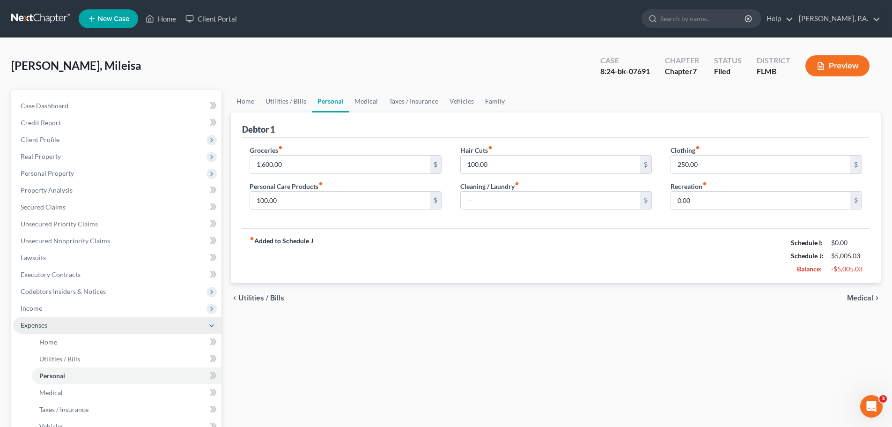
click at [66, 319] on span "Expenses" at bounding box center [117, 325] width 208 height 17
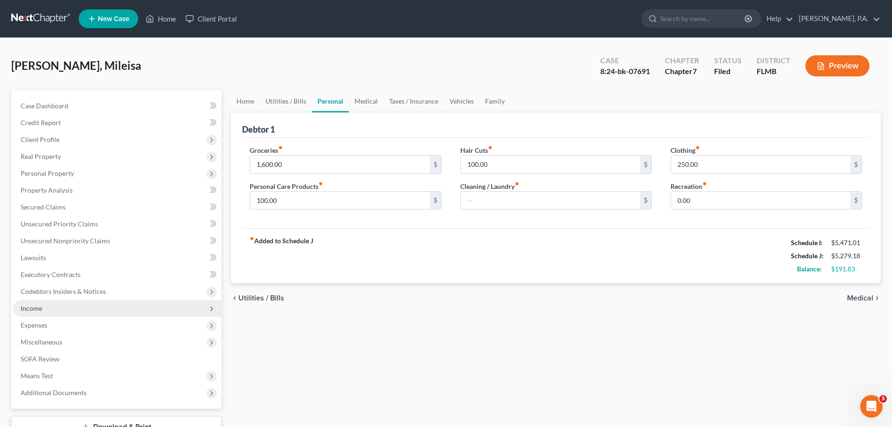
click at [66, 308] on span "Income" at bounding box center [117, 308] width 208 height 17
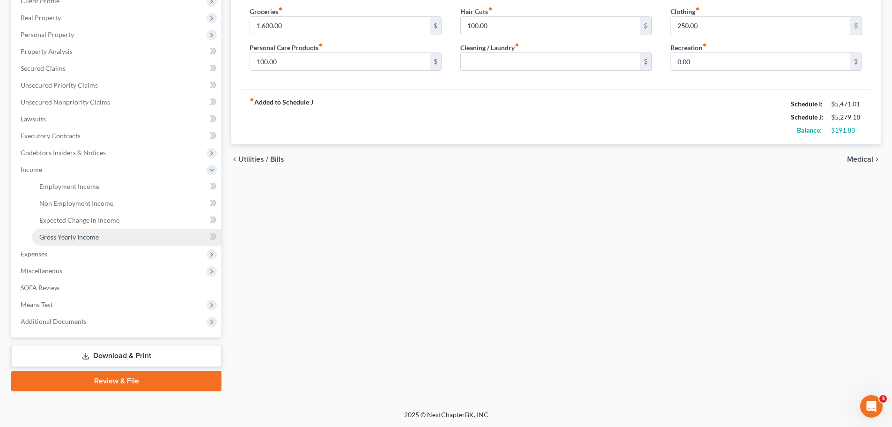
click at [100, 243] on link "Gross Yearly Income" at bounding box center [127, 237] width 190 height 17
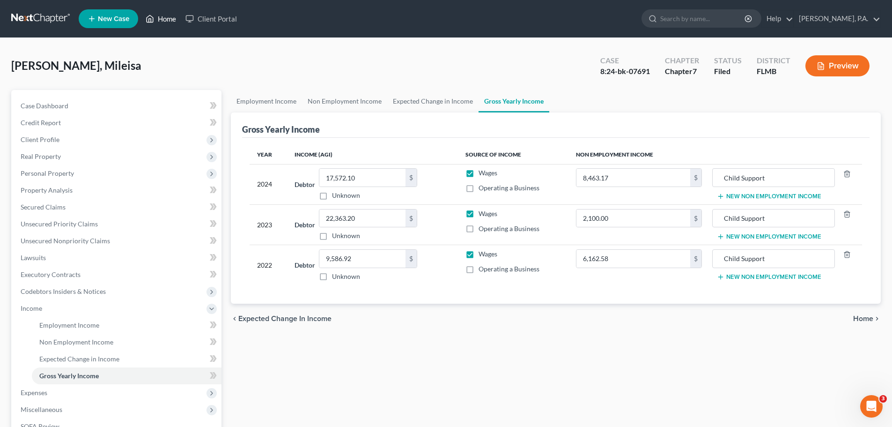
click at [168, 23] on link "Home" at bounding box center [161, 18] width 40 height 17
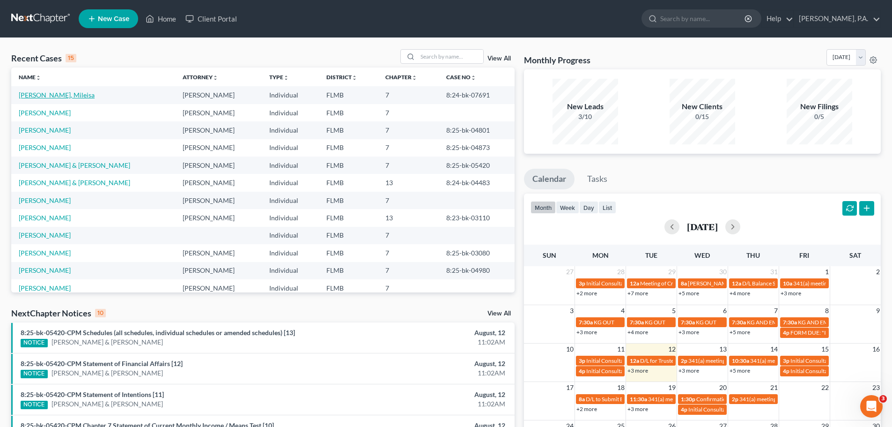
click at [49, 94] on link "[PERSON_NAME], Mileisa" at bounding box center [57, 95] width 76 height 8
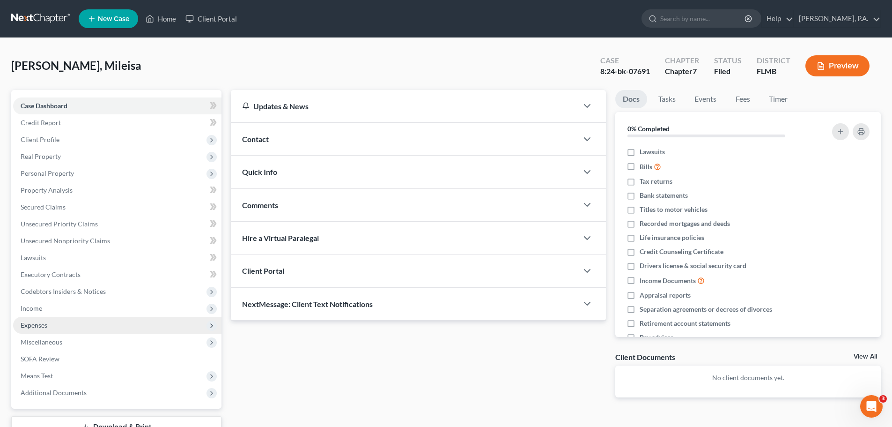
click at [104, 309] on span "Income" at bounding box center [117, 308] width 208 height 17
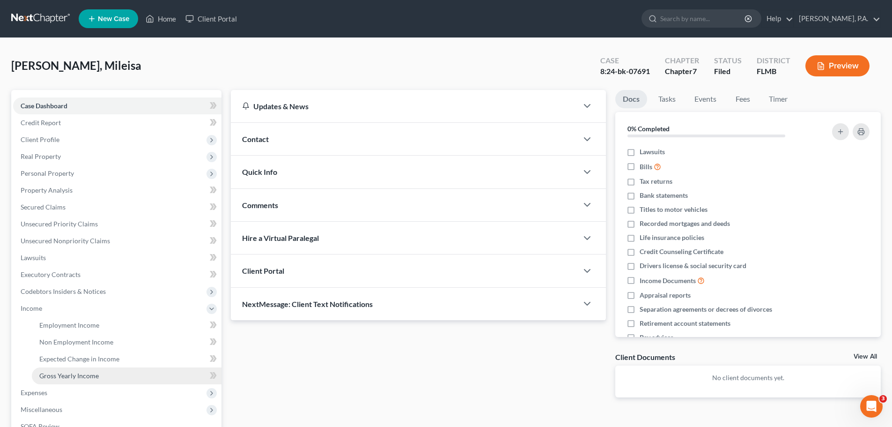
click at [74, 371] on span "Gross Yearly Income" at bounding box center [68, 375] width 59 height 8
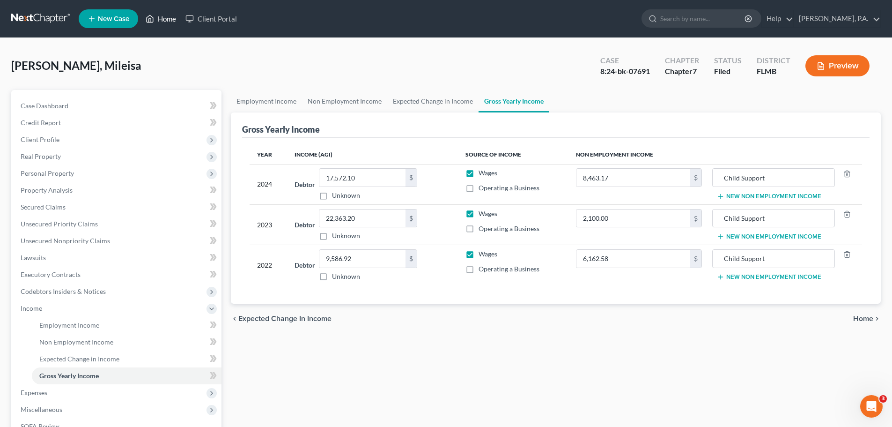
click at [164, 19] on link "Home" at bounding box center [161, 18] width 40 height 17
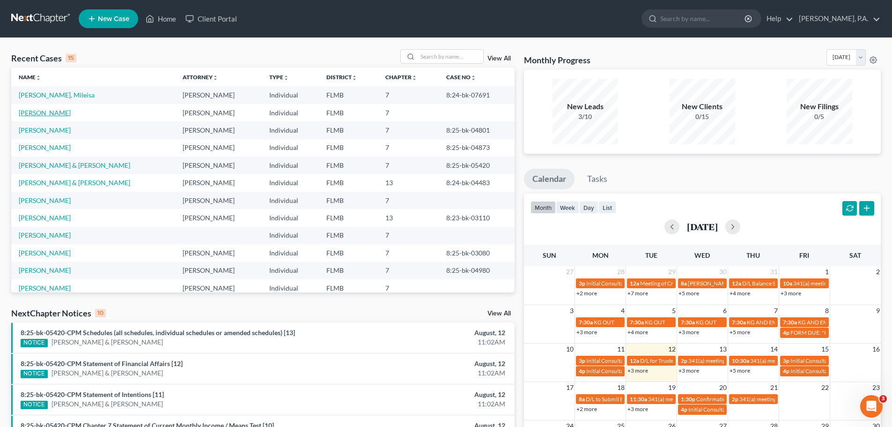
click at [55, 111] on link "[PERSON_NAME]" at bounding box center [45, 113] width 52 height 8
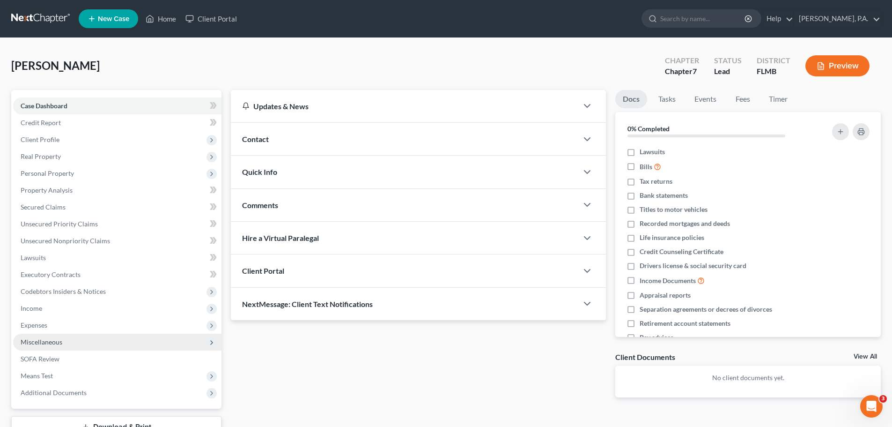
click at [89, 337] on span "Miscellaneous" at bounding box center [117, 341] width 208 height 17
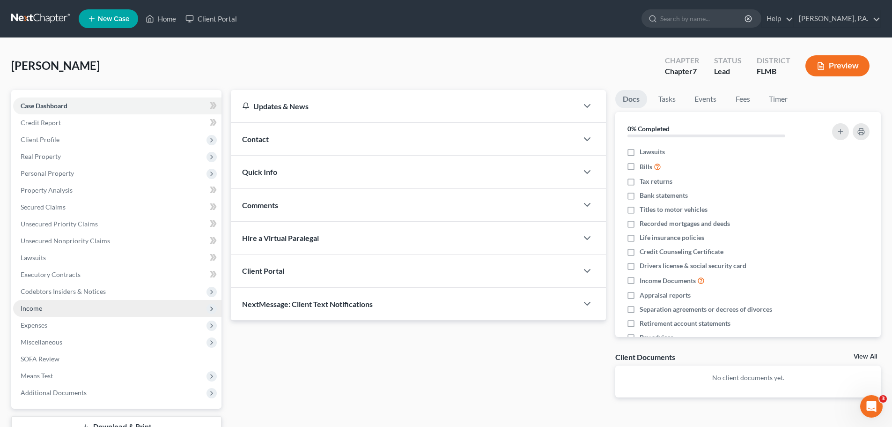
click at [87, 313] on span "Income" at bounding box center [117, 308] width 208 height 17
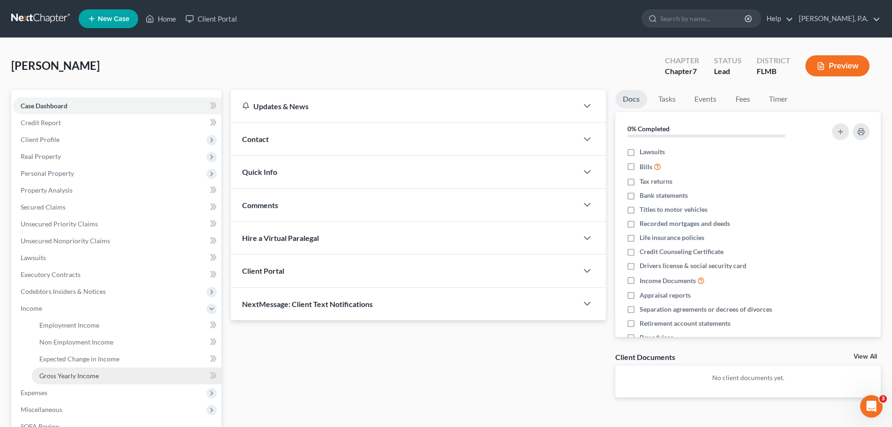
click at [87, 374] on span "Gross Yearly Income" at bounding box center [68, 375] width 59 height 8
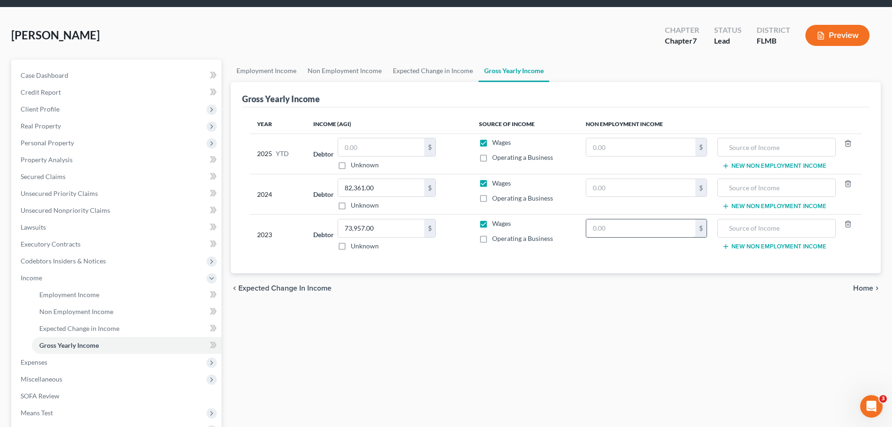
scroll to position [47, 0]
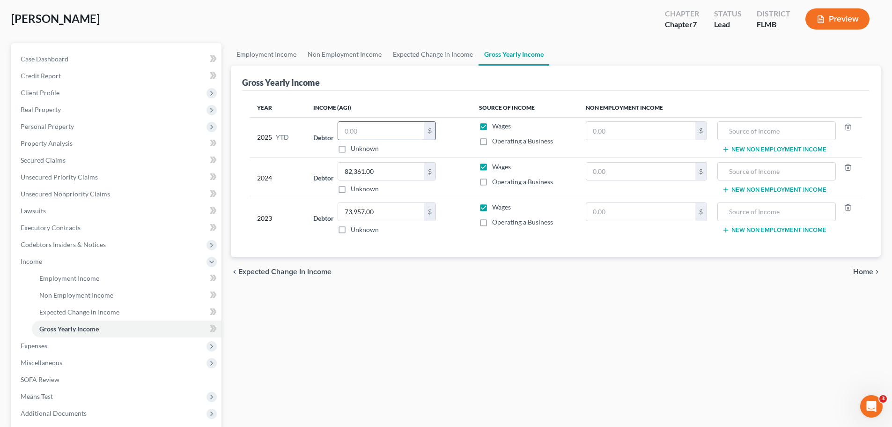
click at [385, 133] on input "text" at bounding box center [381, 131] width 86 height 18
click at [874, 273] on icon "chevron_right" at bounding box center [877, 271] width 7 height 7
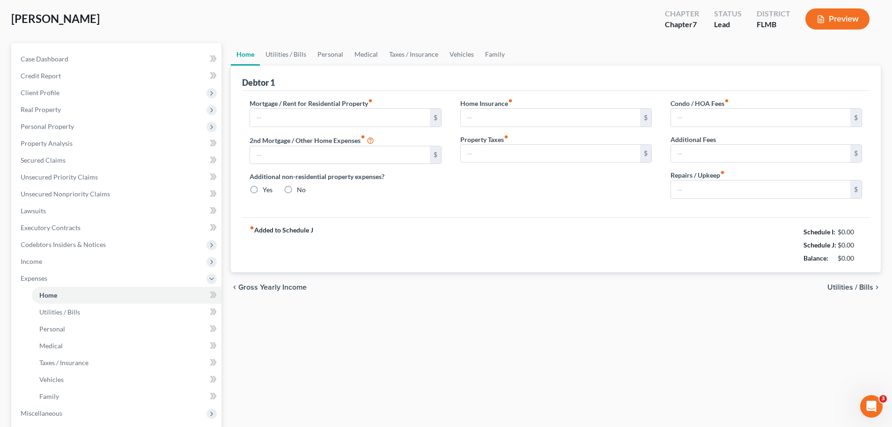
scroll to position [9, 0]
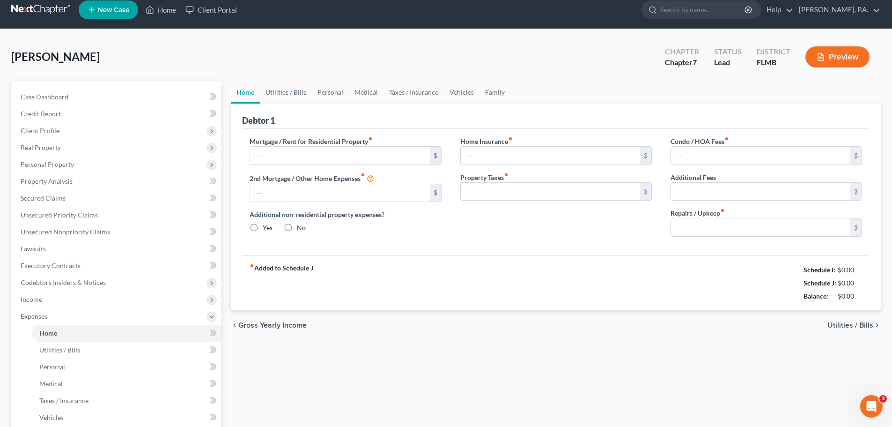
type input "0.00"
radio input "true"
type input "0.00"
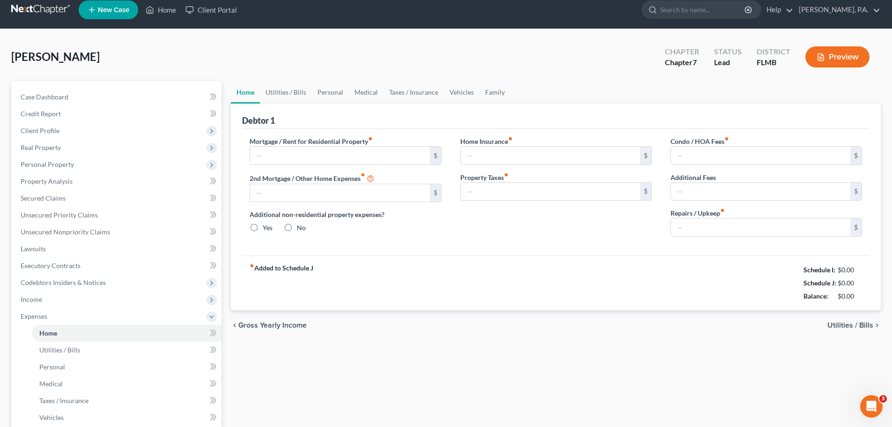
type input "0.00"
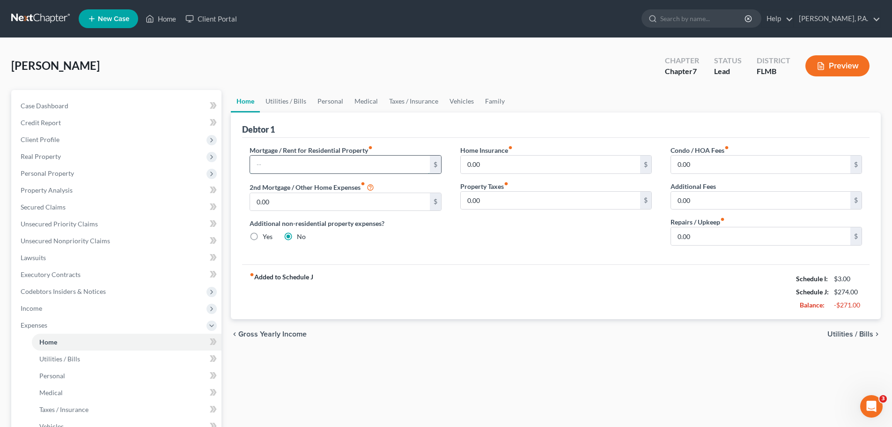
click at [303, 170] on input "text" at bounding box center [339, 165] width 179 height 18
type input "1,175.00"
click at [865, 338] on span "Utilities / Bills" at bounding box center [851, 333] width 46 height 7
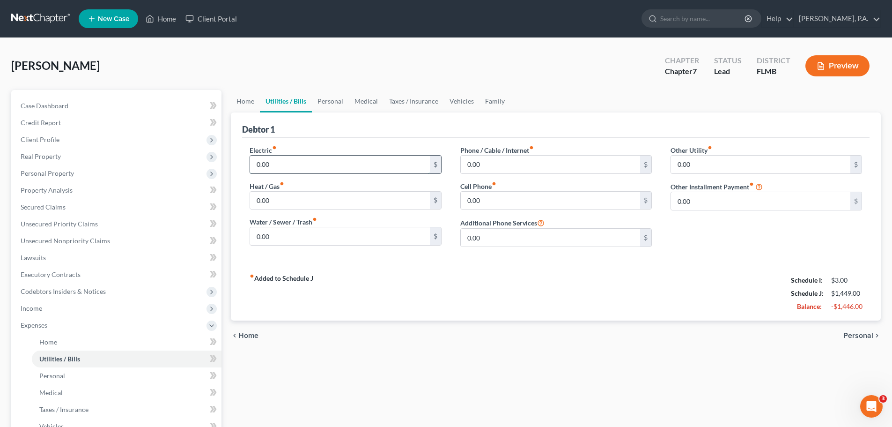
click at [345, 167] on input "0.00" at bounding box center [339, 165] width 179 height 18
type input "350.00"
click at [522, 168] on input "0.00" at bounding box center [550, 165] width 179 height 18
type input "100.00"
click at [533, 192] on input "0.00" at bounding box center [550, 201] width 179 height 18
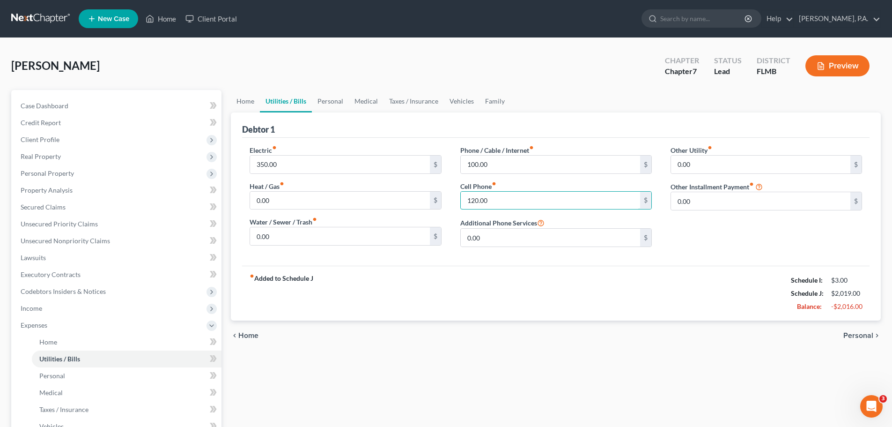
type input "120.00"
click at [865, 333] on span "Personal" at bounding box center [859, 335] width 30 height 7
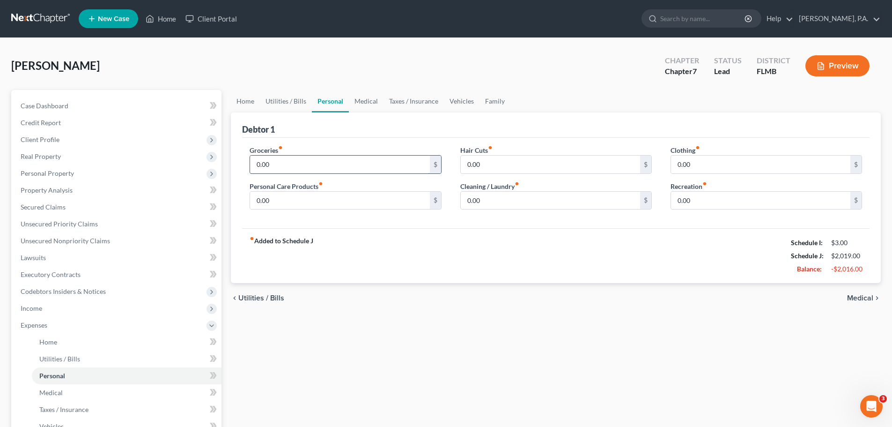
click at [330, 159] on input "0.00" at bounding box center [339, 165] width 179 height 18
type input "900.00"
click at [500, 165] on input "0.00" at bounding box center [550, 165] width 179 height 18
type input "80.00"
click at [755, 162] on input "0.00" at bounding box center [760, 165] width 179 height 18
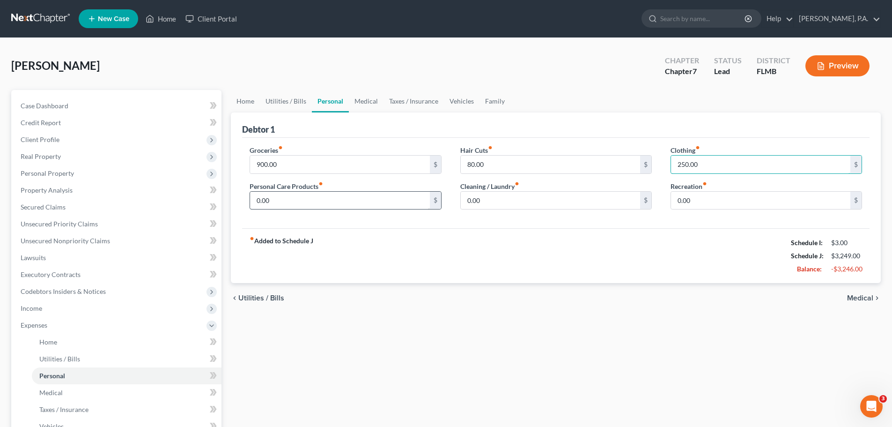
type input "250.00"
click at [330, 199] on input "0.00" at bounding box center [339, 201] width 179 height 18
type input "200.00"
click at [552, 208] on input "0.00" at bounding box center [550, 201] width 179 height 18
type input "100.00"
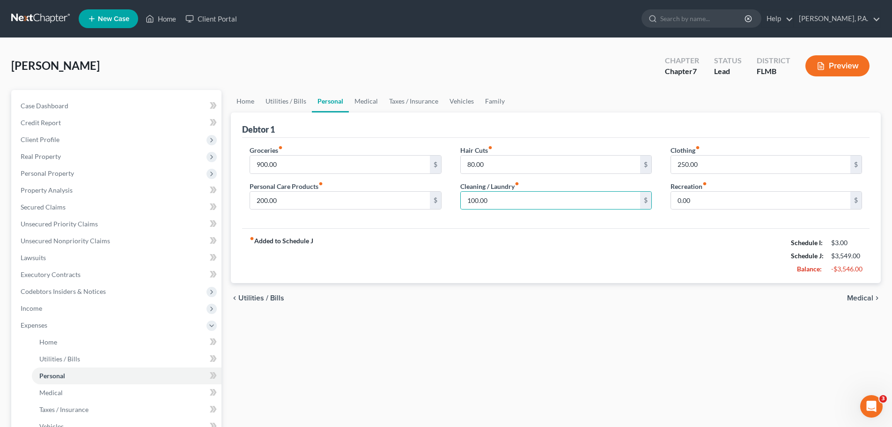
click at [862, 295] on span "Medical" at bounding box center [860, 297] width 26 height 7
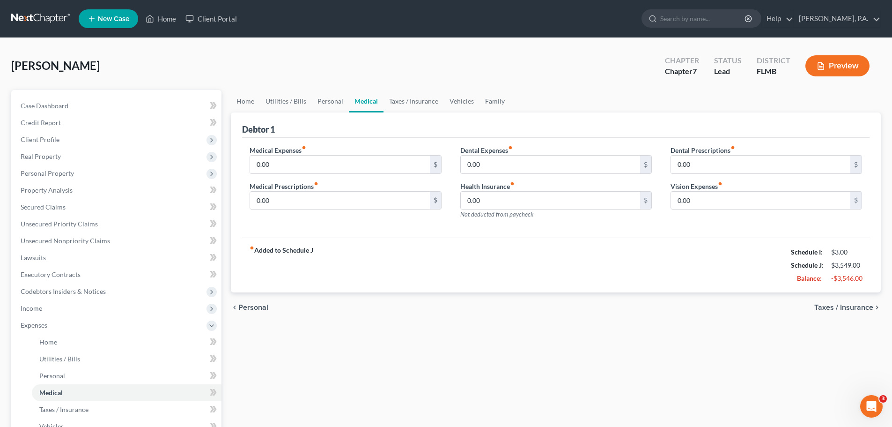
click at [843, 310] on span "Taxes / Insurance" at bounding box center [844, 307] width 59 height 7
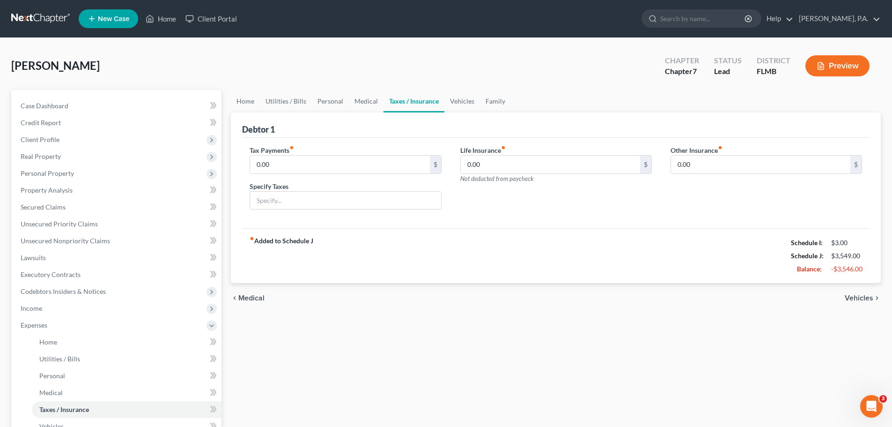
click at [864, 296] on span "Vehicles" at bounding box center [859, 297] width 29 height 7
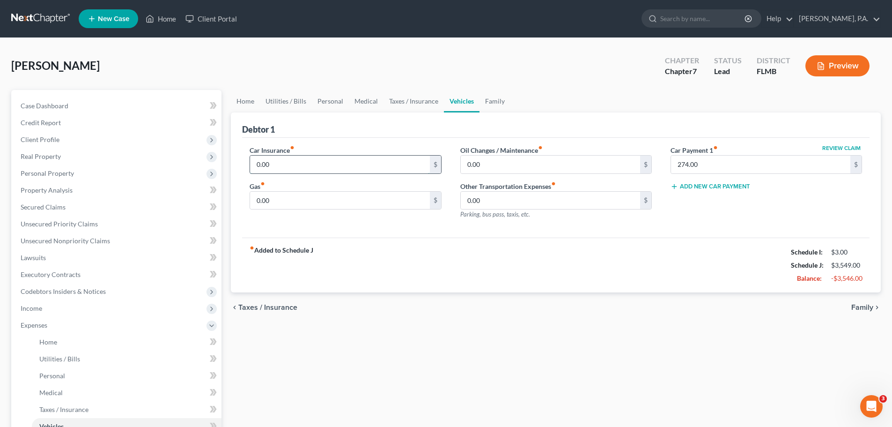
click at [322, 167] on input "0.00" at bounding box center [339, 165] width 179 height 18
type input "478.00"
click at [508, 162] on input "0.00" at bounding box center [550, 165] width 179 height 18
type input "35.00"
click at [362, 192] on input "0.00" at bounding box center [339, 201] width 179 height 18
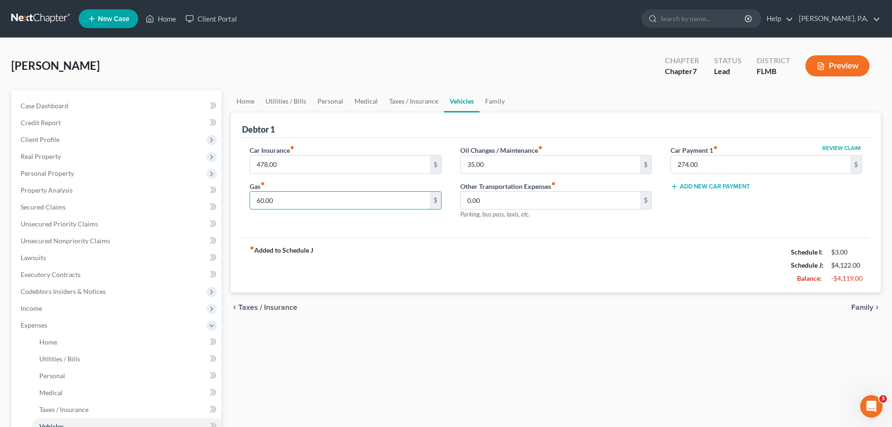
type input "60.00"
click at [869, 307] on span "Family" at bounding box center [863, 307] width 22 height 7
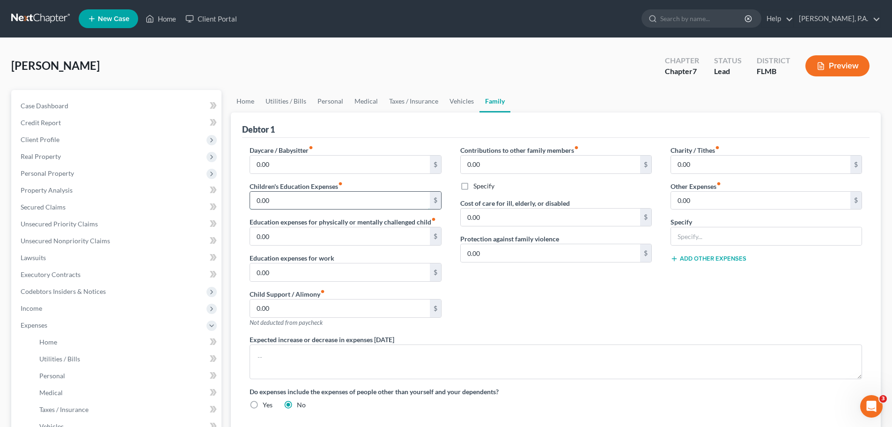
click at [300, 203] on input "0.00" at bounding box center [339, 201] width 179 height 18
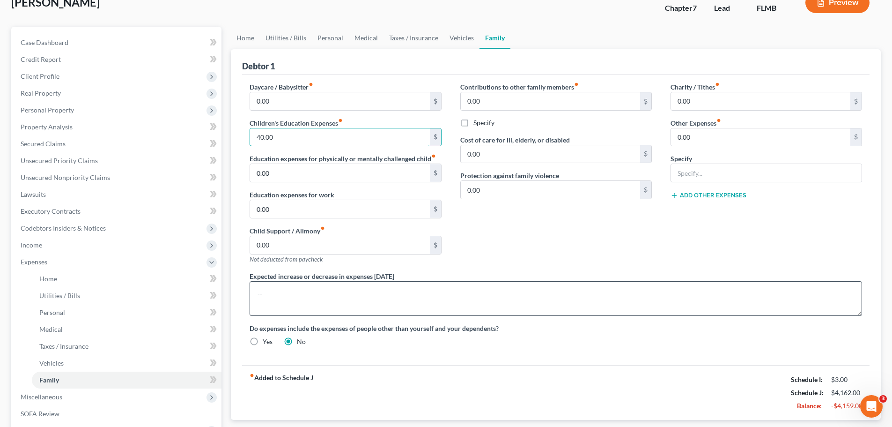
scroll to position [141, 0]
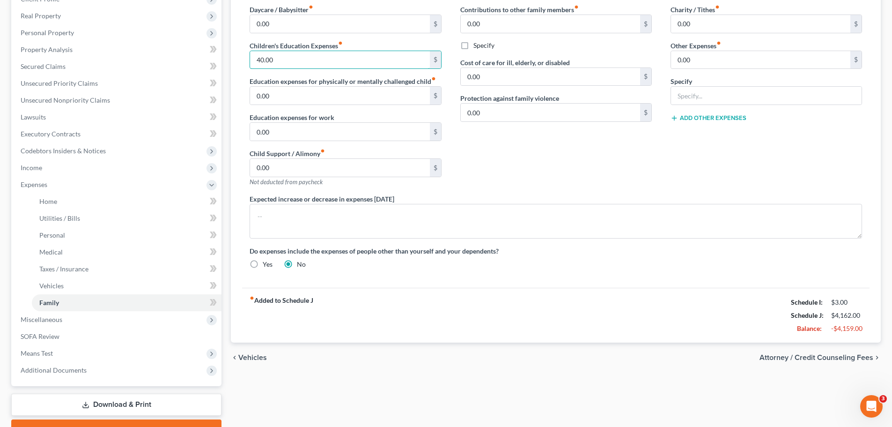
type input "40.00"
click at [834, 357] on span "Attorney / Credit Counseling Fees" at bounding box center [817, 357] width 114 height 7
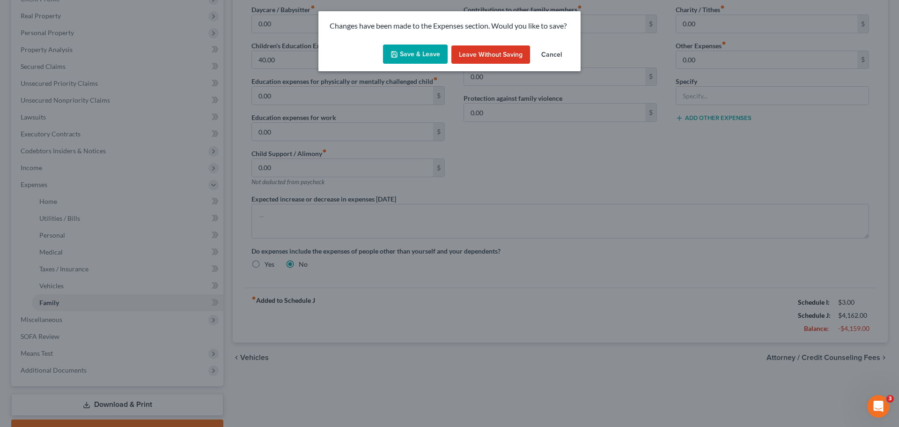
click at [422, 58] on button "Save & Leave" at bounding box center [415, 54] width 65 height 20
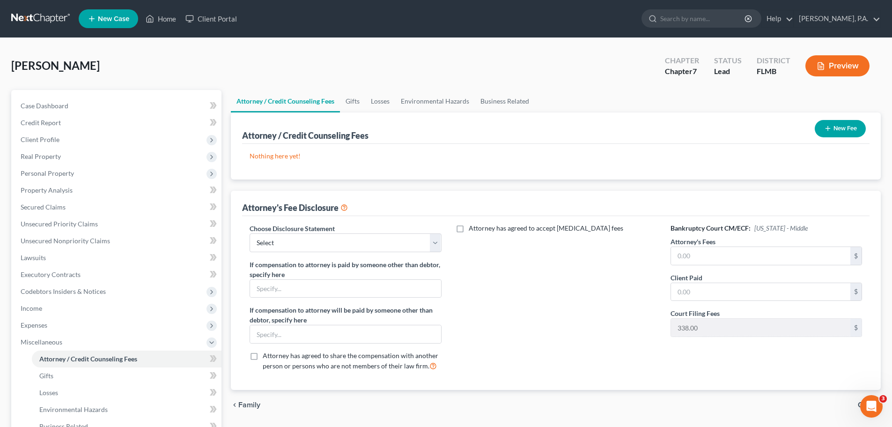
click at [837, 126] on button "New Fee" at bounding box center [840, 128] width 51 height 17
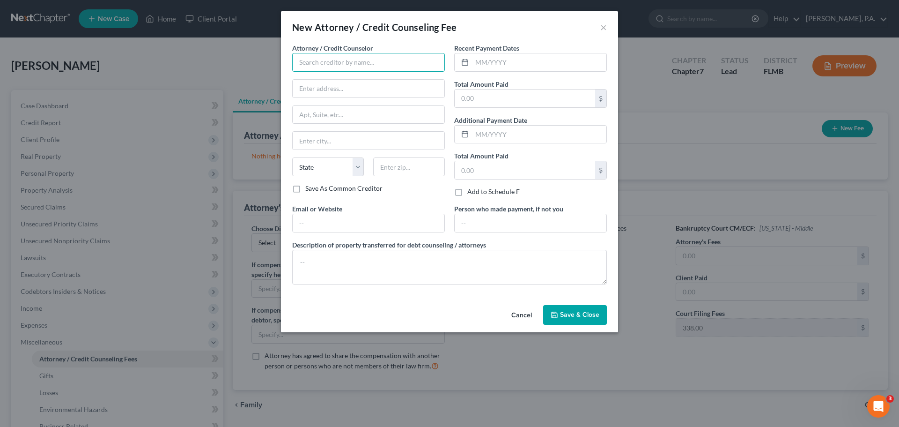
click at [345, 54] on input "text" at bounding box center [368, 62] width 153 height 19
click at [347, 75] on div "[PERSON_NAME], P.A." at bounding box center [348, 78] width 97 height 9
type input "[PERSON_NAME], P.A."
type input "PO Box 5074"
type input "Lakeland"
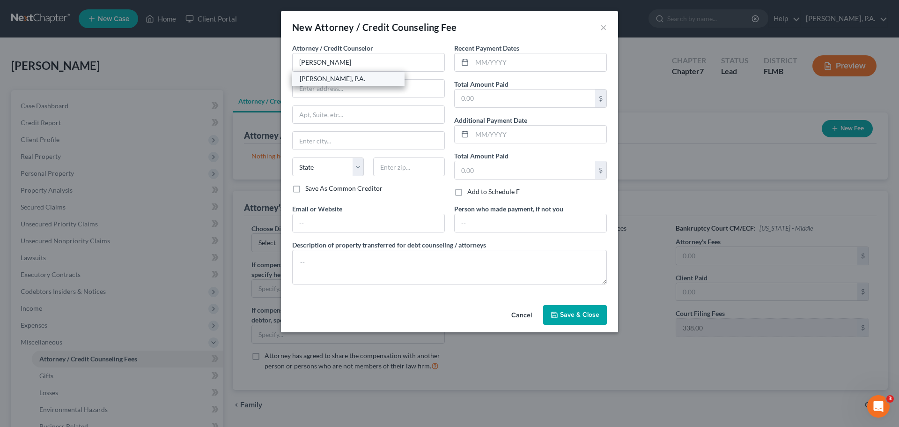
select select "9"
type input "33807-5074"
click at [496, 64] on input "text" at bounding box center [539, 62] width 134 height 18
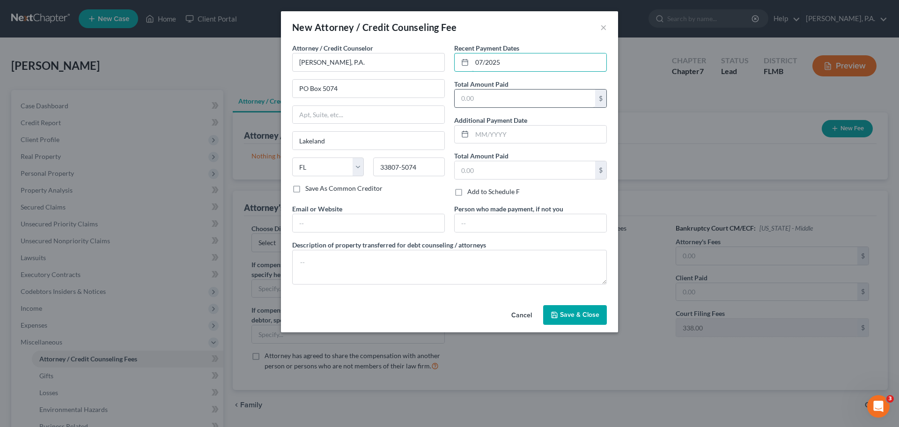
type input "07/2025"
click at [490, 92] on input "text" at bounding box center [525, 98] width 141 height 18
type input "383.00"
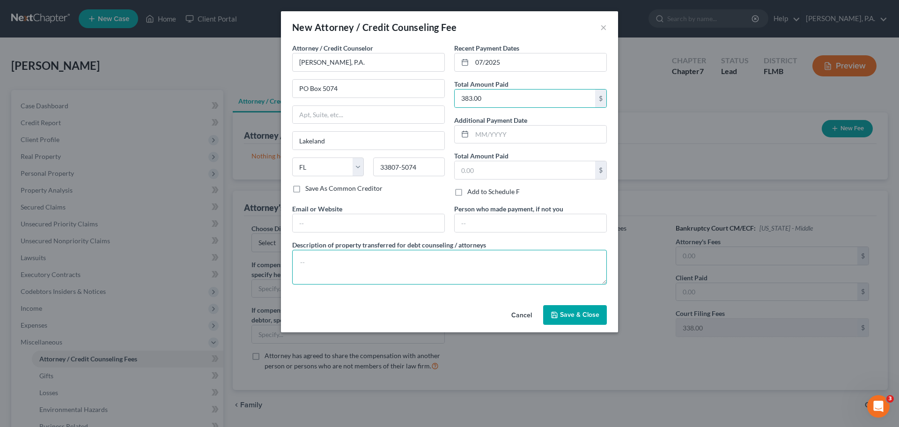
click at [455, 271] on textarea at bounding box center [449, 267] width 315 height 35
type textarea "Court's Filing Fee - $338.00 Credit Report - $45.00"
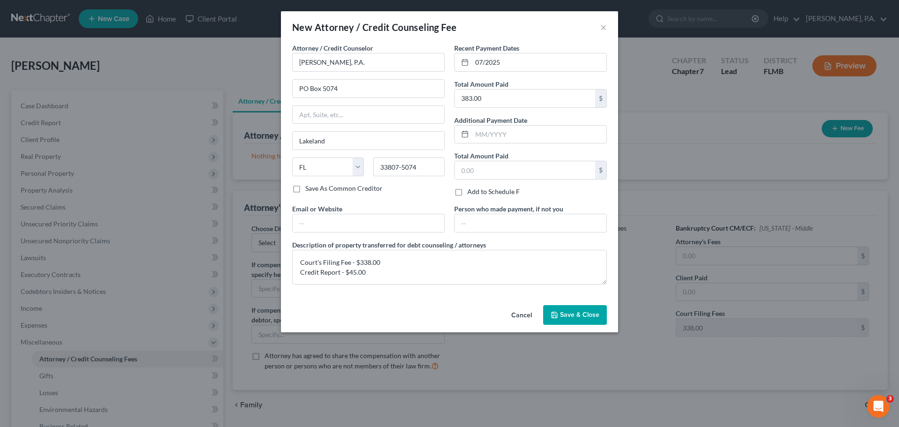
click at [579, 317] on span "Save & Close" at bounding box center [579, 315] width 39 height 8
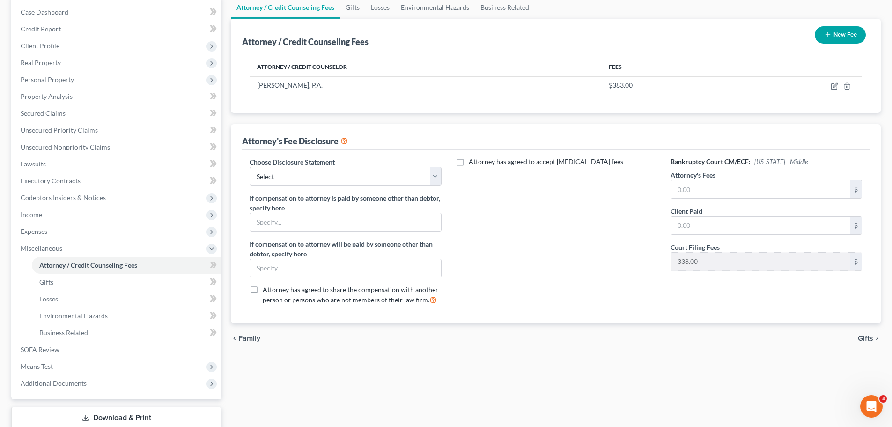
click at [867, 340] on span "Gifts" at bounding box center [865, 337] width 15 height 7
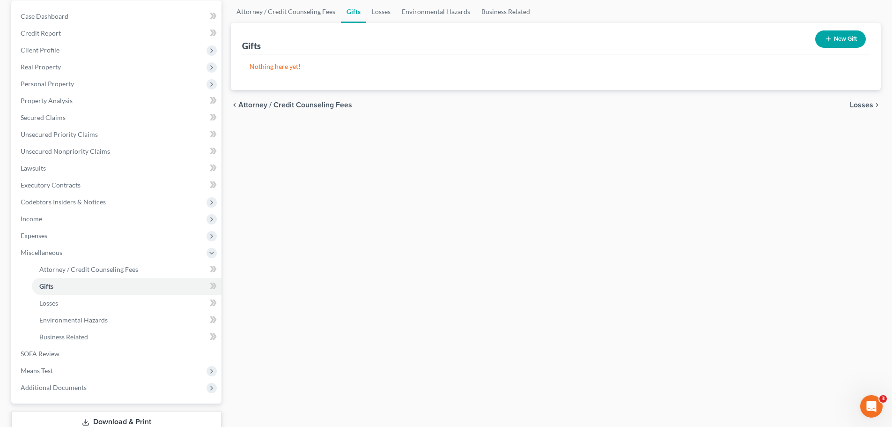
scroll to position [94, 0]
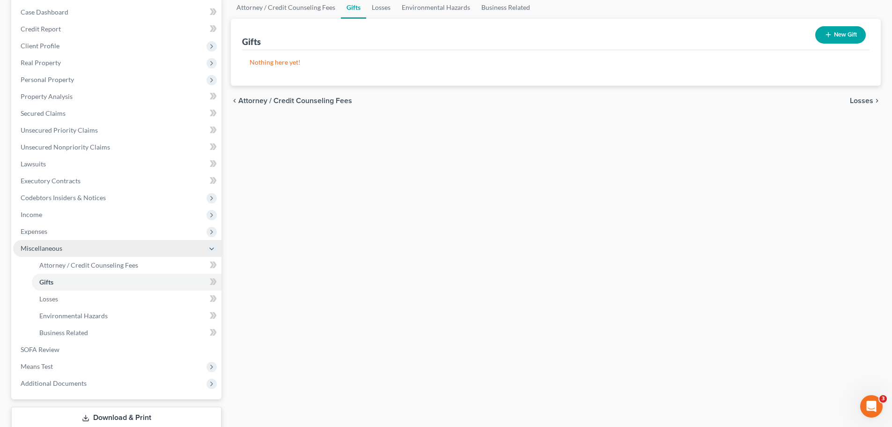
click at [107, 247] on span "Miscellaneous" at bounding box center [117, 248] width 208 height 17
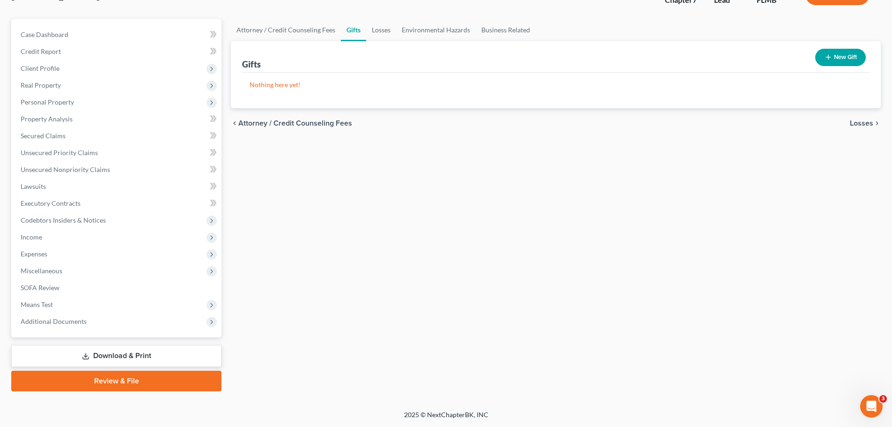
scroll to position [0, 0]
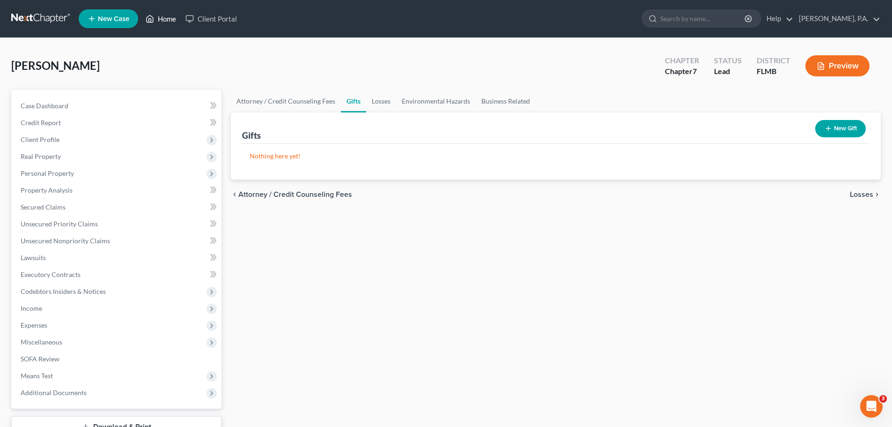
click at [154, 18] on icon at bounding box center [150, 18] width 8 height 11
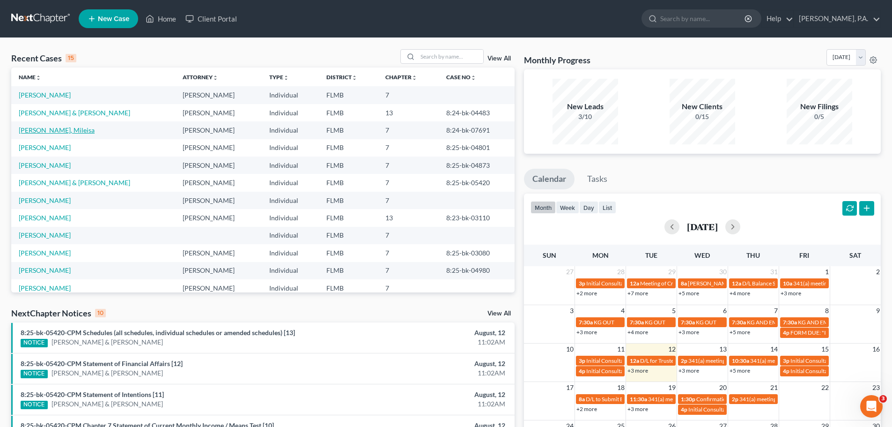
click at [48, 133] on link "[PERSON_NAME], Mileisa" at bounding box center [57, 130] width 76 height 8
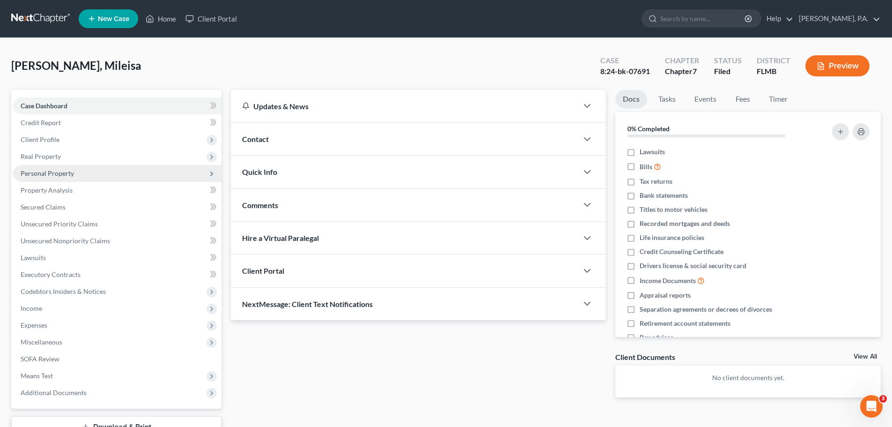
click at [111, 178] on span "Personal Property" at bounding box center [117, 173] width 208 height 17
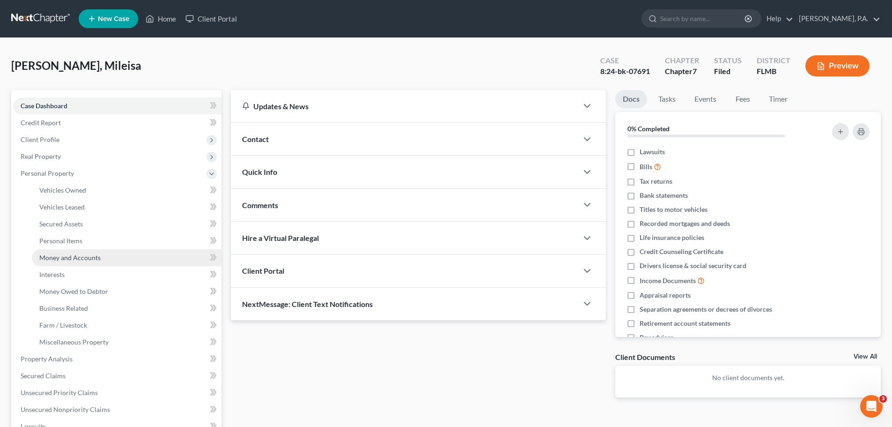
click at [105, 254] on link "Money and Accounts" at bounding box center [127, 257] width 190 height 17
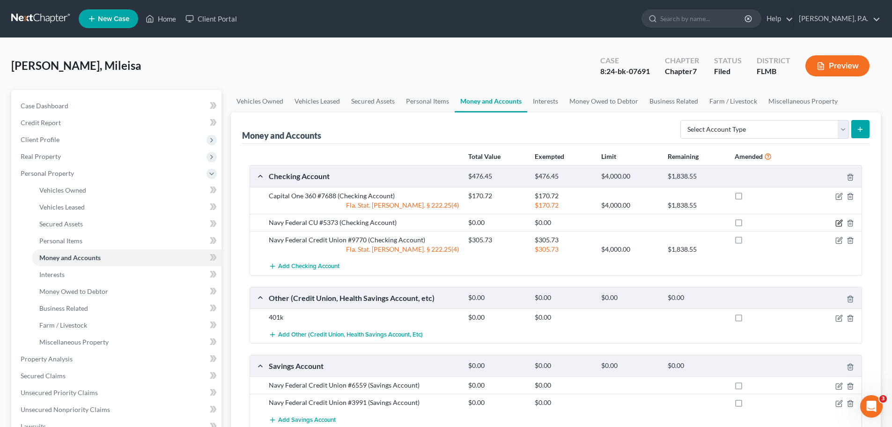
click at [839, 224] on icon "button" at bounding box center [840, 222] width 4 height 4
select select "48"
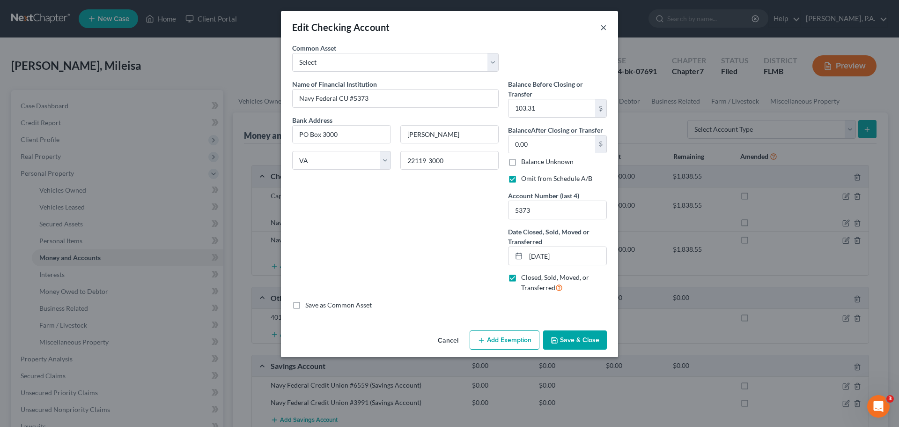
drag, startPoint x: 602, startPoint y: 28, endPoint x: 600, endPoint y: 38, distance: 10.6
click at [602, 28] on button "×" at bounding box center [603, 27] width 7 height 11
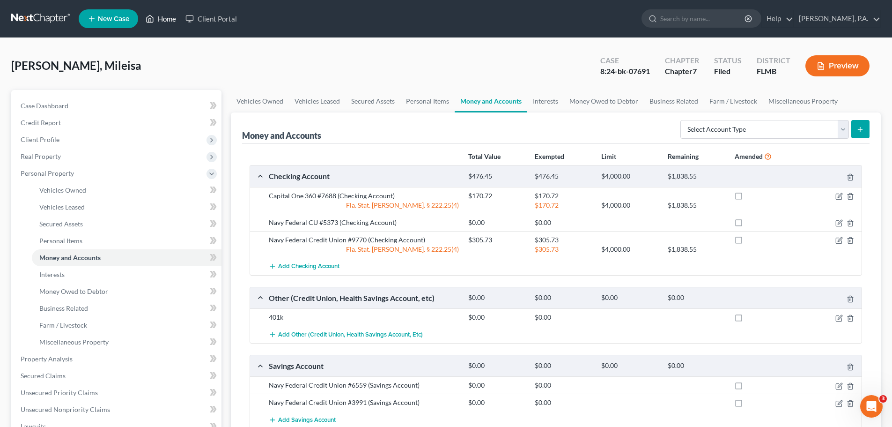
click at [156, 18] on link "Home" at bounding box center [161, 18] width 40 height 17
click at [89, 168] on span "Personal Property" at bounding box center [117, 173] width 208 height 17
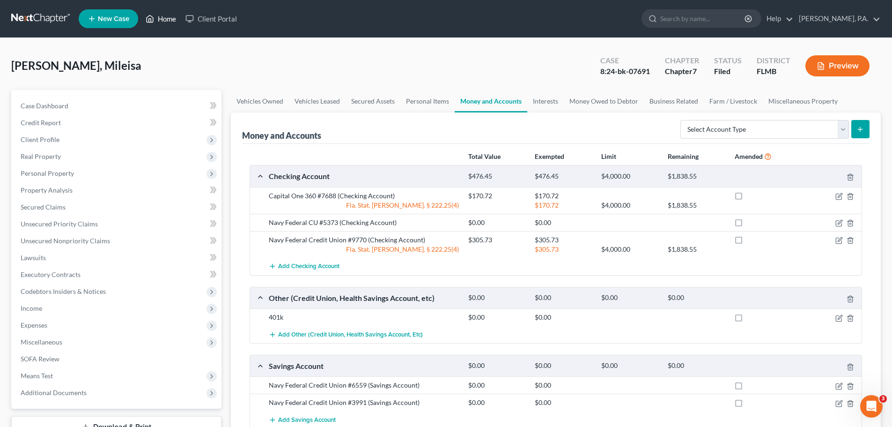
click at [156, 20] on link "Home" at bounding box center [161, 18] width 40 height 17
click at [172, 19] on link "Home" at bounding box center [161, 18] width 40 height 17
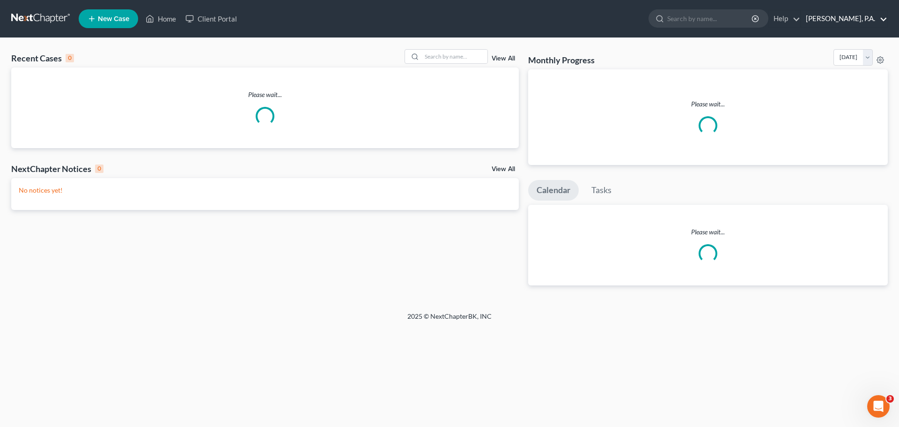
click at [858, 16] on link "[PERSON_NAME], P.A." at bounding box center [844, 18] width 86 height 17
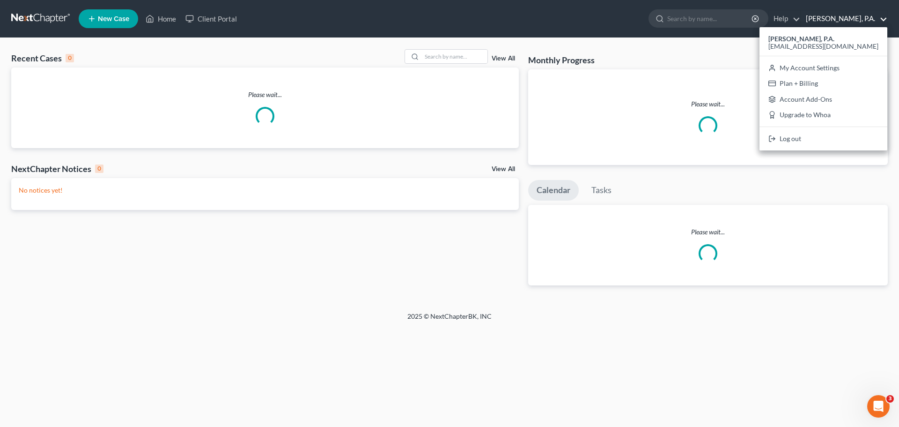
click at [458, 11] on ul "New Case Home Client Portal - No Result - See all results Or Press Enter... Hel…" at bounding box center [483, 19] width 809 height 24
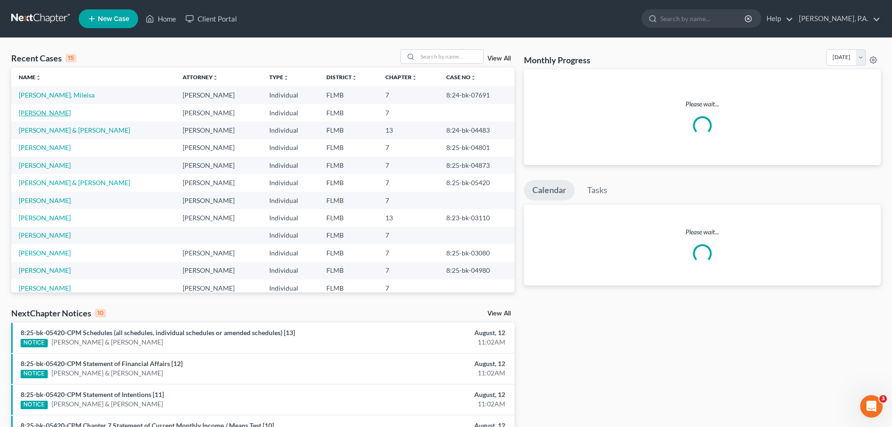
click at [52, 111] on link "[PERSON_NAME]" at bounding box center [45, 113] width 52 height 8
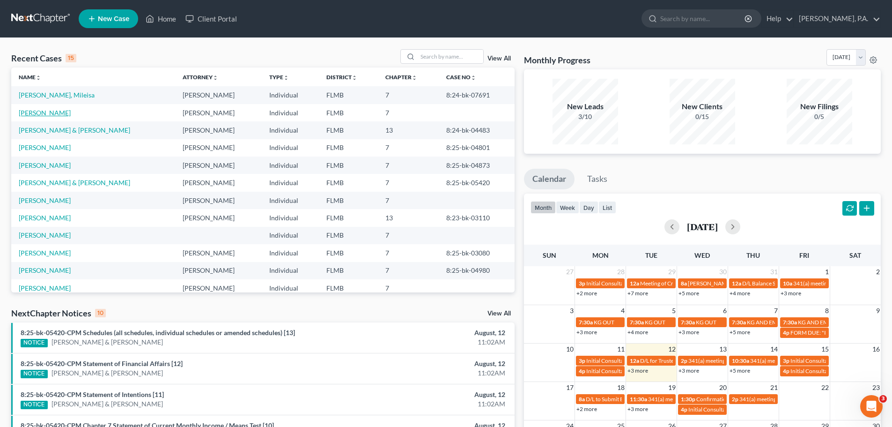
click at [59, 113] on link "[PERSON_NAME]" at bounding box center [45, 113] width 52 height 8
click at [48, 111] on link "[PERSON_NAME]" at bounding box center [45, 113] width 52 height 8
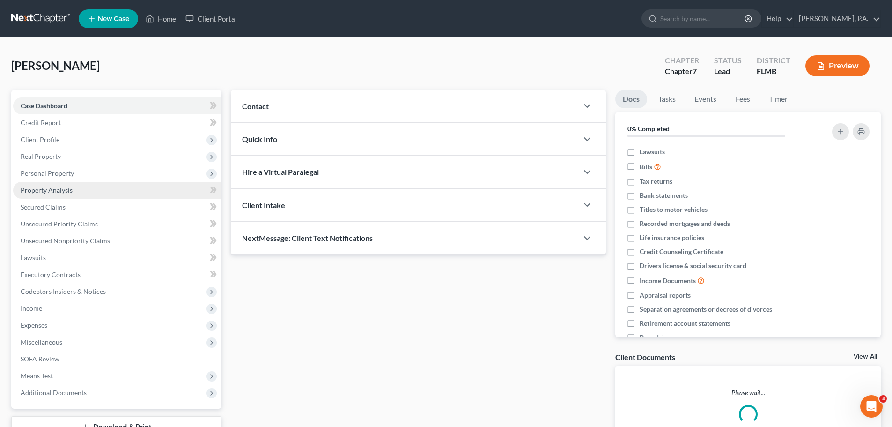
click at [82, 189] on link "Property Analysis" at bounding box center [117, 190] width 208 height 17
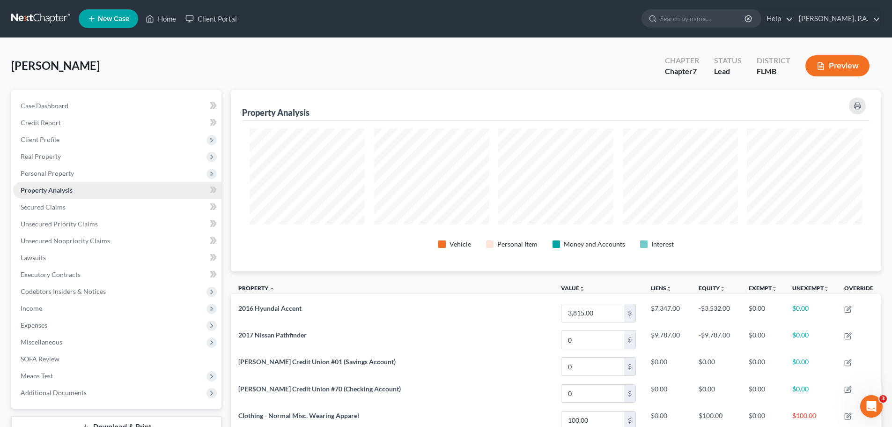
scroll to position [181, 650]
click at [83, 177] on span "Personal Property" at bounding box center [117, 173] width 208 height 17
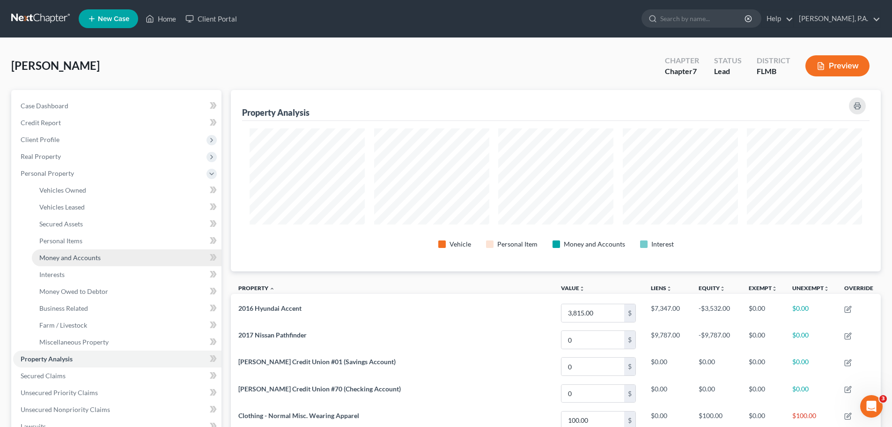
click at [86, 255] on span "Money and Accounts" at bounding box center [69, 257] width 61 height 8
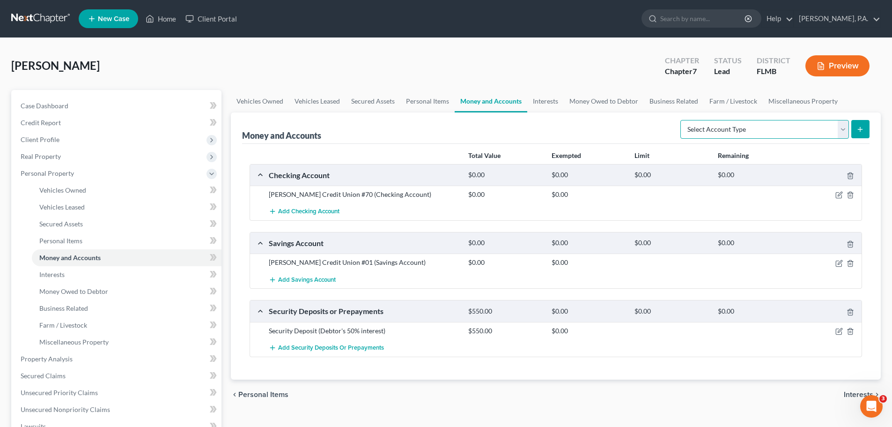
click at [736, 127] on select "Select Account Type Brokerage Cash on Hand Certificates of Deposit Checking Acc…" at bounding box center [765, 129] width 169 height 19
select select "savings"
click at [682, 120] on select "Select Account Type Brokerage Cash on Hand Certificates of Deposit Checking Acc…" at bounding box center [765, 129] width 169 height 19
click at [863, 129] on icon "submit" at bounding box center [860, 129] width 7 height 7
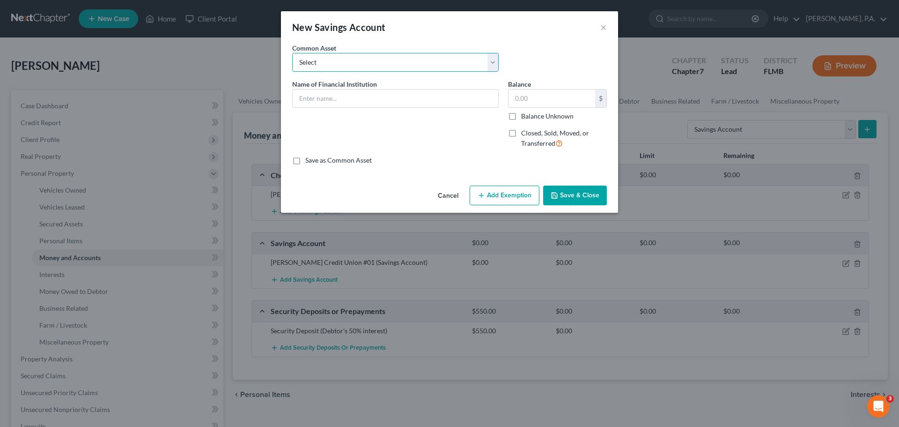
click at [397, 70] on select "Select Navy Federal Credit Union" at bounding box center [395, 62] width 207 height 19
click at [390, 109] on div "Name of Financial Institution *" at bounding box center [396, 117] width 216 height 77
click at [390, 98] on input "text" at bounding box center [396, 98] width 206 height 18
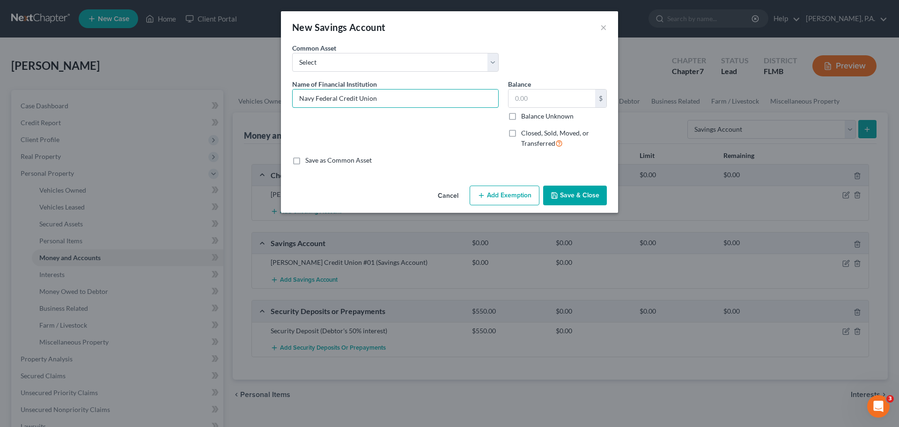
type input "Navy Federal Credit Union"
click at [554, 136] on span "Closed, Sold, Moved, or Transferred" at bounding box center [555, 138] width 68 height 18
click at [531, 134] on input "Closed, Sold, Moved, or Transferred" at bounding box center [528, 131] width 6 height 6
checkbox input "true"
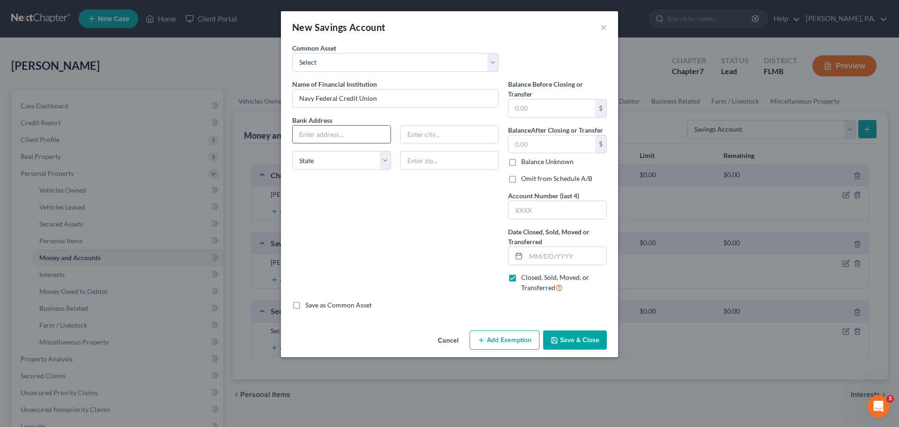
click at [349, 140] on input "text" at bounding box center [342, 135] width 98 height 18
type input "PO Box 3000"
type input "[PERSON_NAME]"
select select "48"
type input "22119-3000"
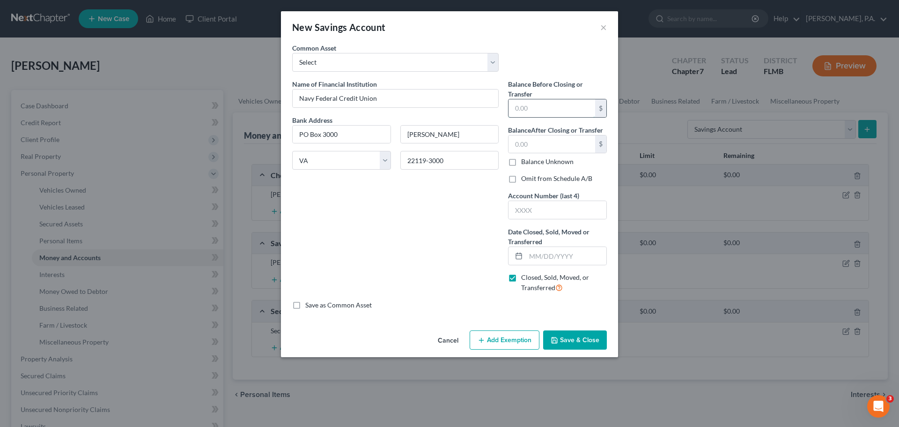
click at [529, 110] on input "text" at bounding box center [552, 108] width 87 height 18
type input "0"
type input "103.31"
click at [542, 181] on label "Omit from Schedule A/B" at bounding box center [556, 178] width 71 height 9
click at [531, 180] on input "Omit from Schedule A/B" at bounding box center [528, 177] width 6 height 6
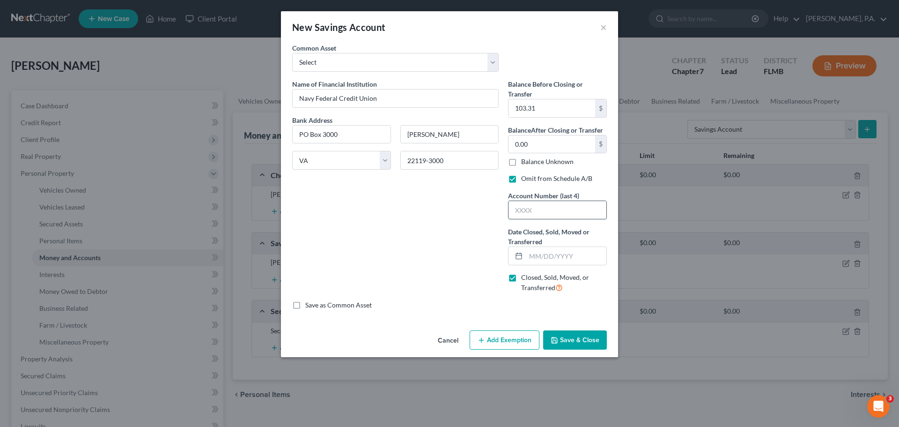
click at [545, 210] on input "text" at bounding box center [558, 210] width 98 height 18
drag, startPoint x: 558, startPoint y: 259, endPoint x: 552, endPoint y: 249, distance: 12.2
click at [558, 259] on input "text" at bounding box center [566, 256] width 81 height 18
click at [577, 344] on button "Save & Close" at bounding box center [575, 340] width 64 height 20
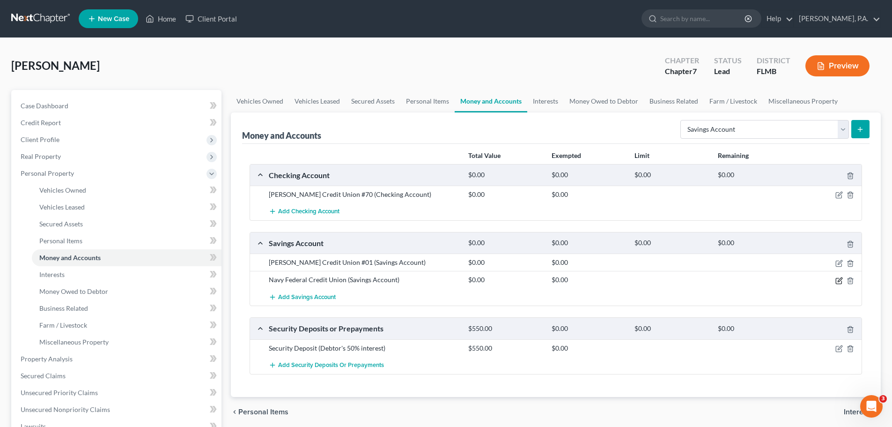
click at [841, 277] on icon "button" at bounding box center [839, 280] width 7 height 7
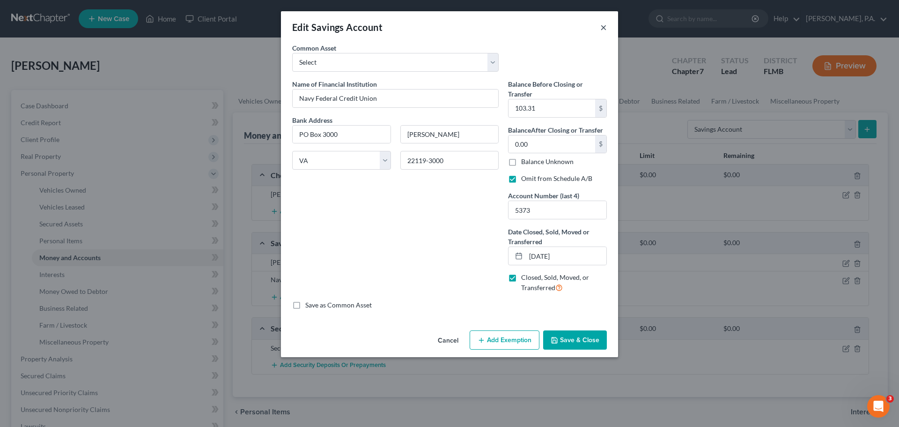
click at [601, 27] on button "×" at bounding box center [603, 27] width 7 height 11
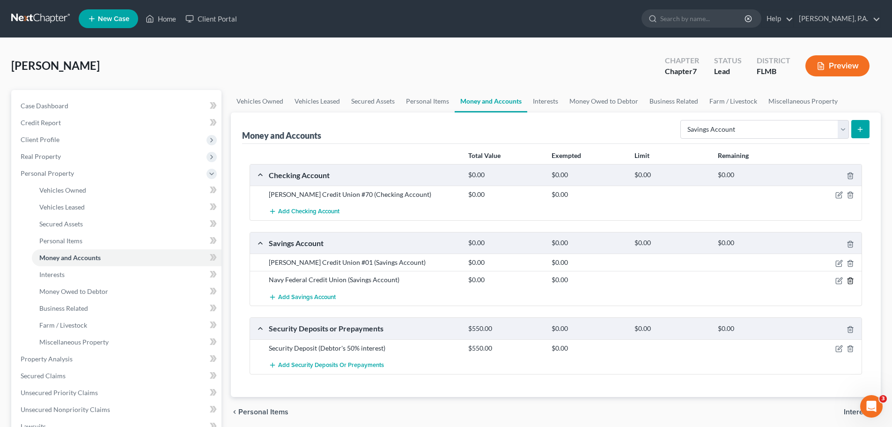
click at [850, 282] on icon "button" at bounding box center [850, 280] width 7 height 7
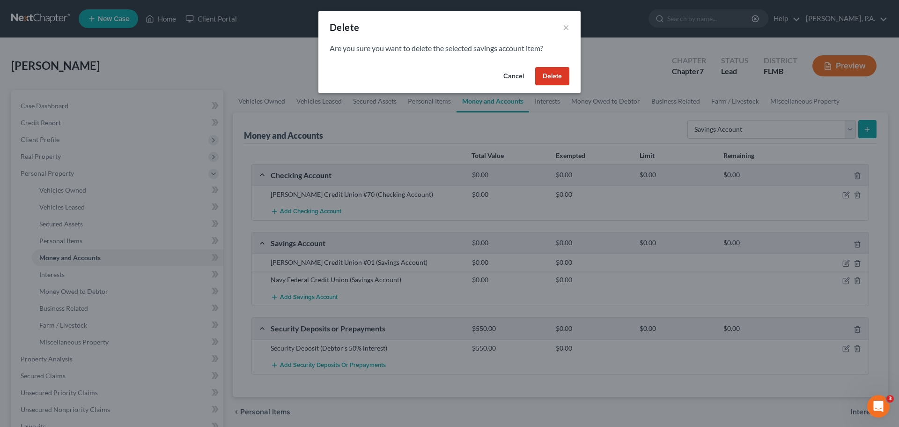
click at [546, 71] on button "Delete" at bounding box center [552, 76] width 34 height 19
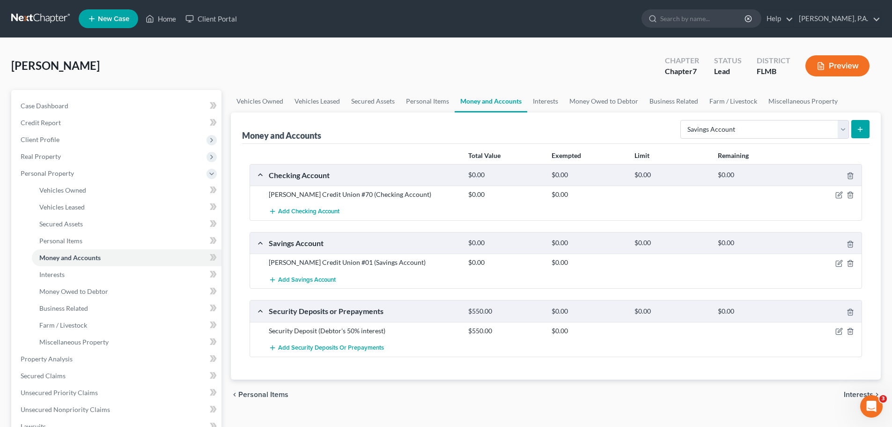
click at [755, 118] on div "Select Account Type Brokerage Cash on Hand Certificates of Deposit Checking Acc…" at bounding box center [773, 128] width 193 height 25
click at [755, 120] on select "Select Account Type Brokerage Cash on Hand Certificates of Deposit Checking Acc…" at bounding box center [765, 129] width 169 height 19
click at [682, 120] on select "Select Account Type Brokerage Cash on Hand Certificates of Deposit Checking Acc…" at bounding box center [765, 129] width 169 height 19
click at [863, 130] on icon "submit" at bounding box center [860, 129] width 7 height 7
click at [728, 124] on select "Select Account Type Brokerage Cash on Hand Certificates of Deposit Checking Acc…" at bounding box center [765, 129] width 169 height 19
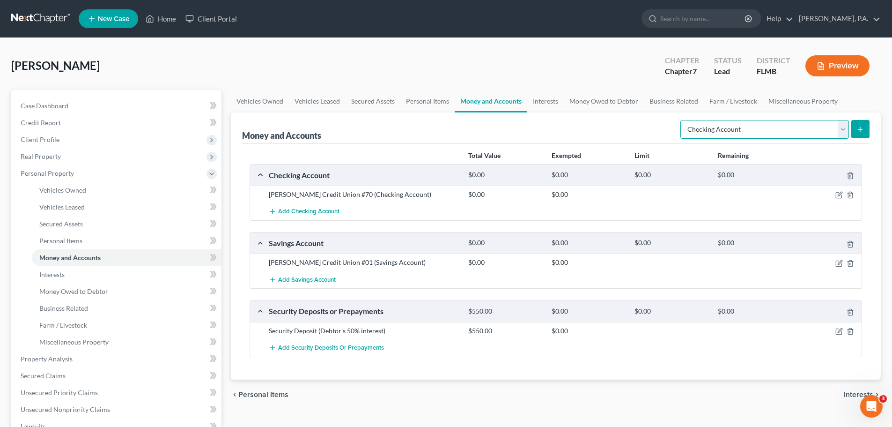
drag, startPoint x: 728, startPoint y: 124, endPoint x: 756, endPoint y: 127, distance: 27.8
click at [728, 124] on select "Select Account Type Brokerage Cash on Hand Certificates of Deposit Checking Acc…" at bounding box center [765, 129] width 169 height 19
click at [863, 133] on icon "submit" at bounding box center [860, 129] width 7 height 7
click at [860, 127] on icon "submit" at bounding box center [860, 129] width 7 height 7
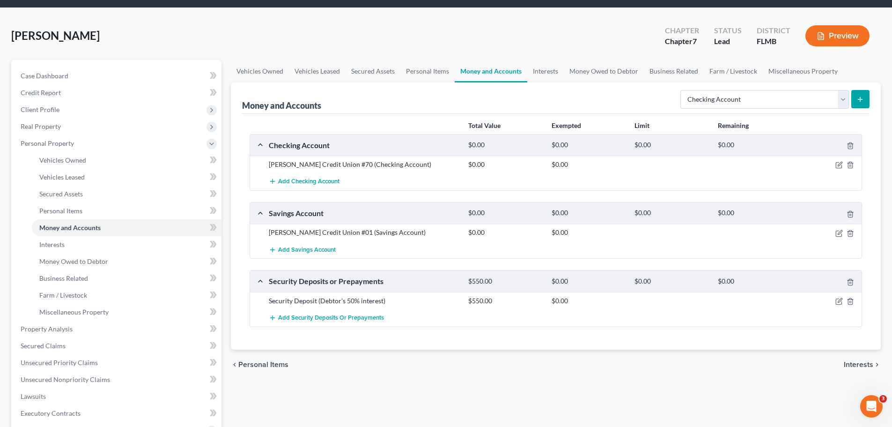
scroll to position [47, 0]
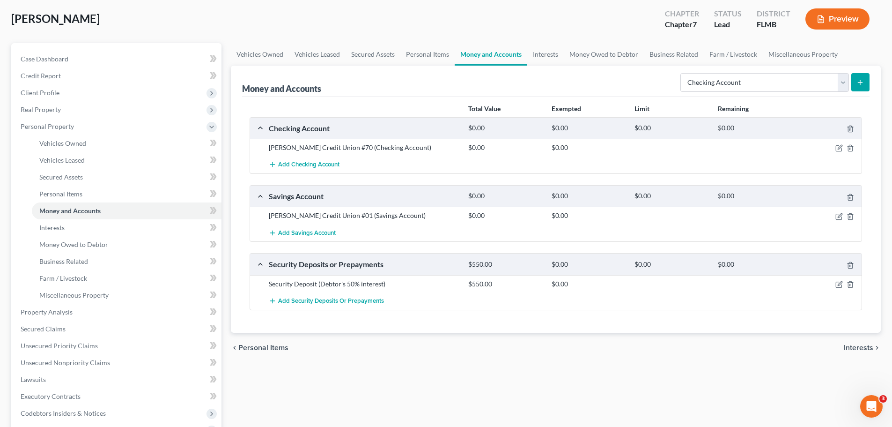
click at [853, 347] on span "Interests" at bounding box center [859, 347] width 30 height 7
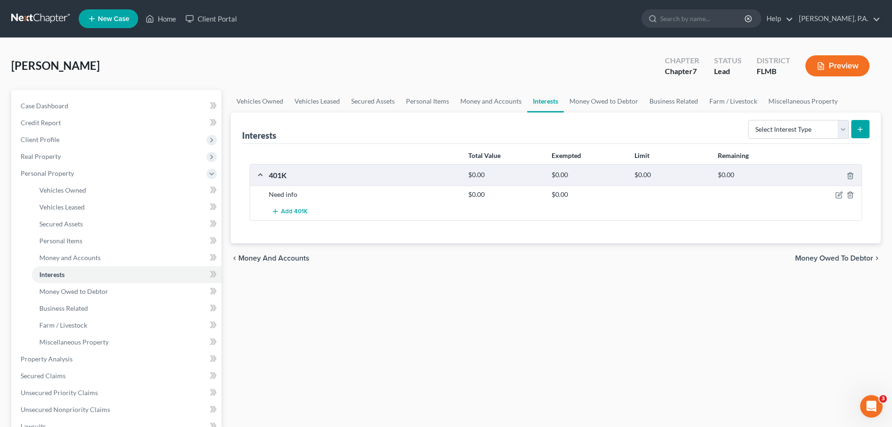
click at [289, 250] on div "chevron_left Money and Accounts Money Owed to Debtor chevron_right" at bounding box center [556, 258] width 650 height 30
click at [288, 259] on span "Money and Accounts" at bounding box center [273, 257] width 71 height 7
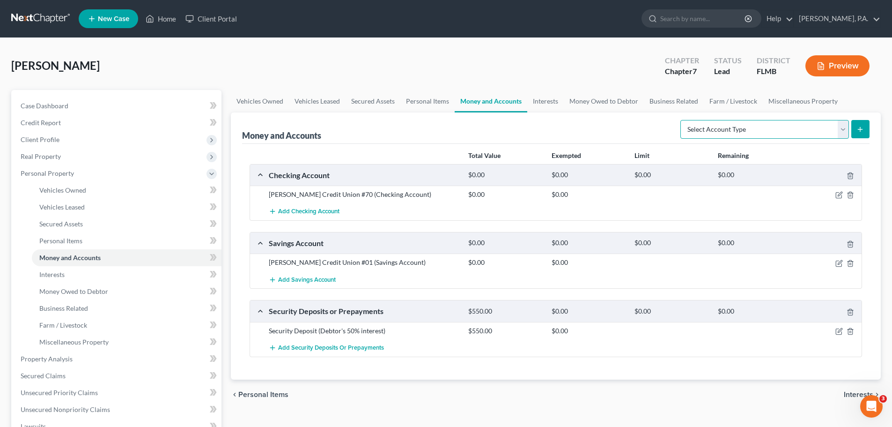
click at [832, 131] on select "Select Account Type Brokerage Cash on Hand Certificates of Deposit Checking Acc…" at bounding box center [765, 129] width 169 height 19
click at [682, 120] on select "Select Account Type Brokerage Cash on Hand Certificates of Deposit Checking Acc…" at bounding box center [765, 129] width 169 height 19
click at [859, 129] on line "submit" at bounding box center [861, 129] width 4 height 0
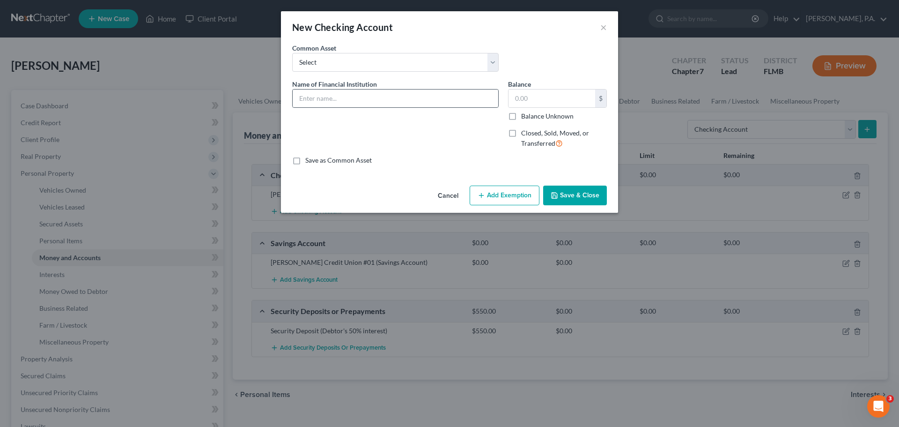
click at [367, 107] on div at bounding box center [395, 98] width 207 height 19
click at [365, 105] on input "text" at bounding box center [396, 98] width 206 height 18
click at [510, 97] on input "text" at bounding box center [552, 98] width 87 height 18
click at [555, 139] on span "Closed, Sold, Moved, or Transferred" at bounding box center [555, 138] width 68 height 18
click at [531, 134] on input "Closed, Sold, Moved, or Transferred" at bounding box center [528, 131] width 6 height 6
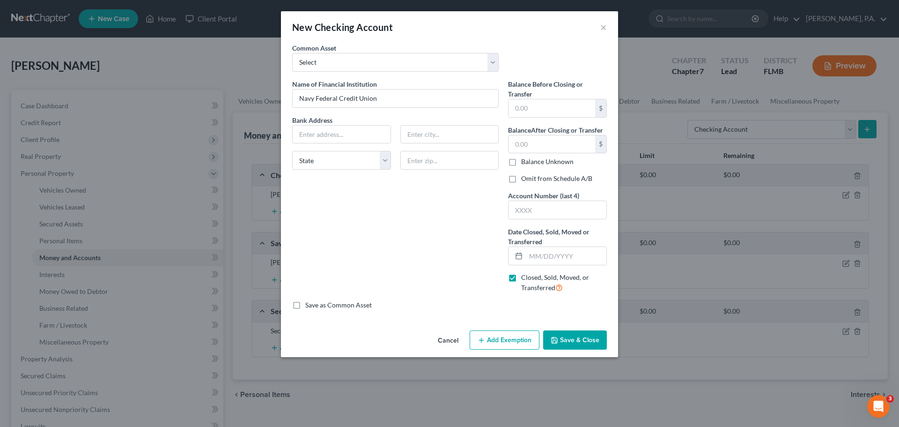
click at [342, 123] on label "Bank Address" at bounding box center [396, 120] width 216 height 10
click at [342, 128] on input "text" at bounding box center [342, 135] width 98 height 18
click at [558, 104] on input "text" at bounding box center [552, 108] width 87 height 18
click at [553, 135] on input "text" at bounding box center [552, 144] width 87 height 18
click at [568, 178] on label "Omit from Schedule A/B" at bounding box center [556, 178] width 71 height 9
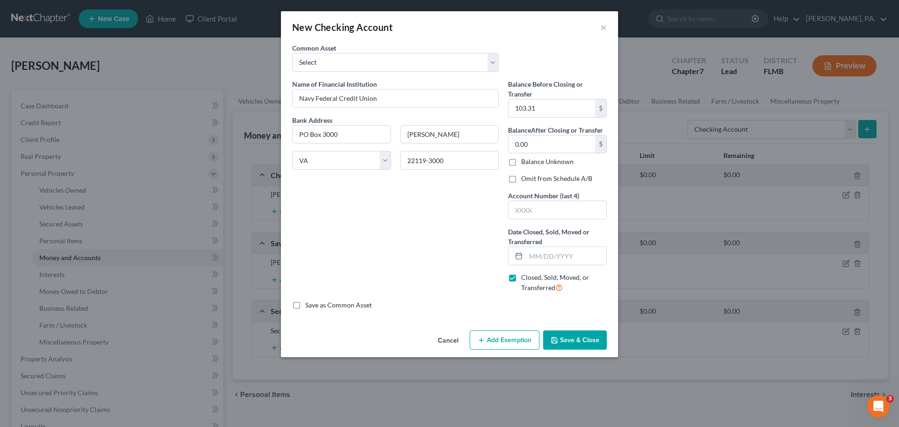
click at [531, 178] on input "Omit from Schedule A/B" at bounding box center [528, 177] width 6 height 6
click at [563, 202] on input "text" at bounding box center [558, 210] width 98 height 18
click at [543, 260] on input "text" at bounding box center [566, 256] width 81 height 18
click at [574, 336] on button "Save & Close" at bounding box center [575, 340] width 64 height 20
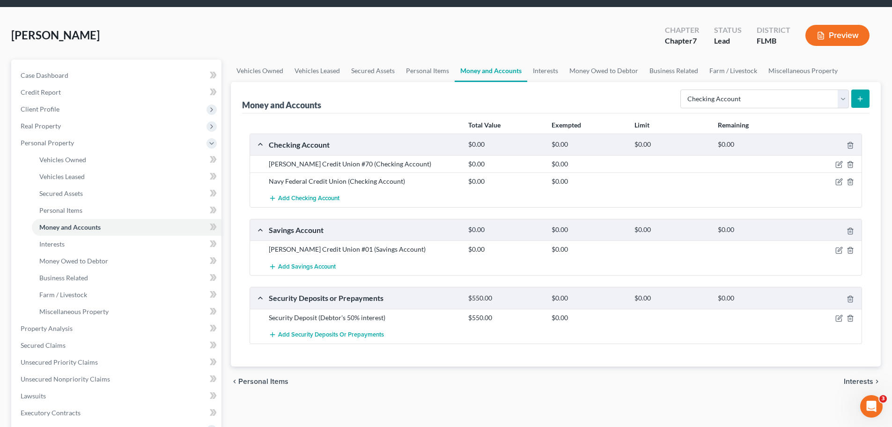
scroll to position [47, 0]
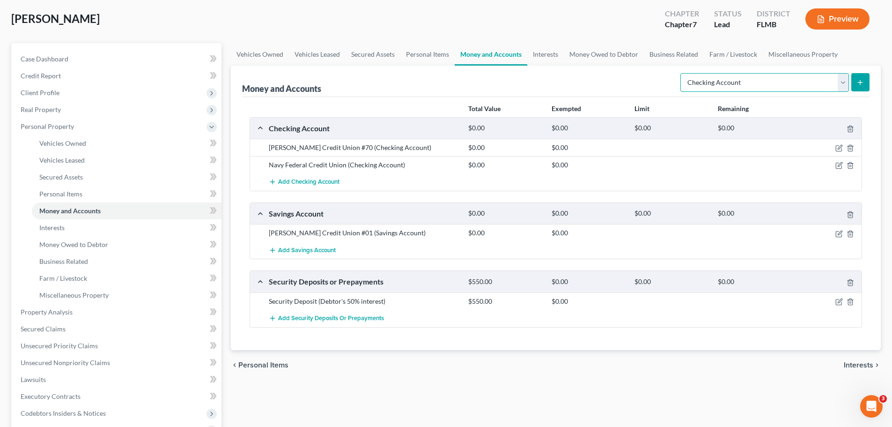
click at [786, 86] on select "Select Account Type Brokerage Cash on Hand Certificates of Deposit Checking Acc…" at bounding box center [765, 82] width 169 height 19
click at [682, 73] on select "Select Account Type Brokerage Cash on Hand Certificates of Deposit Checking Acc…" at bounding box center [765, 82] width 169 height 19
click at [863, 84] on icon "submit" at bounding box center [860, 82] width 7 height 7
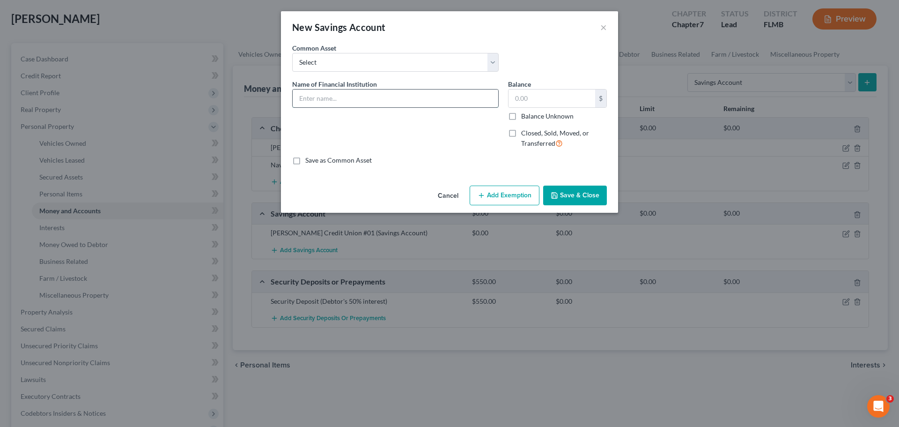
click at [410, 105] on input "text" at bounding box center [396, 98] width 206 height 18
click at [592, 193] on button "Save & Close" at bounding box center [575, 195] width 64 height 20
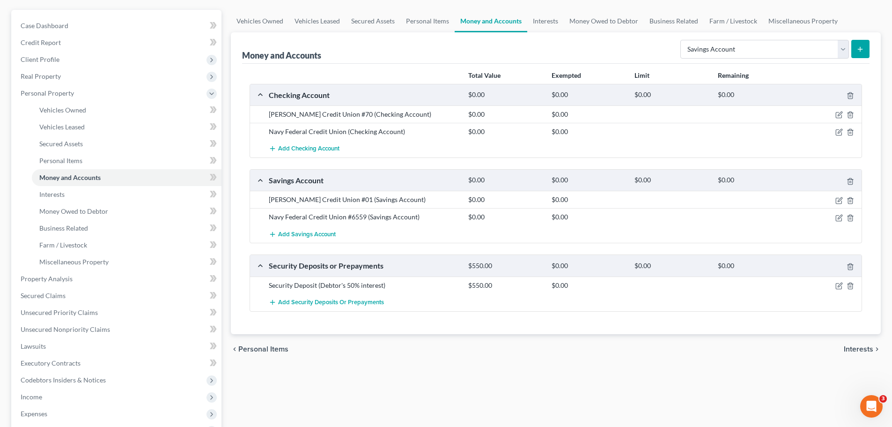
scroll to position [94, 0]
